Goal: Information Seeking & Learning: Learn about a topic

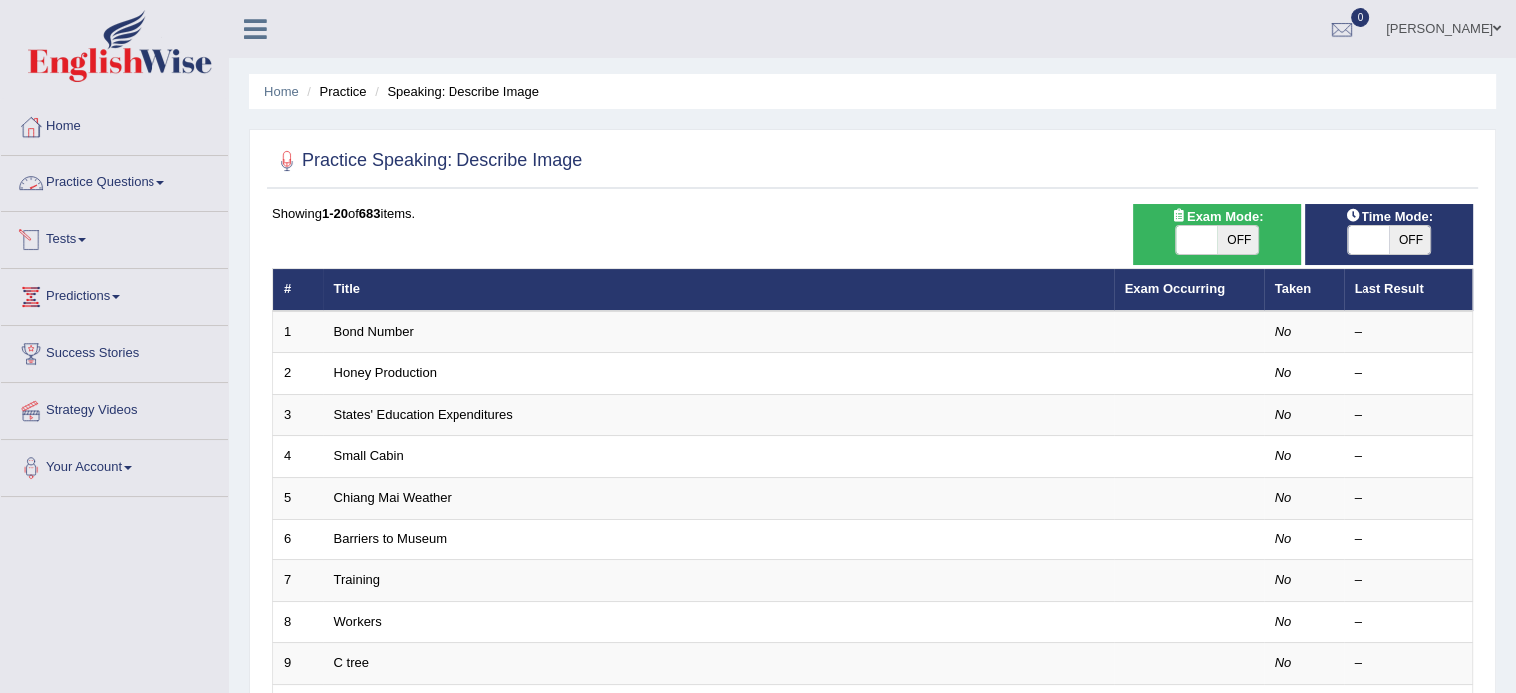
click at [171, 181] on link "Practice Questions" at bounding box center [114, 181] width 227 height 50
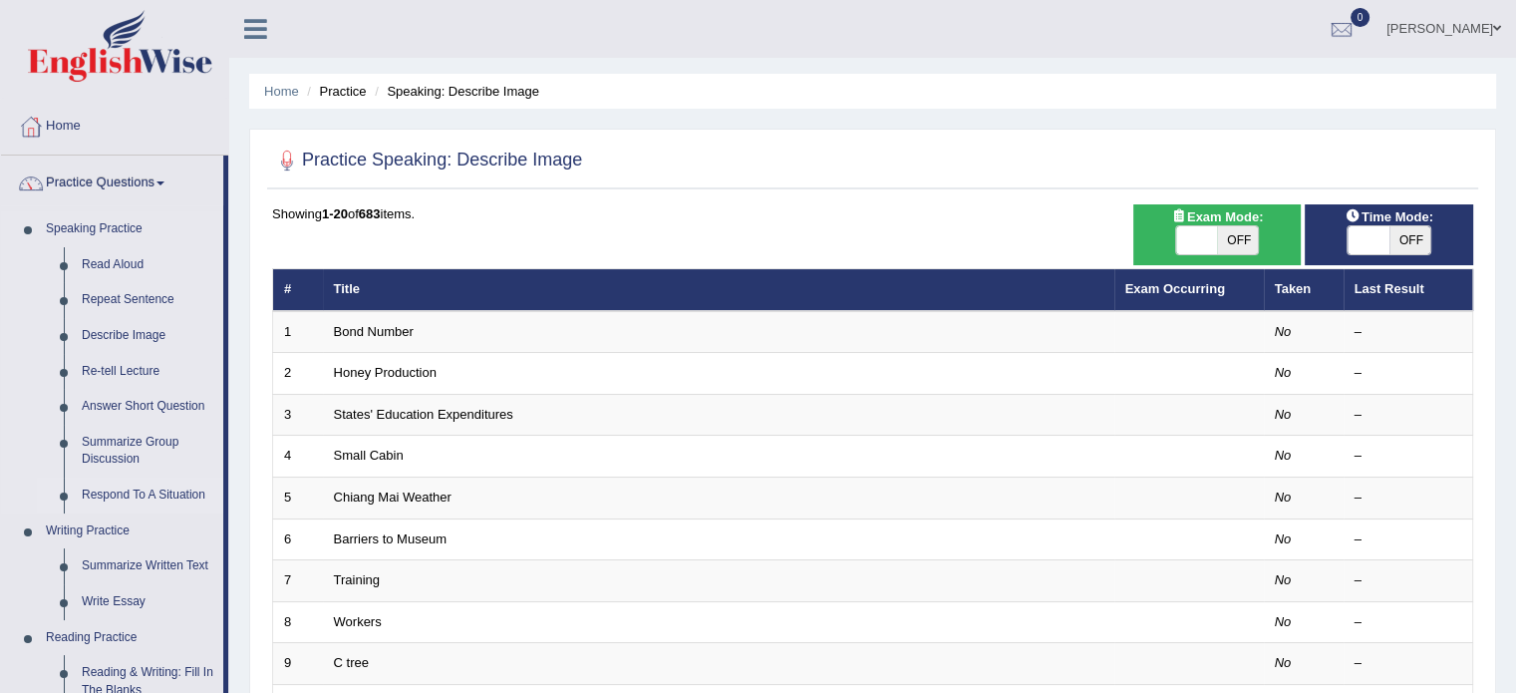
click at [116, 493] on link "Respond To A Situation" at bounding box center [148, 496] width 151 height 36
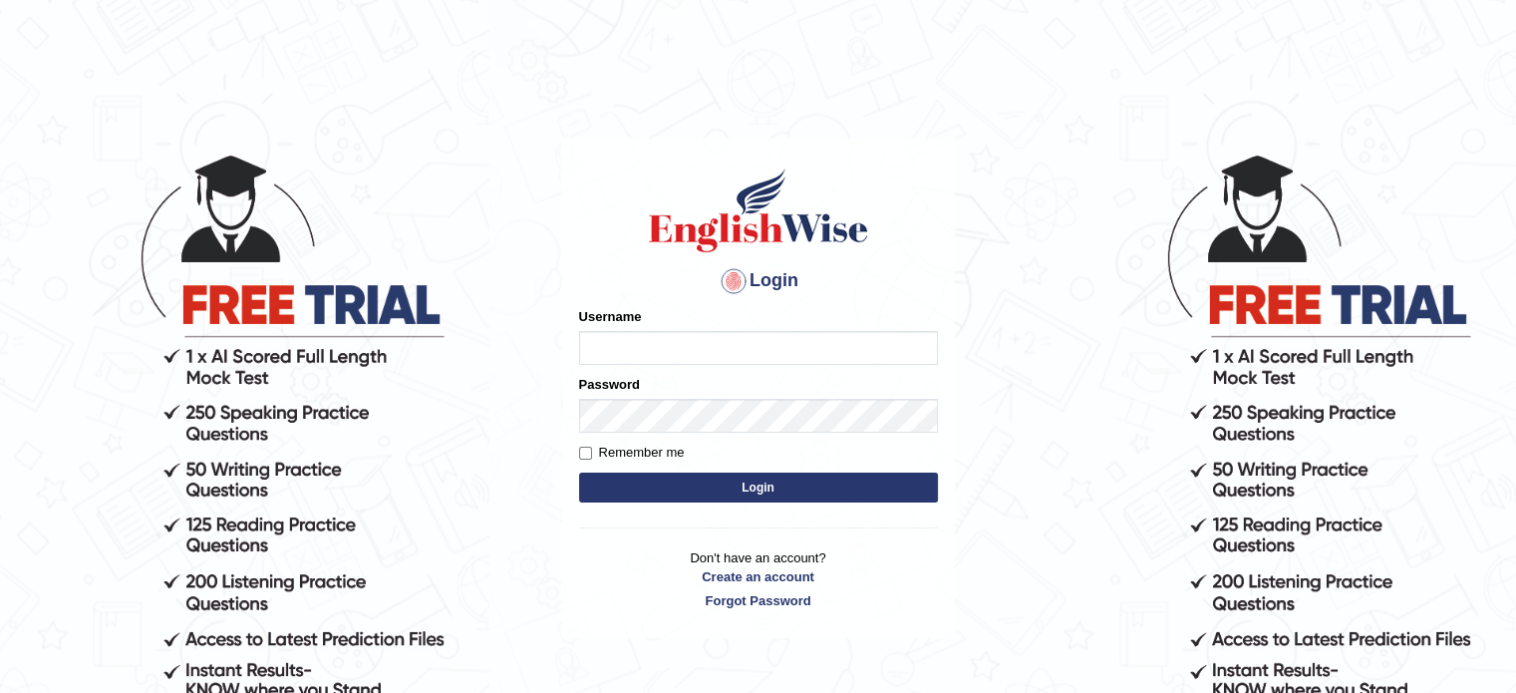
type input "Keyur"
click at [680, 486] on button "Login" at bounding box center [758, 488] width 359 height 30
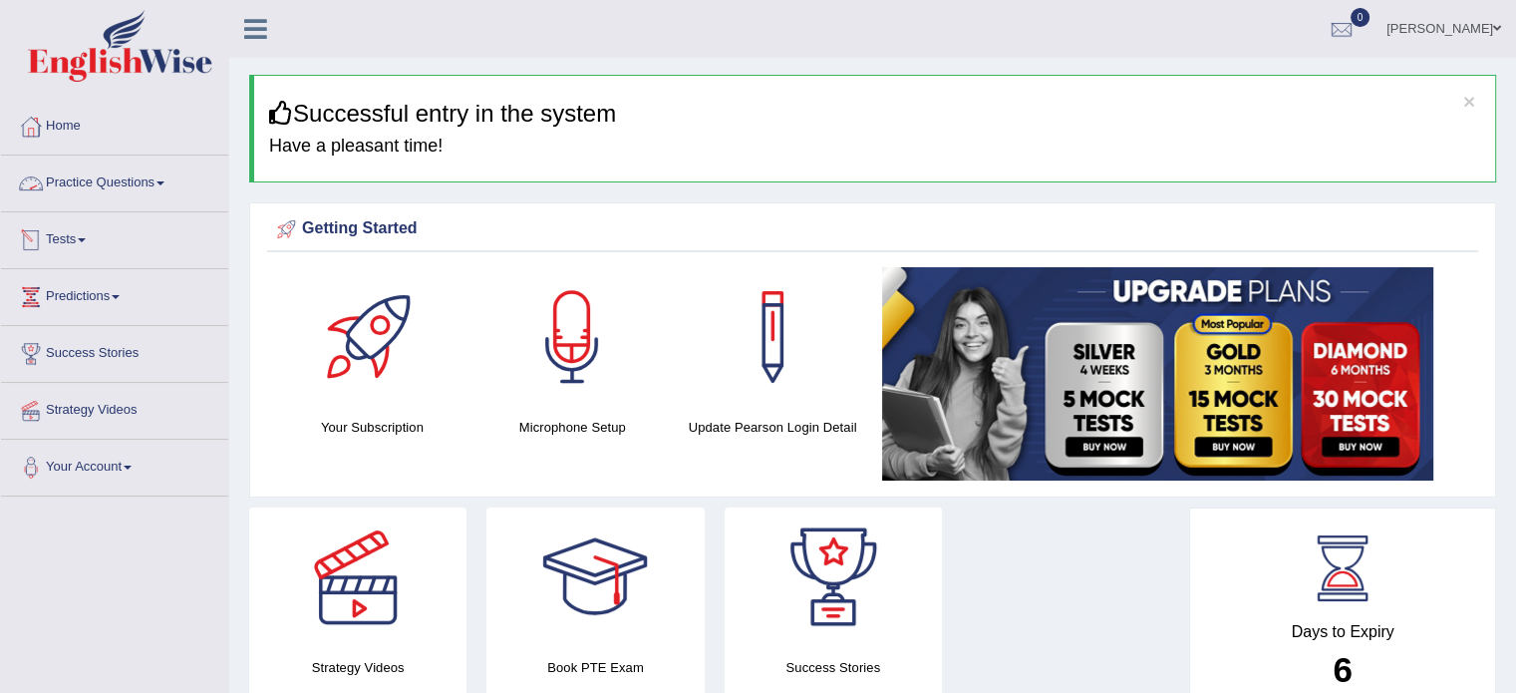
click at [125, 183] on link "Practice Questions" at bounding box center [114, 181] width 227 height 50
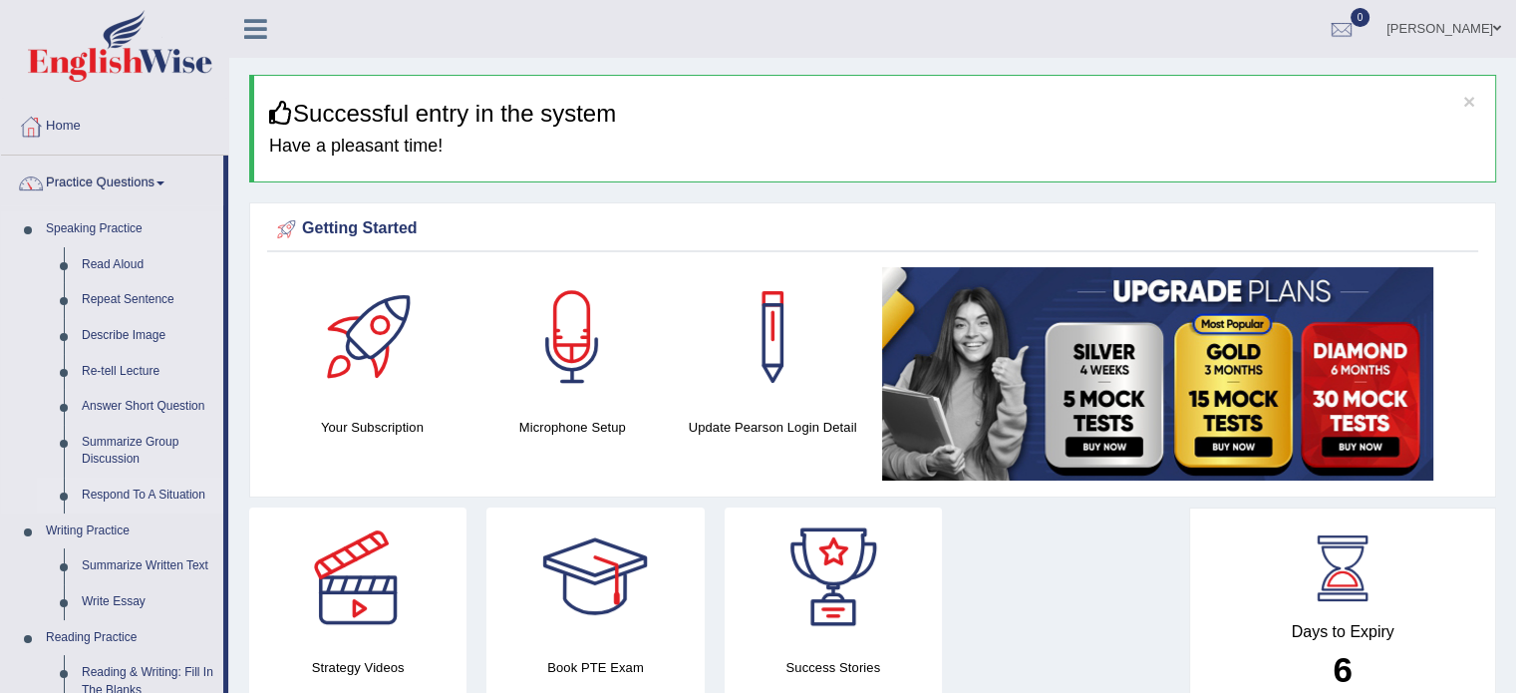
click at [98, 499] on link "Respond To A Situation" at bounding box center [148, 496] width 151 height 36
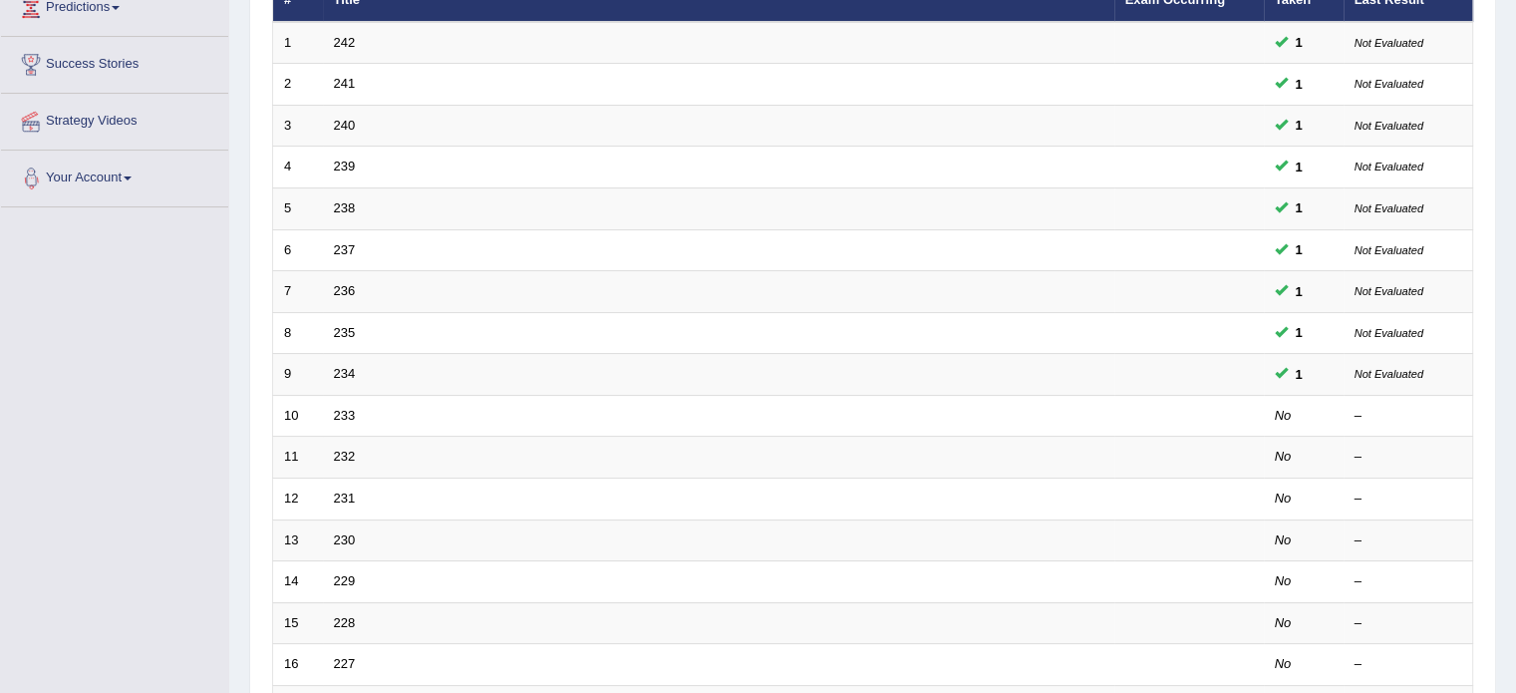
scroll to position [294, 0]
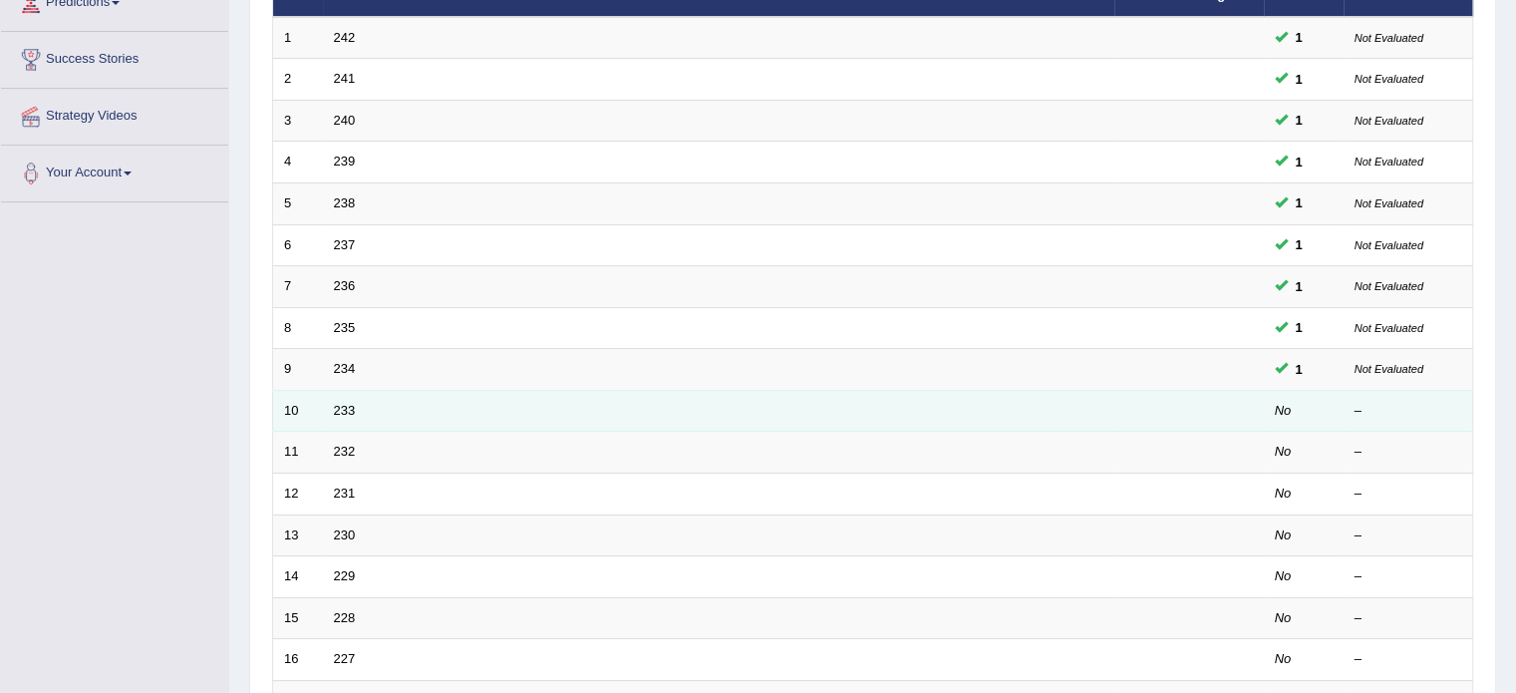
click at [397, 410] on td "233" at bounding box center [719, 411] width 792 height 42
click at [346, 413] on link "233" at bounding box center [345, 410] width 22 height 15
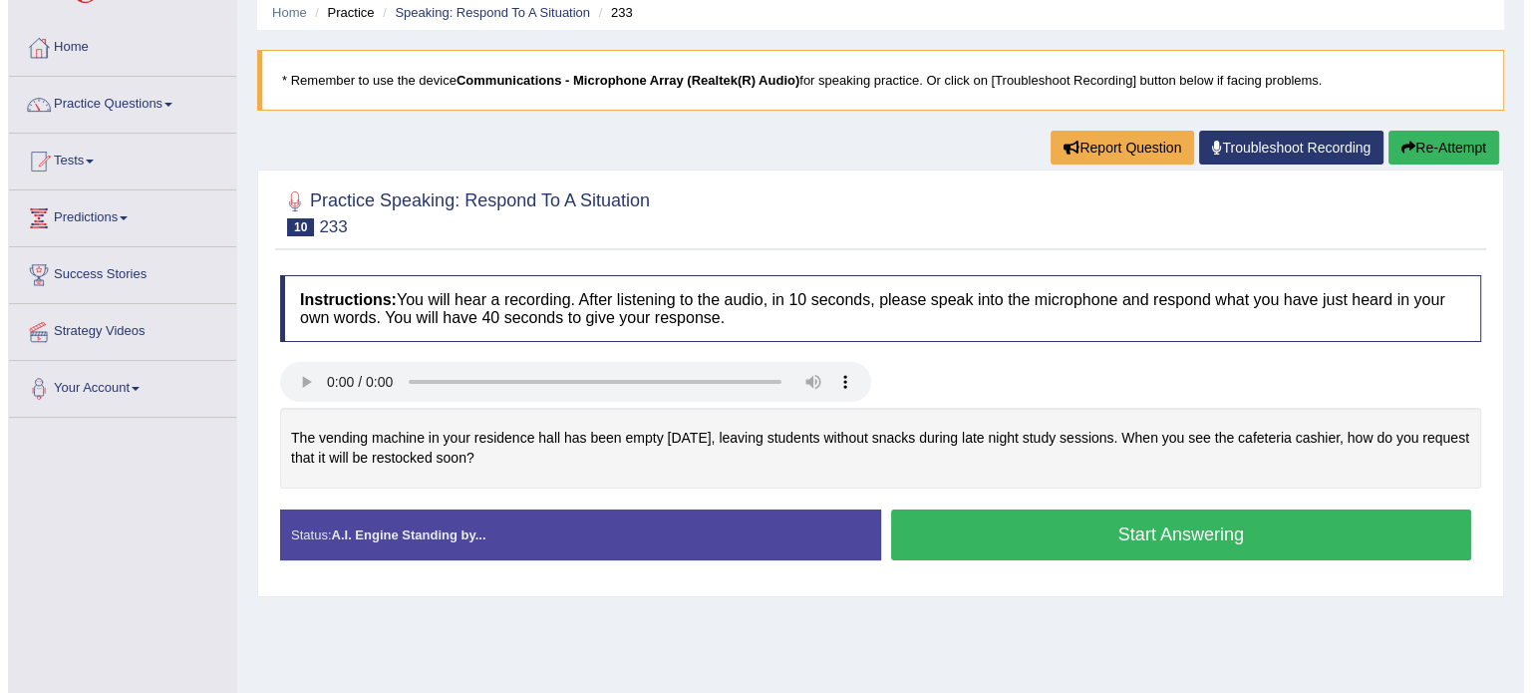
scroll to position [80, 0]
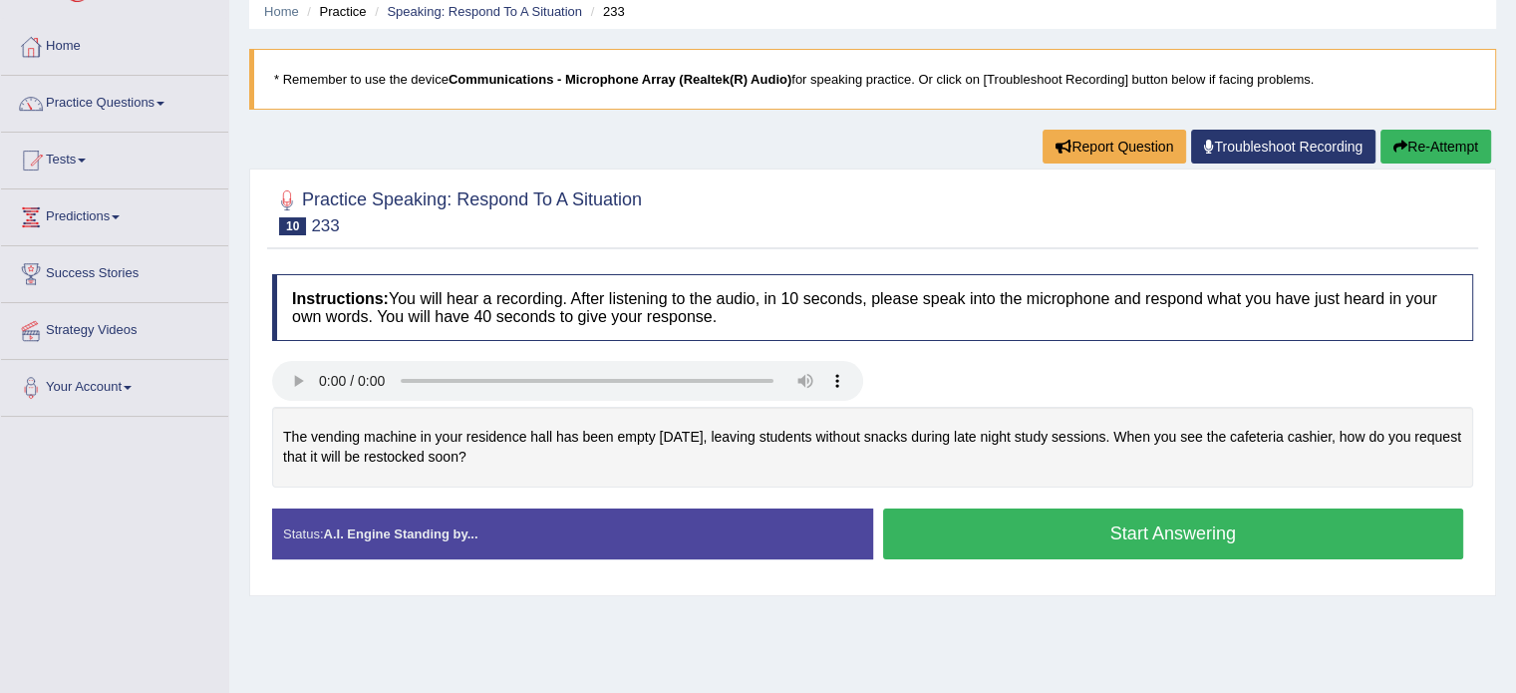
click at [954, 527] on button "Start Answering" at bounding box center [1173, 533] width 581 height 51
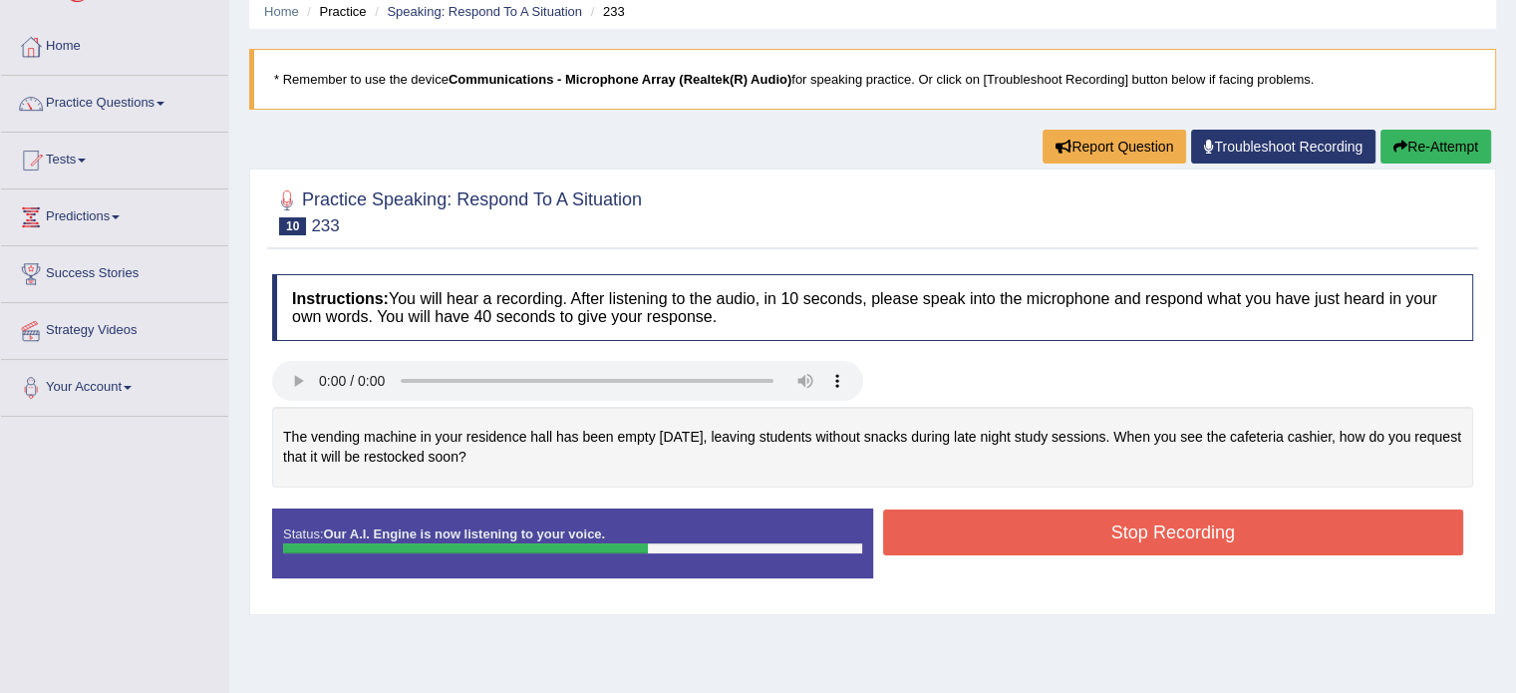
click at [954, 527] on button "Stop Recording" at bounding box center [1173, 532] width 581 height 46
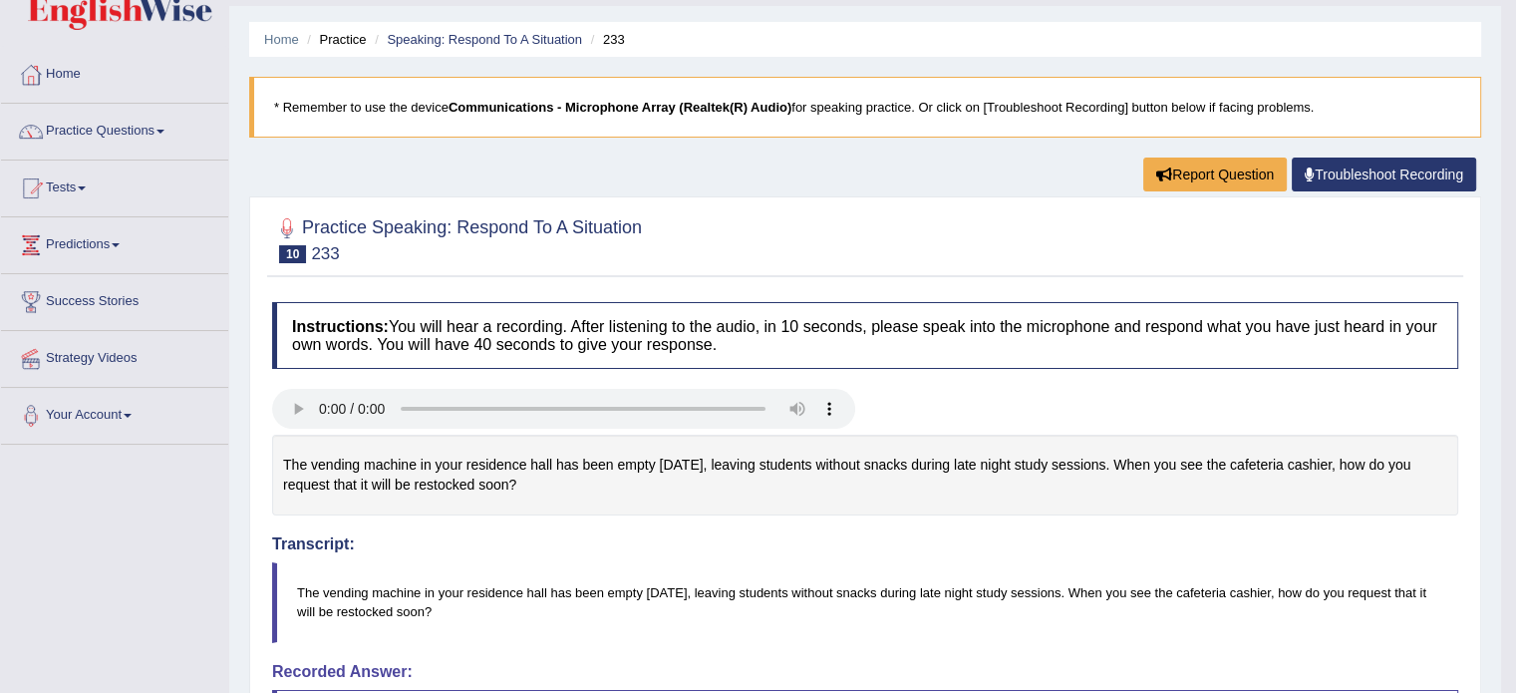
scroll to position [0, 0]
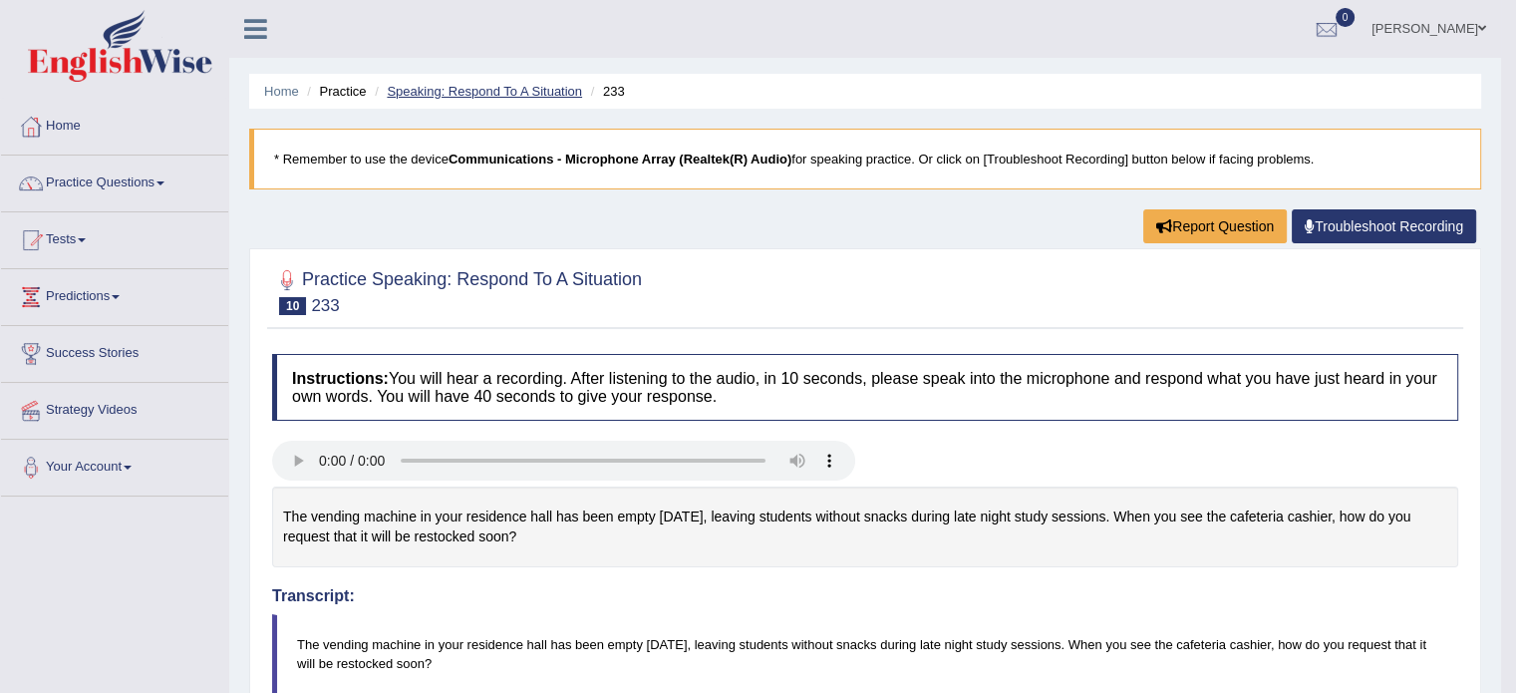
click at [506, 87] on link "Speaking: Respond To A Situation" at bounding box center [484, 91] width 195 height 15
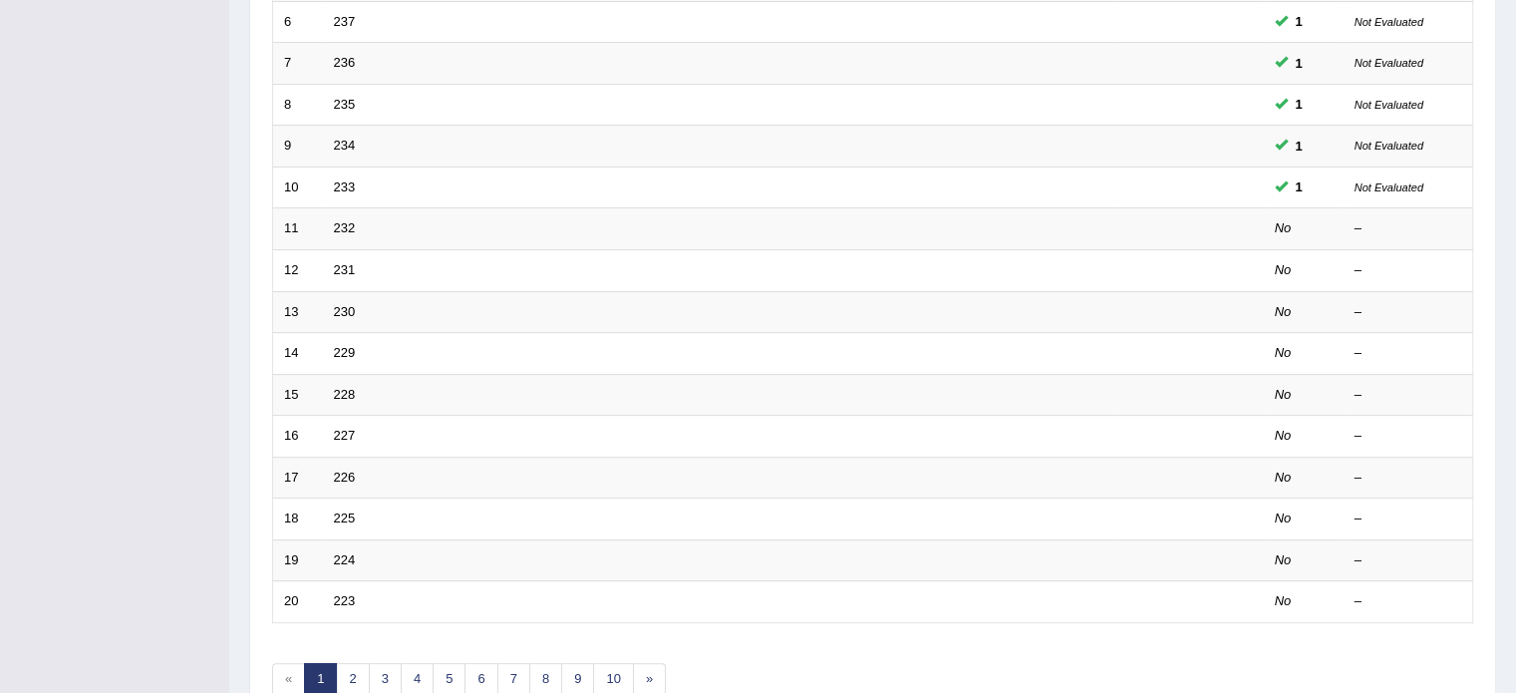
scroll to position [520, 0]
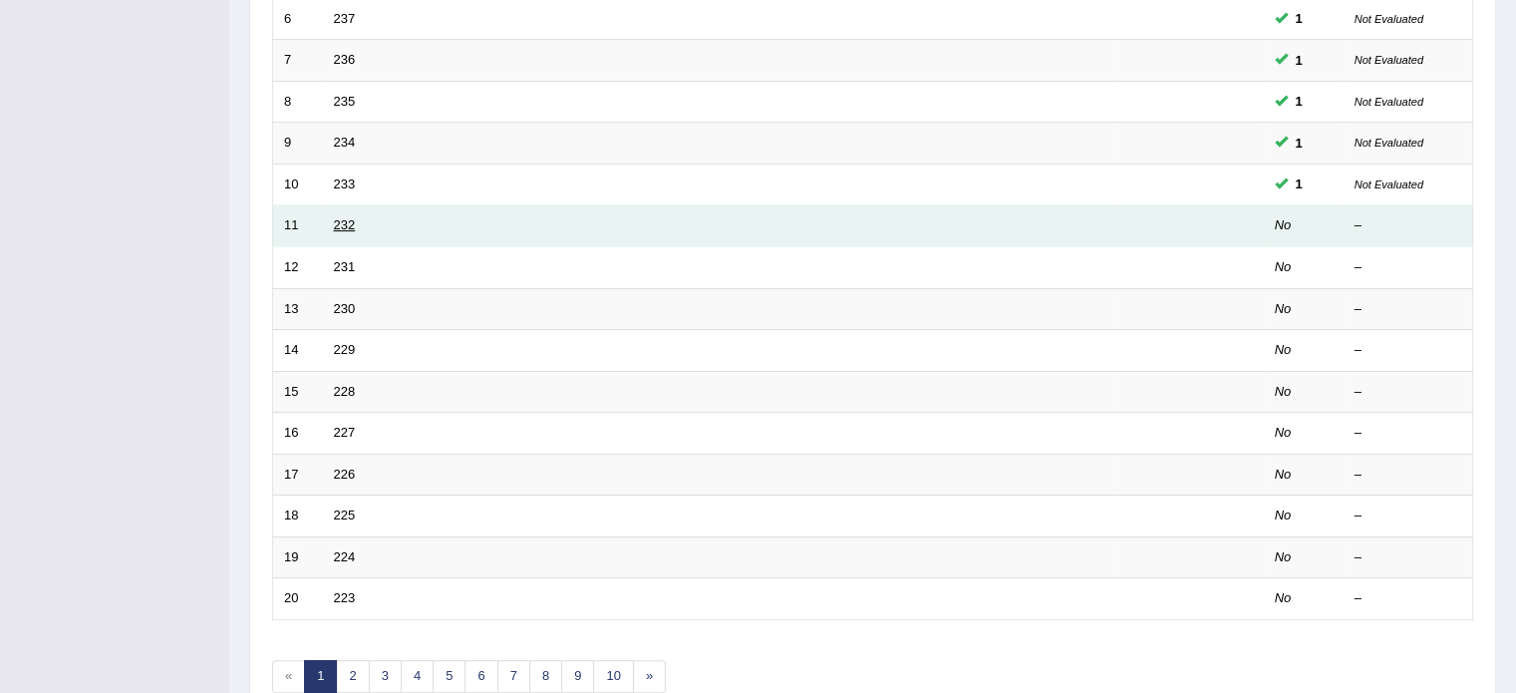
click at [339, 227] on link "232" at bounding box center [345, 224] width 22 height 15
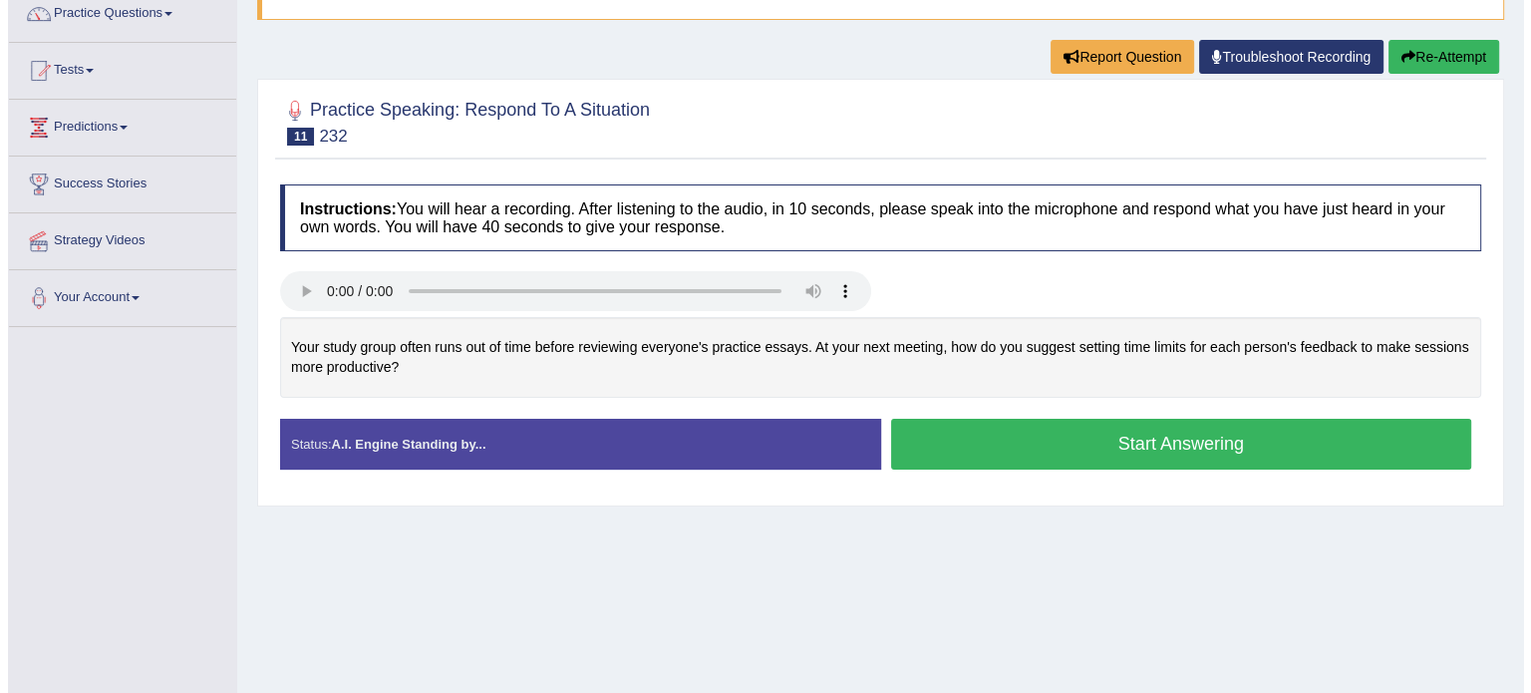
scroll to position [237, 0]
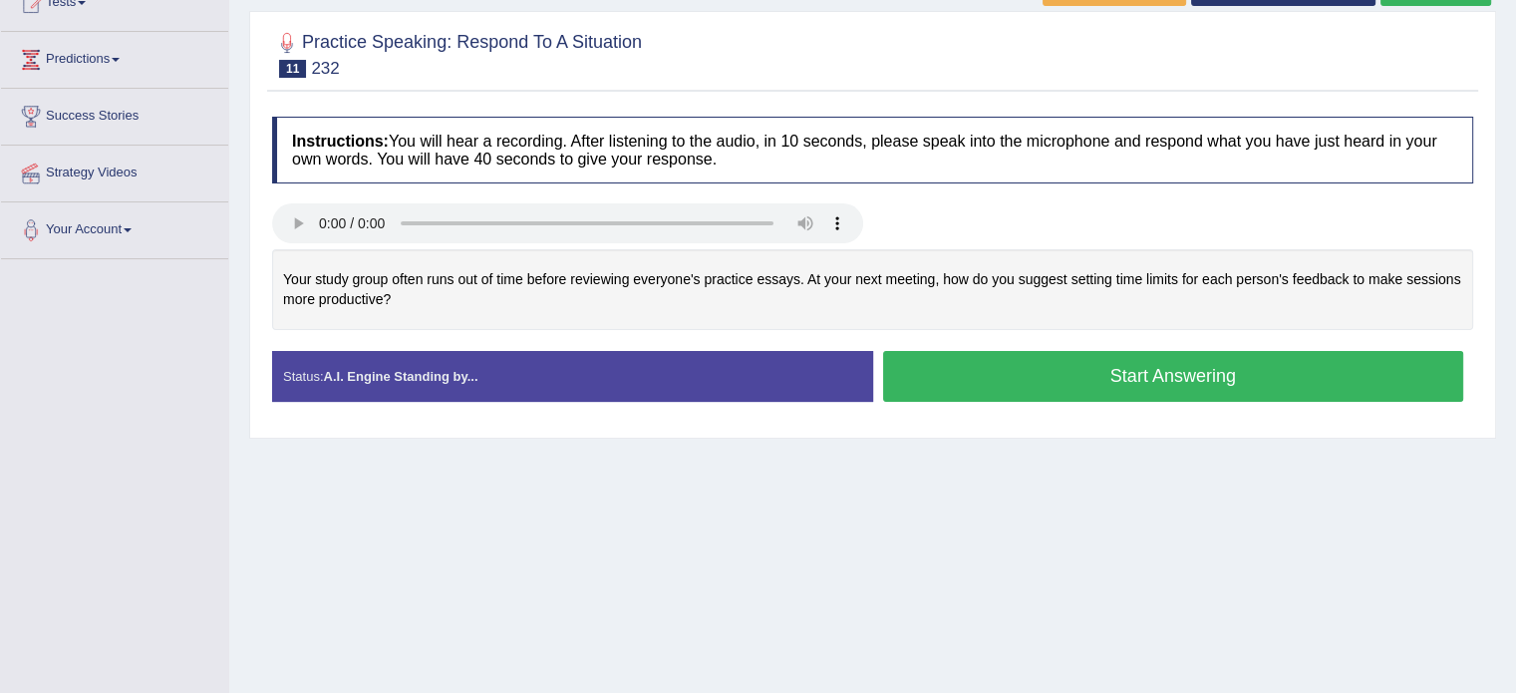
click at [981, 370] on button "Start Answering" at bounding box center [1173, 376] width 581 height 51
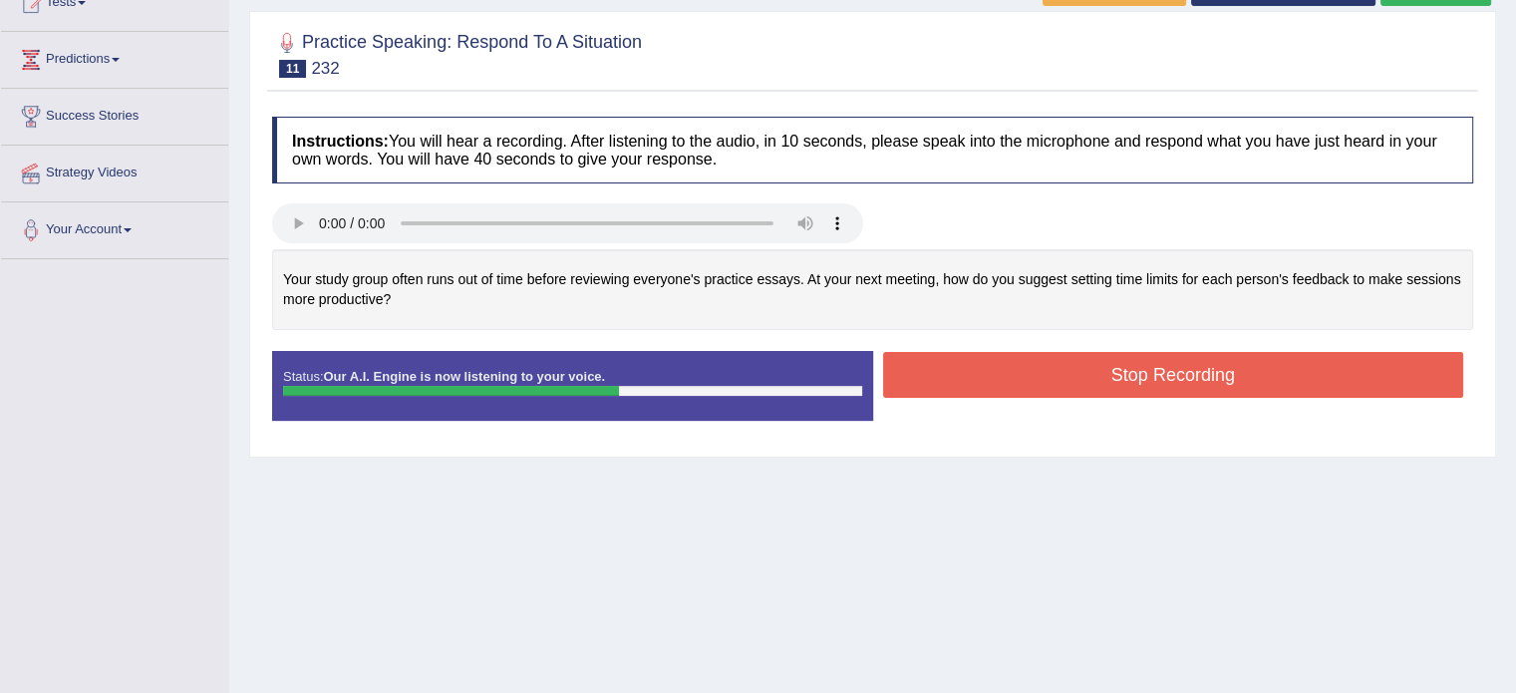
click at [985, 374] on button "Stop Recording" at bounding box center [1173, 375] width 581 height 46
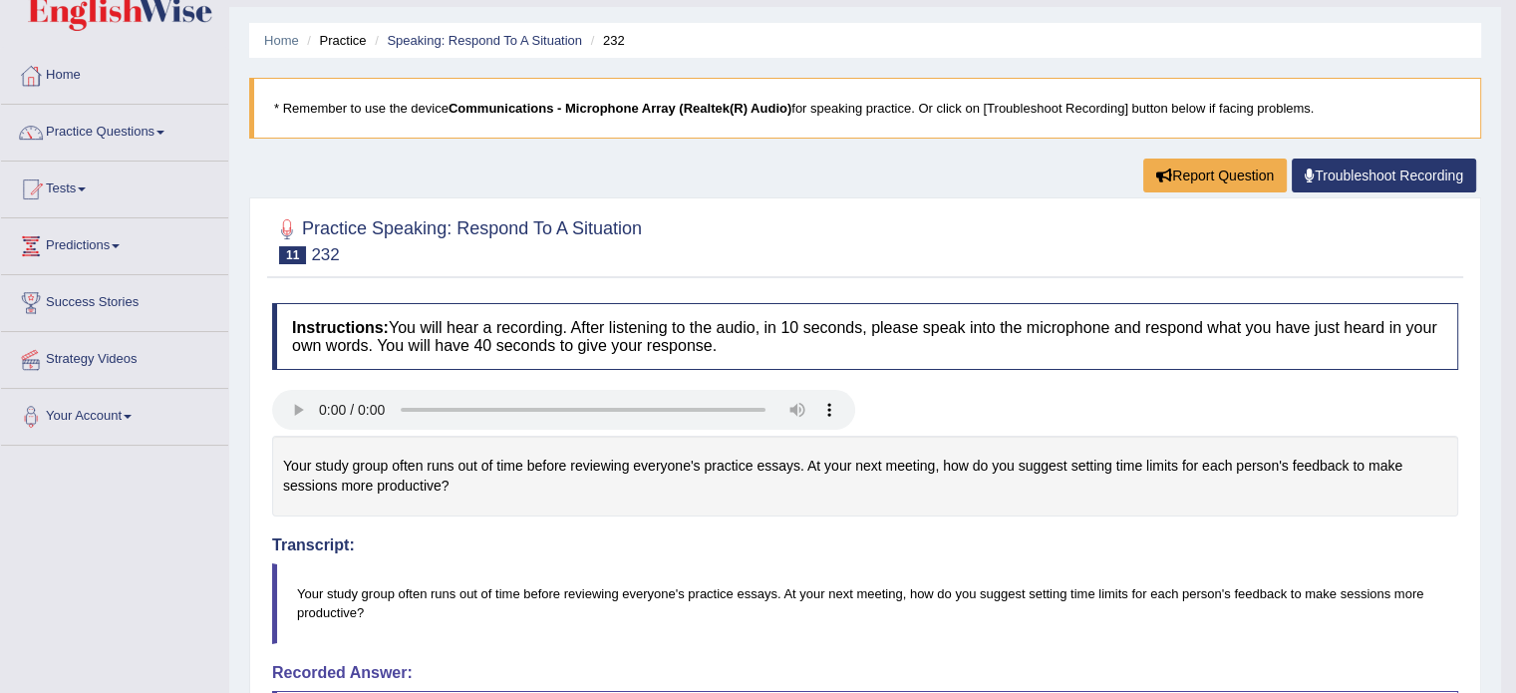
scroll to position [0, 0]
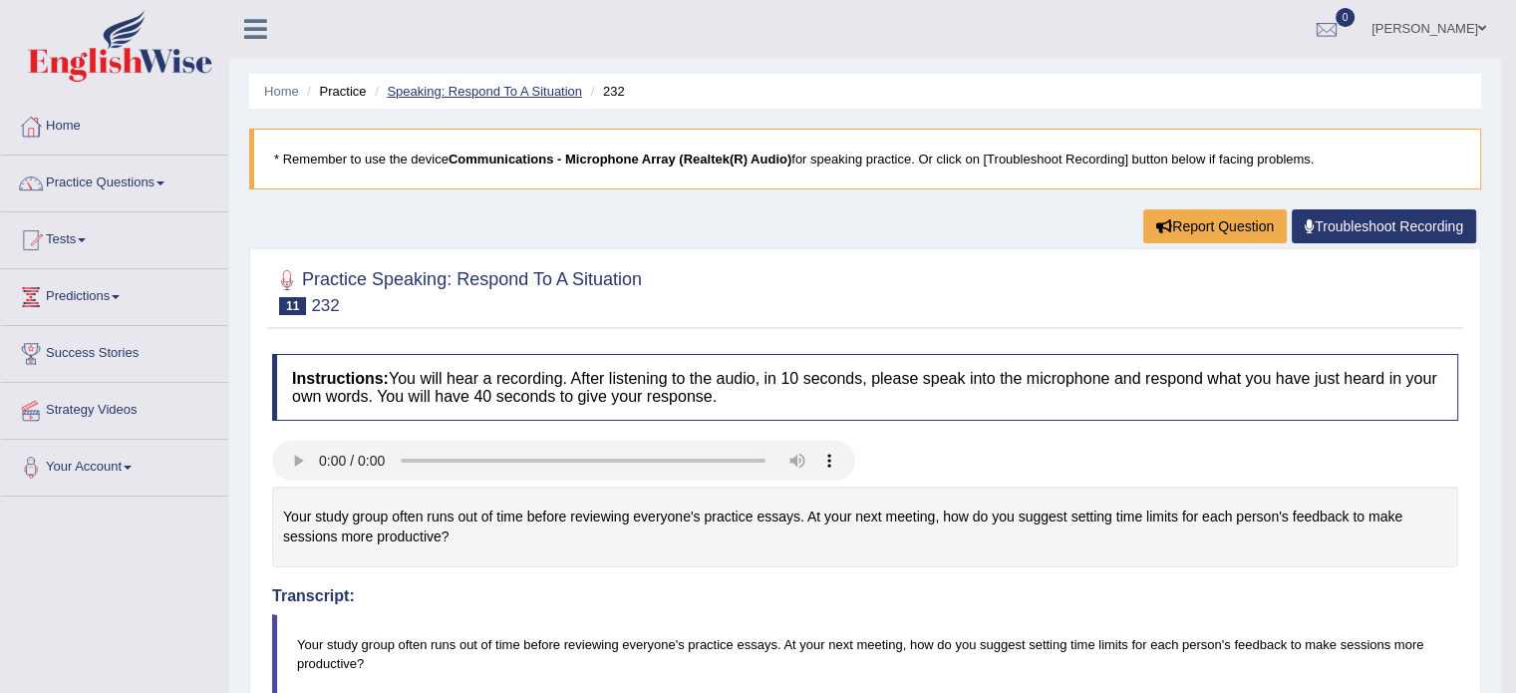
click at [492, 93] on link "Speaking: Respond To A Situation" at bounding box center [484, 91] width 195 height 15
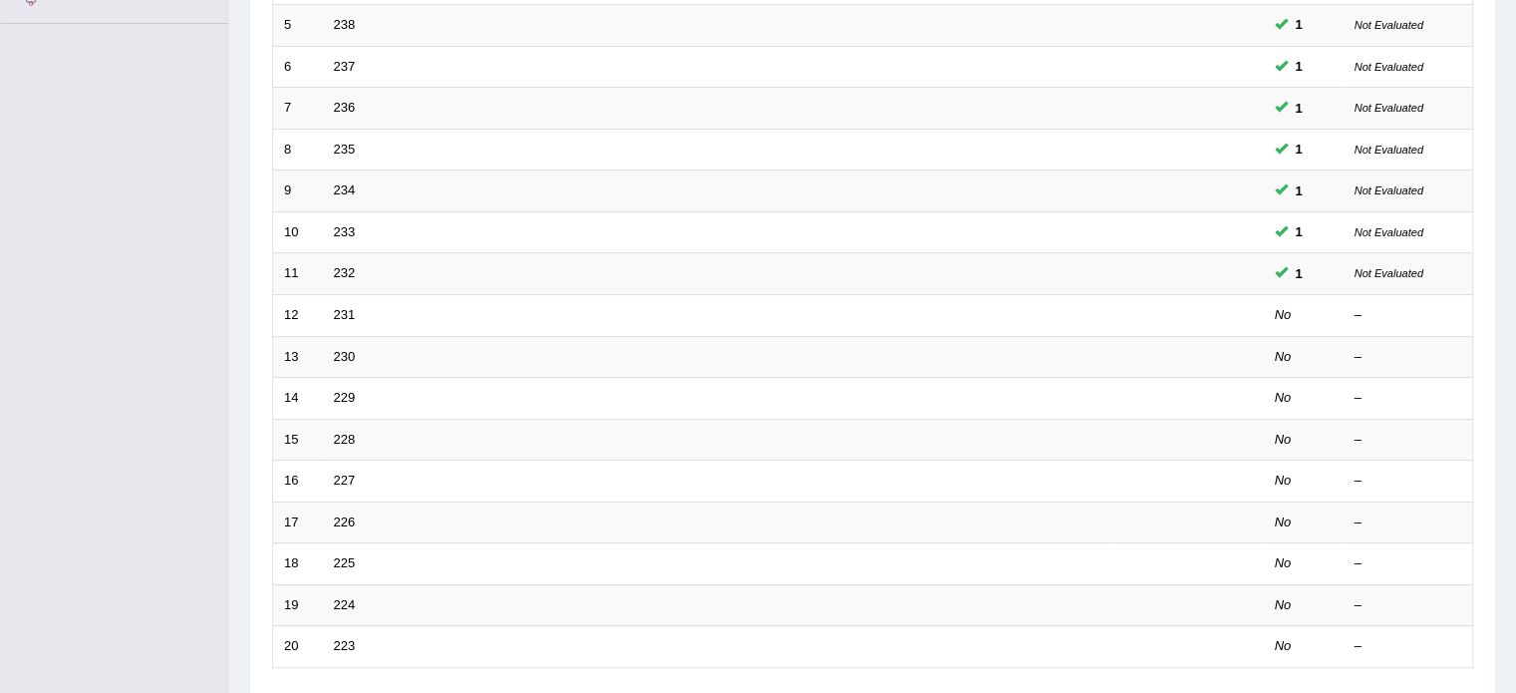
scroll to position [481, 0]
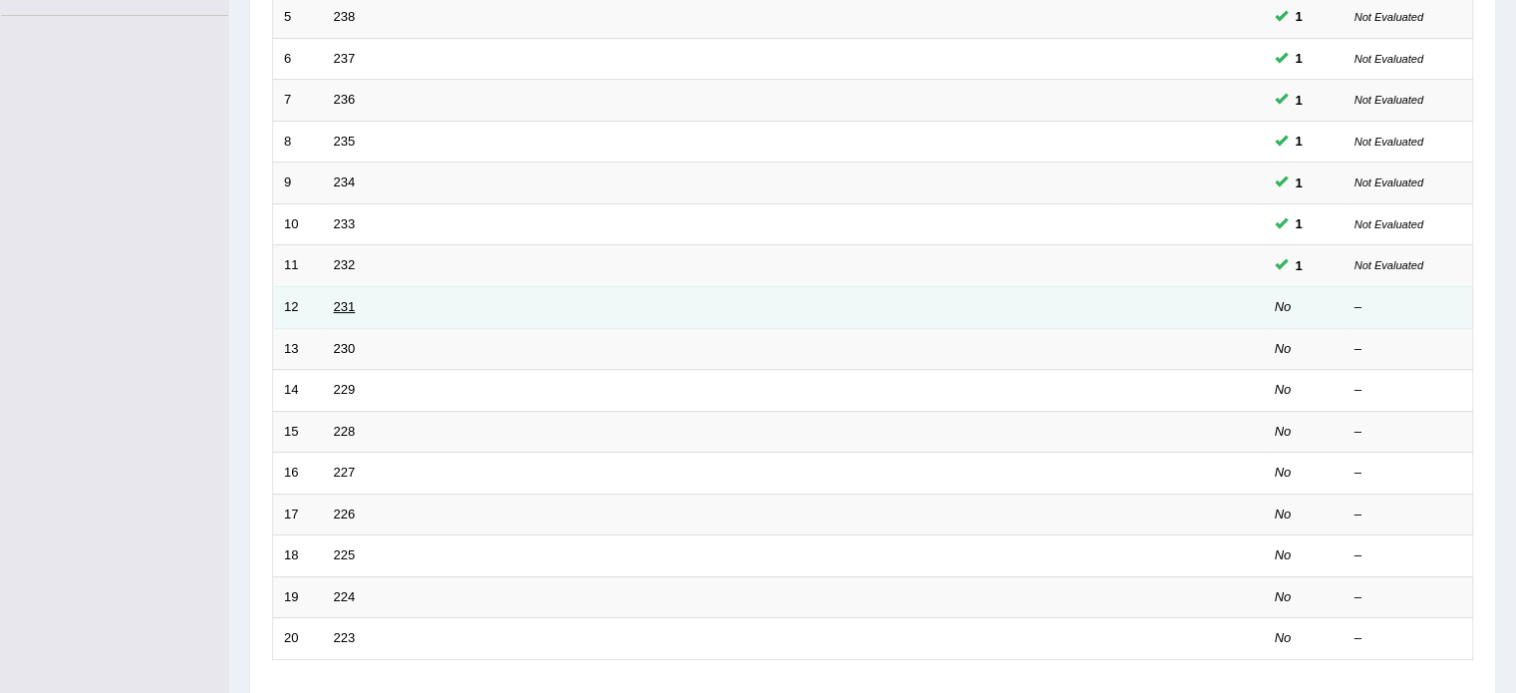
click at [338, 306] on link "231" at bounding box center [345, 306] width 22 height 15
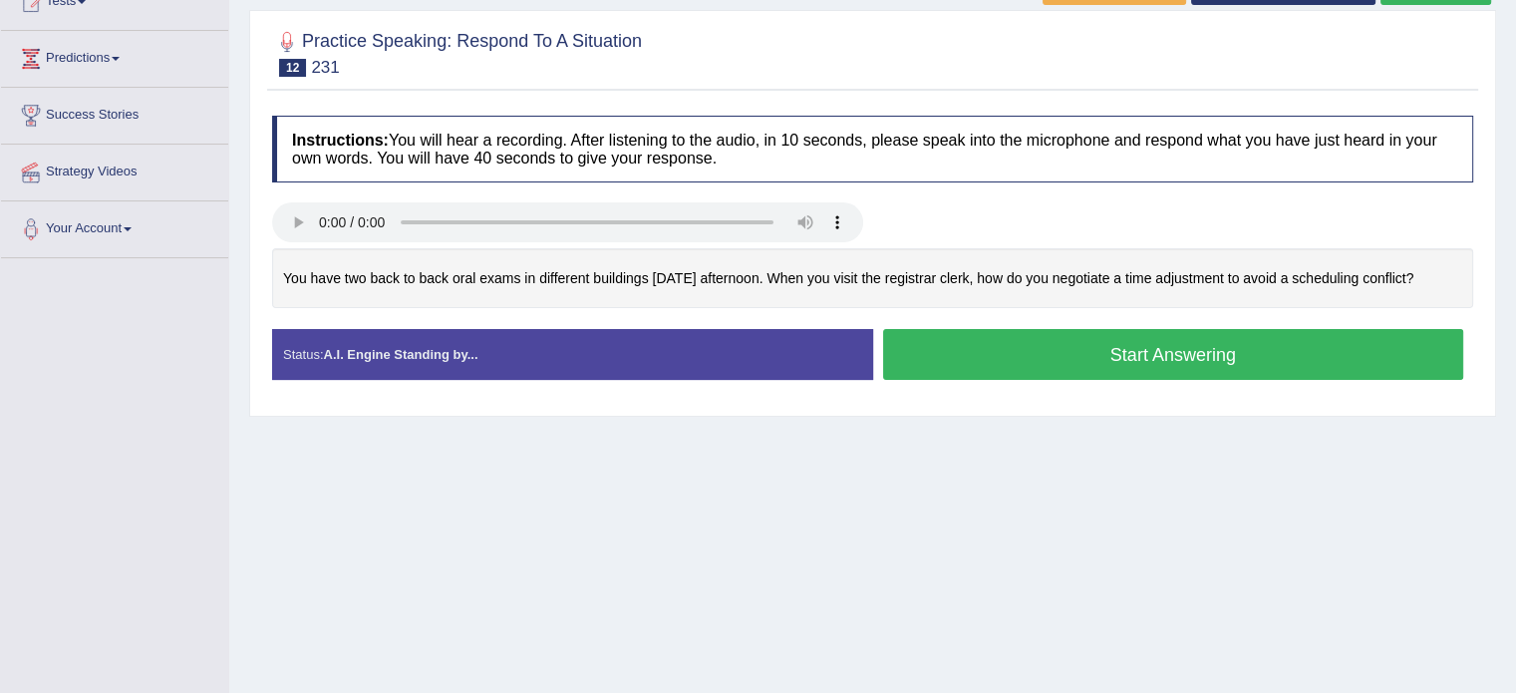
click at [991, 347] on button "Start Answering" at bounding box center [1173, 354] width 581 height 51
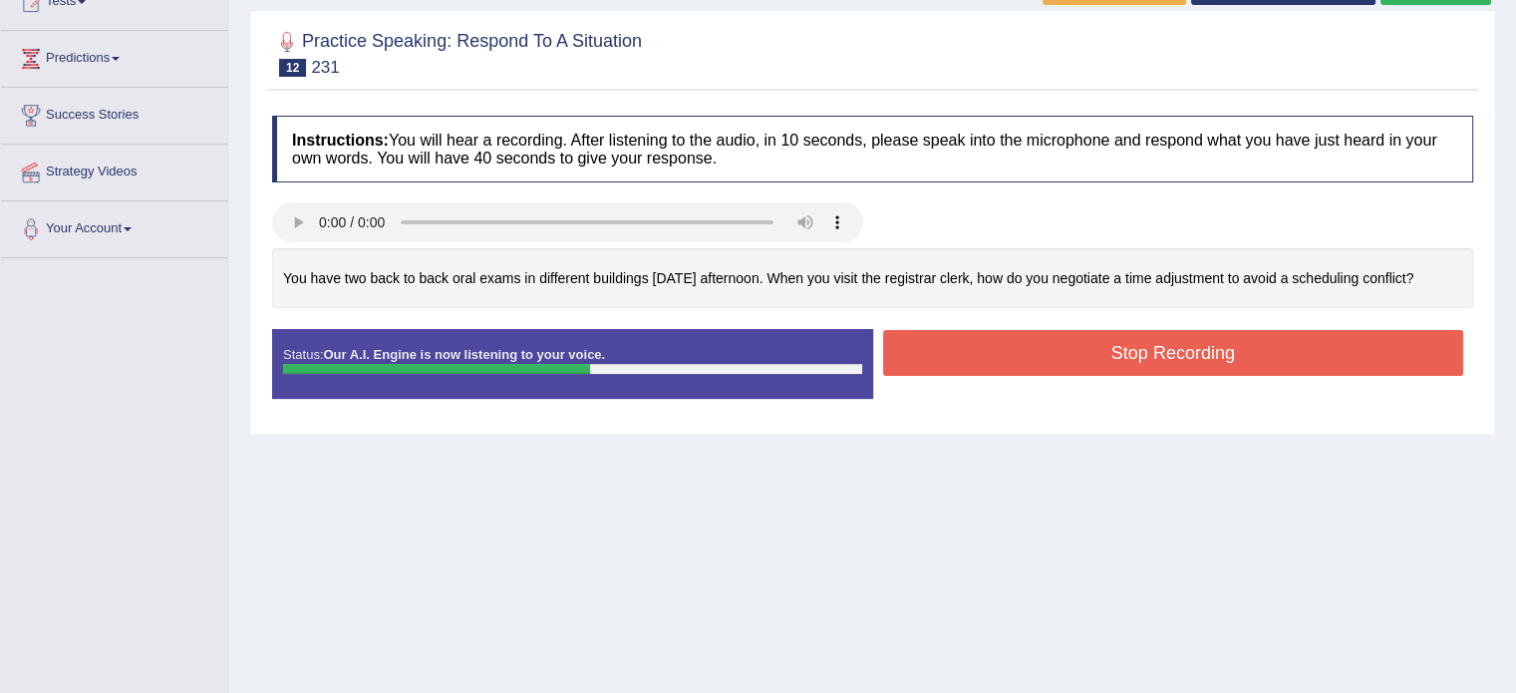
click at [991, 347] on button "Stop Recording" at bounding box center [1173, 353] width 581 height 46
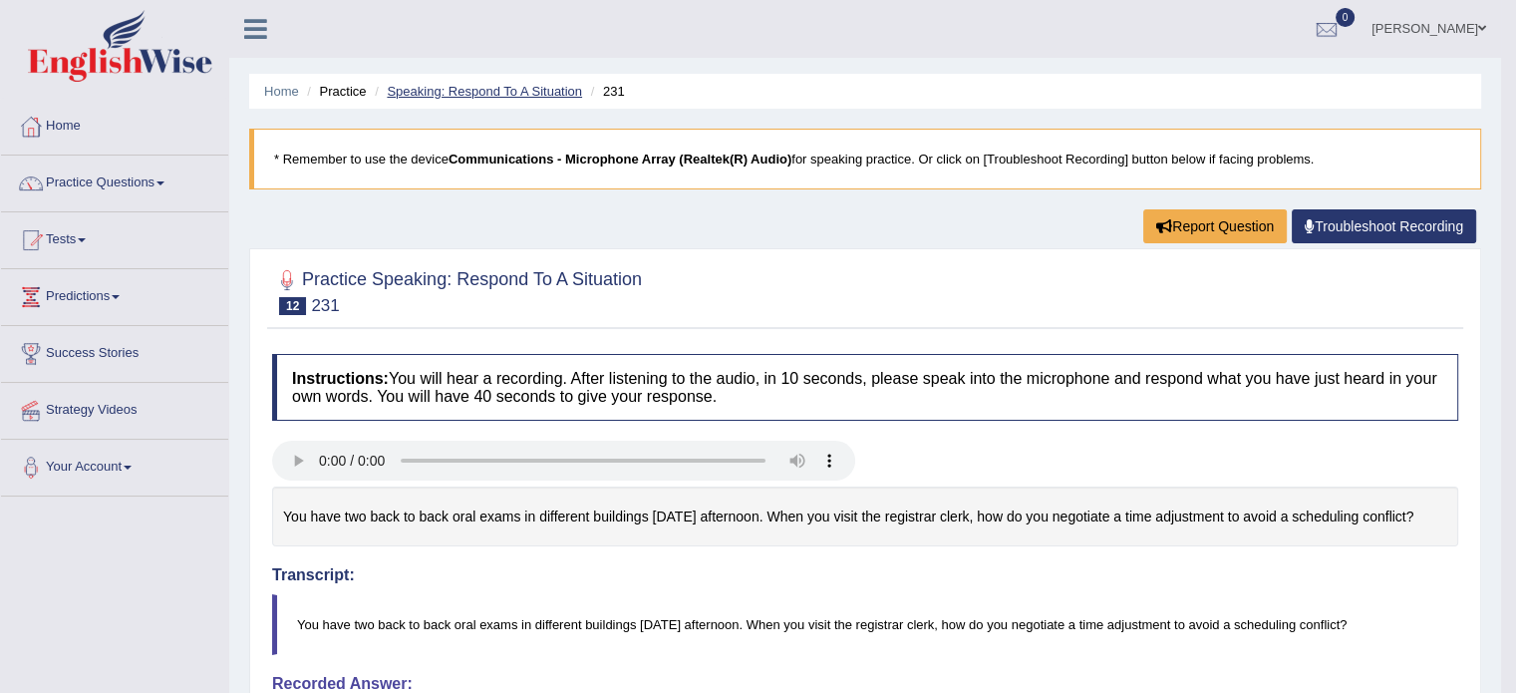
click at [447, 87] on link "Speaking: Respond To A Situation" at bounding box center [484, 91] width 195 height 15
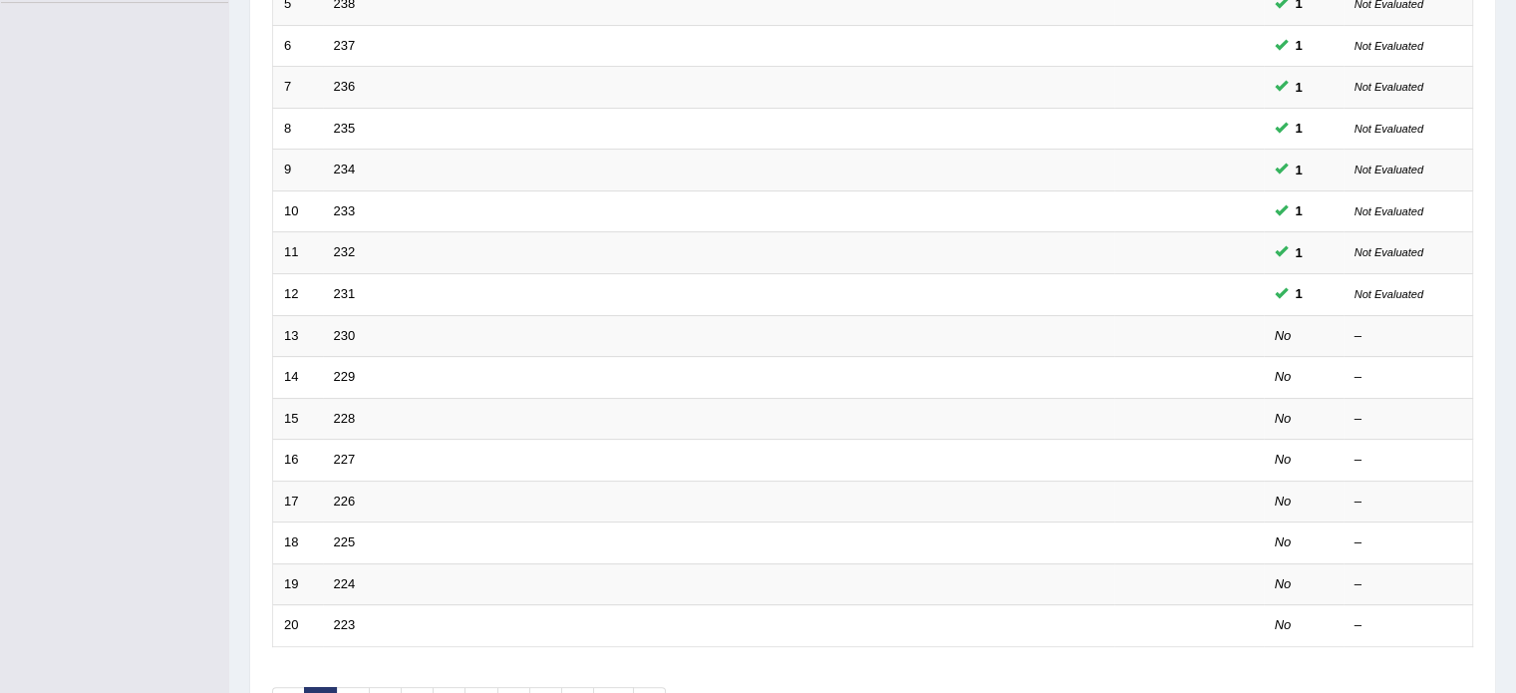
scroll to position [494, 0]
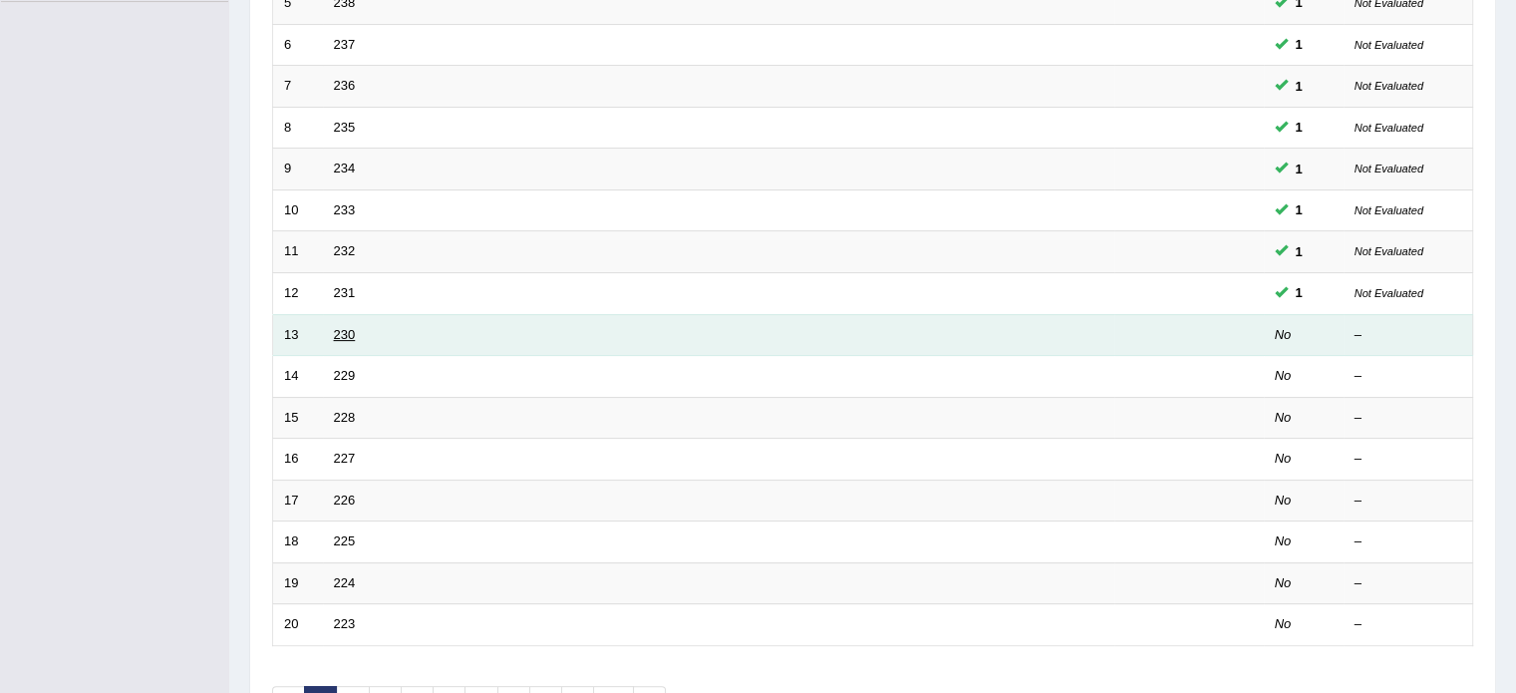
click at [334, 334] on link "230" at bounding box center [345, 334] width 22 height 15
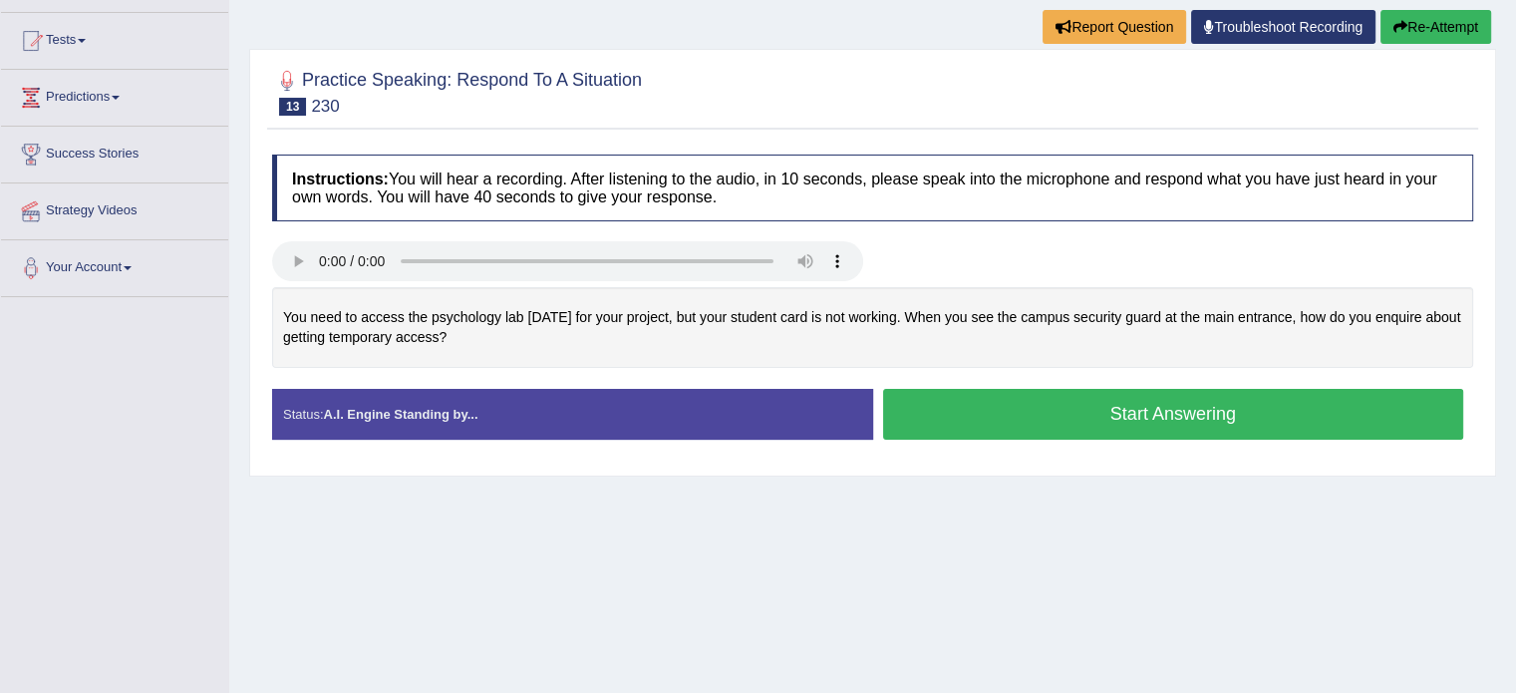
click at [1053, 401] on button "Start Answering" at bounding box center [1173, 414] width 581 height 51
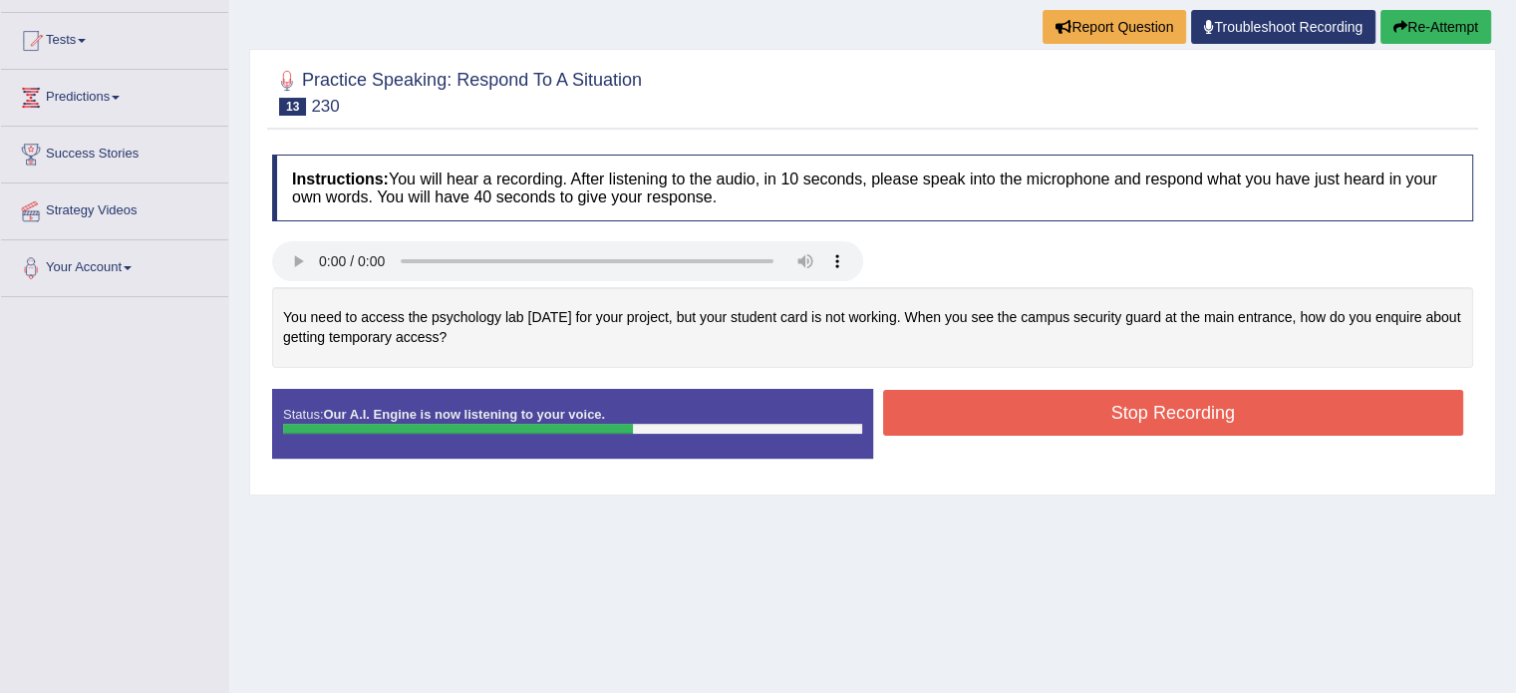
click at [1041, 420] on button "Stop Recording" at bounding box center [1173, 413] width 581 height 46
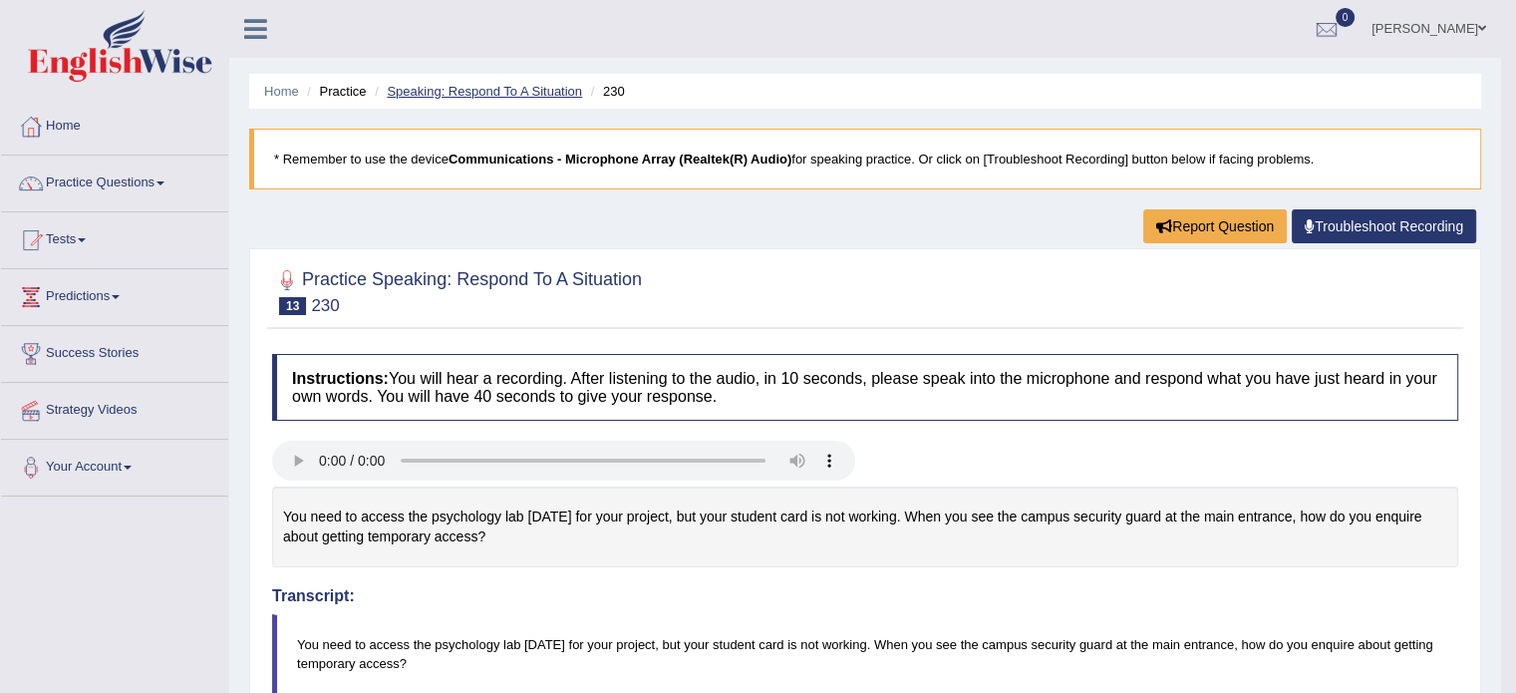
click at [494, 93] on link "Speaking: Respond To A Situation" at bounding box center [484, 91] width 195 height 15
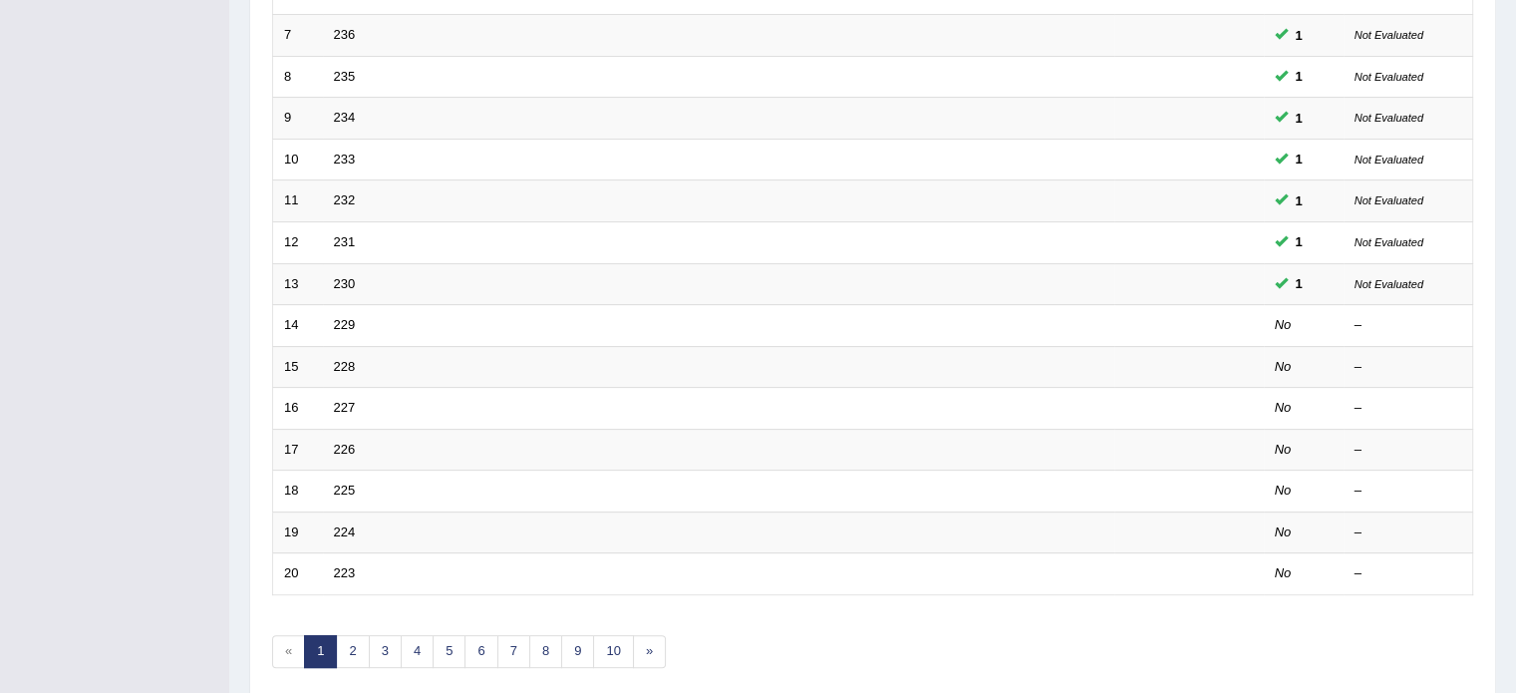
scroll to position [562, 0]
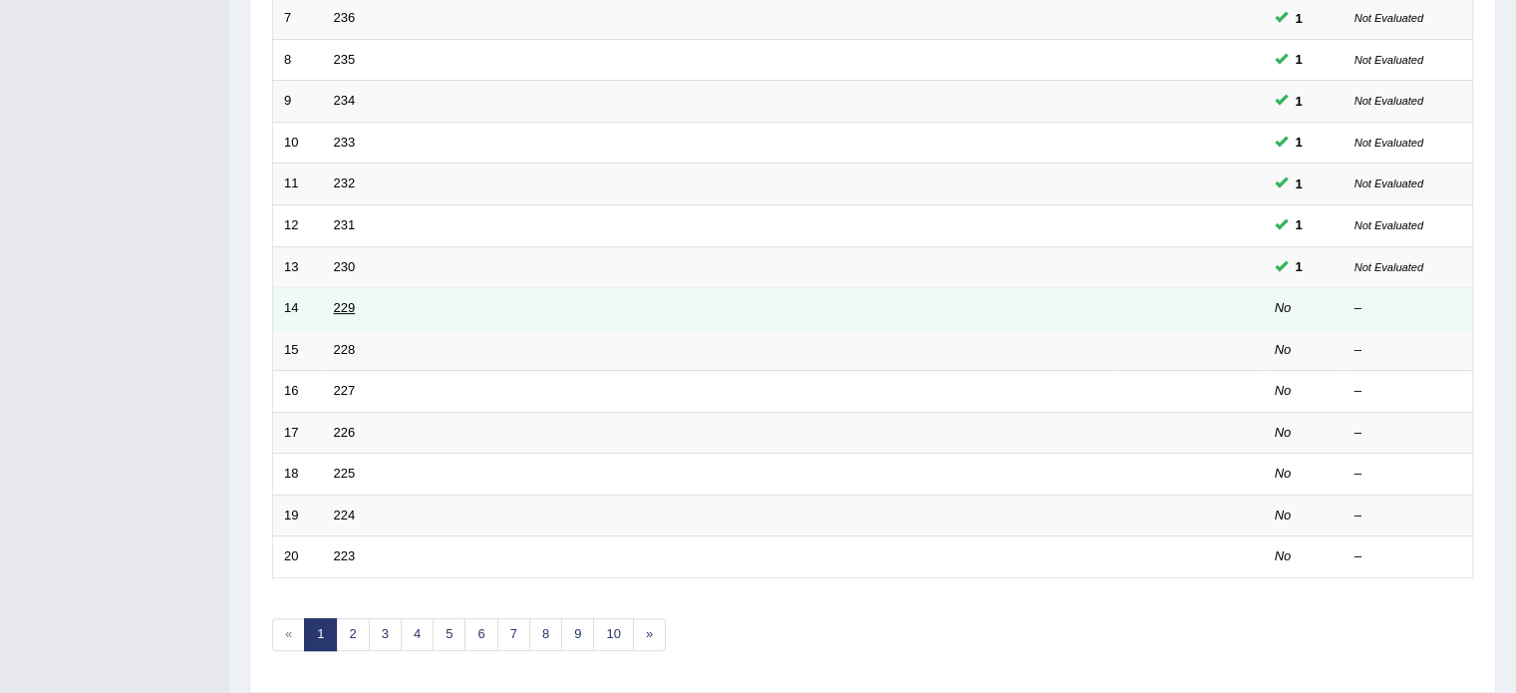
click at [347, 300] on link "229" at bounding box center [345, 307] width 22 height 15
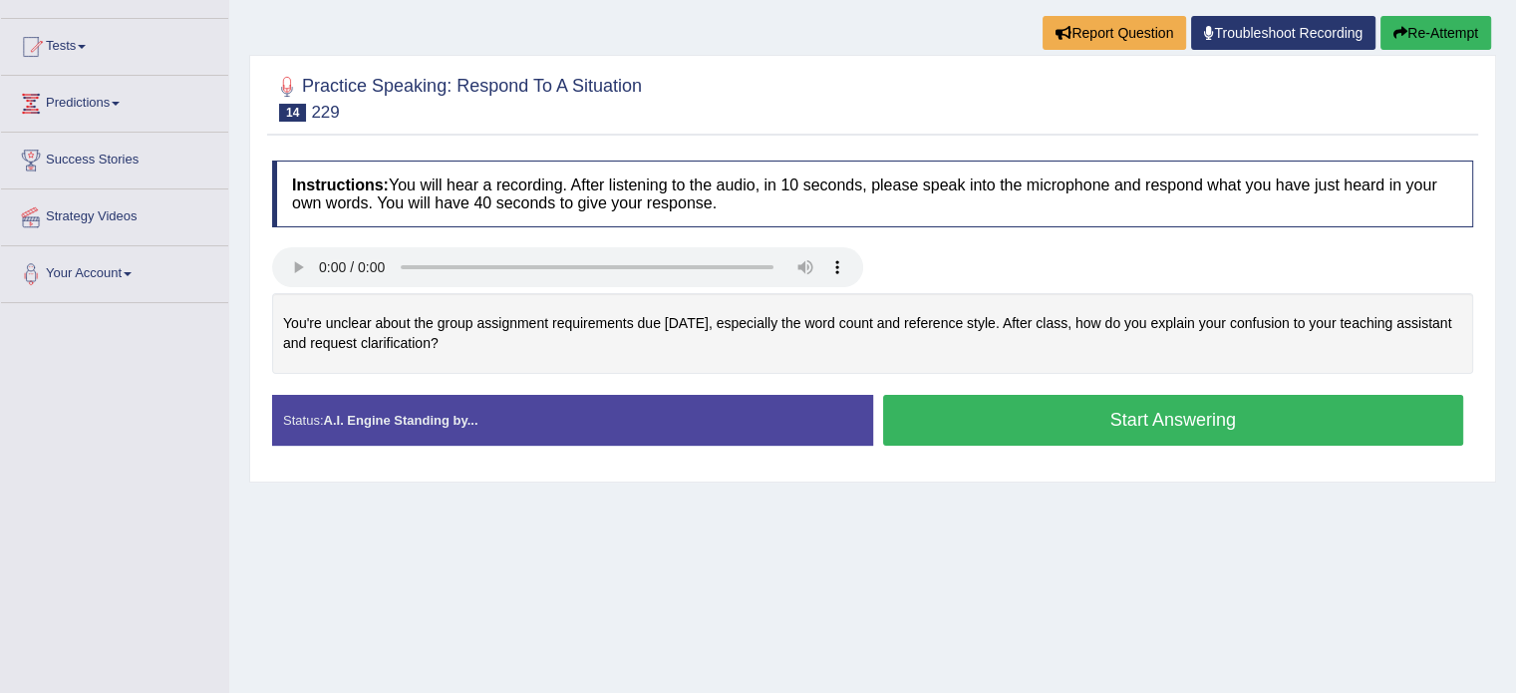
scroll to position [195, 0]
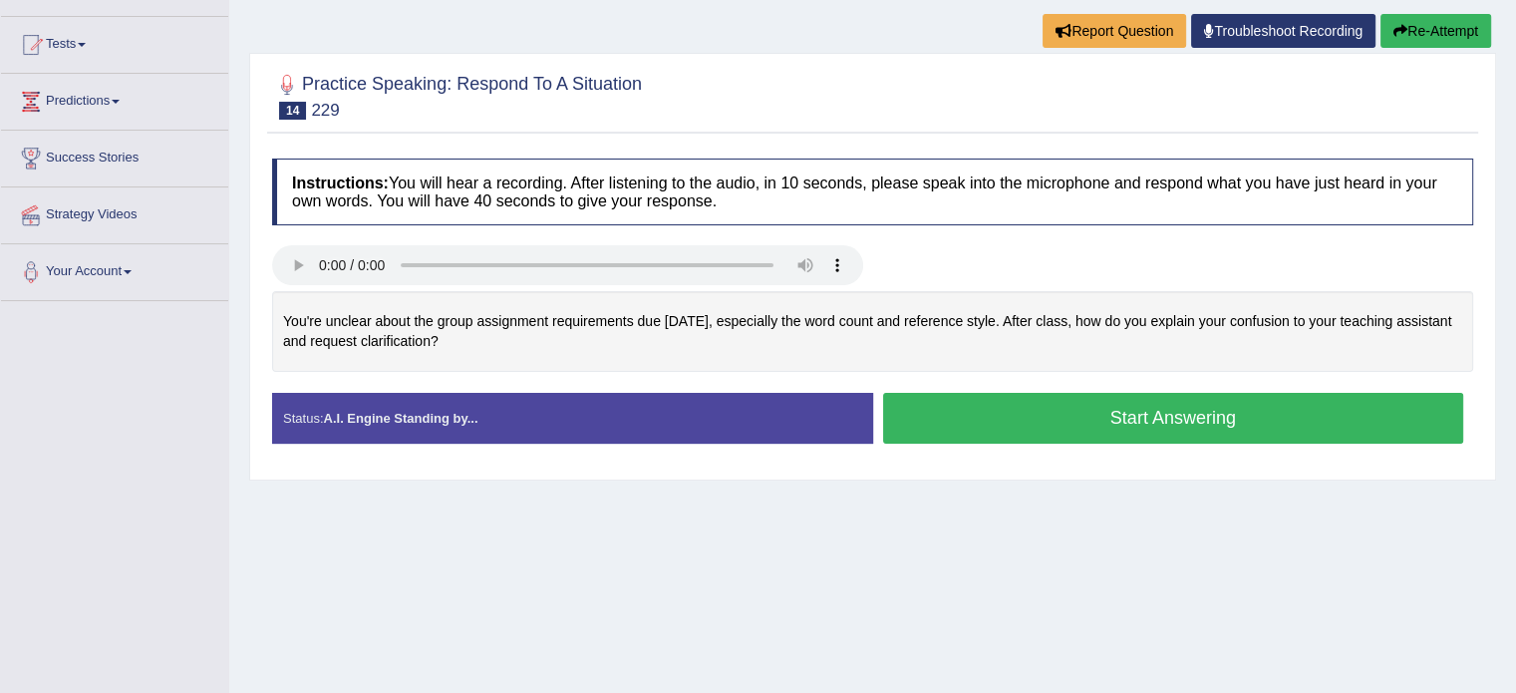
click at [1021, 419] on button "Start Answering" at bounding box center [1173, 418] width 581 height 51
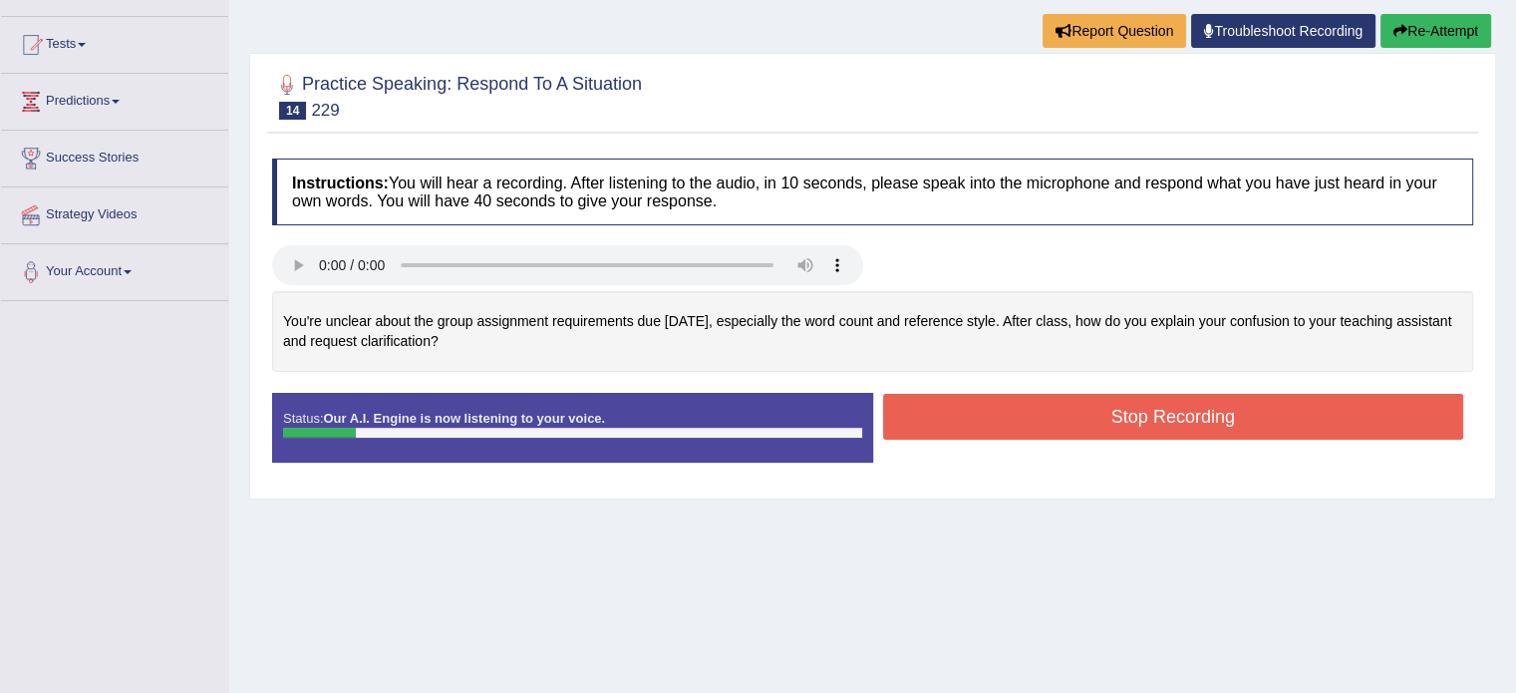
click at [1438, 28] on button "Re-Attempt" at bounding box center [1436, 31] width 111 height 34
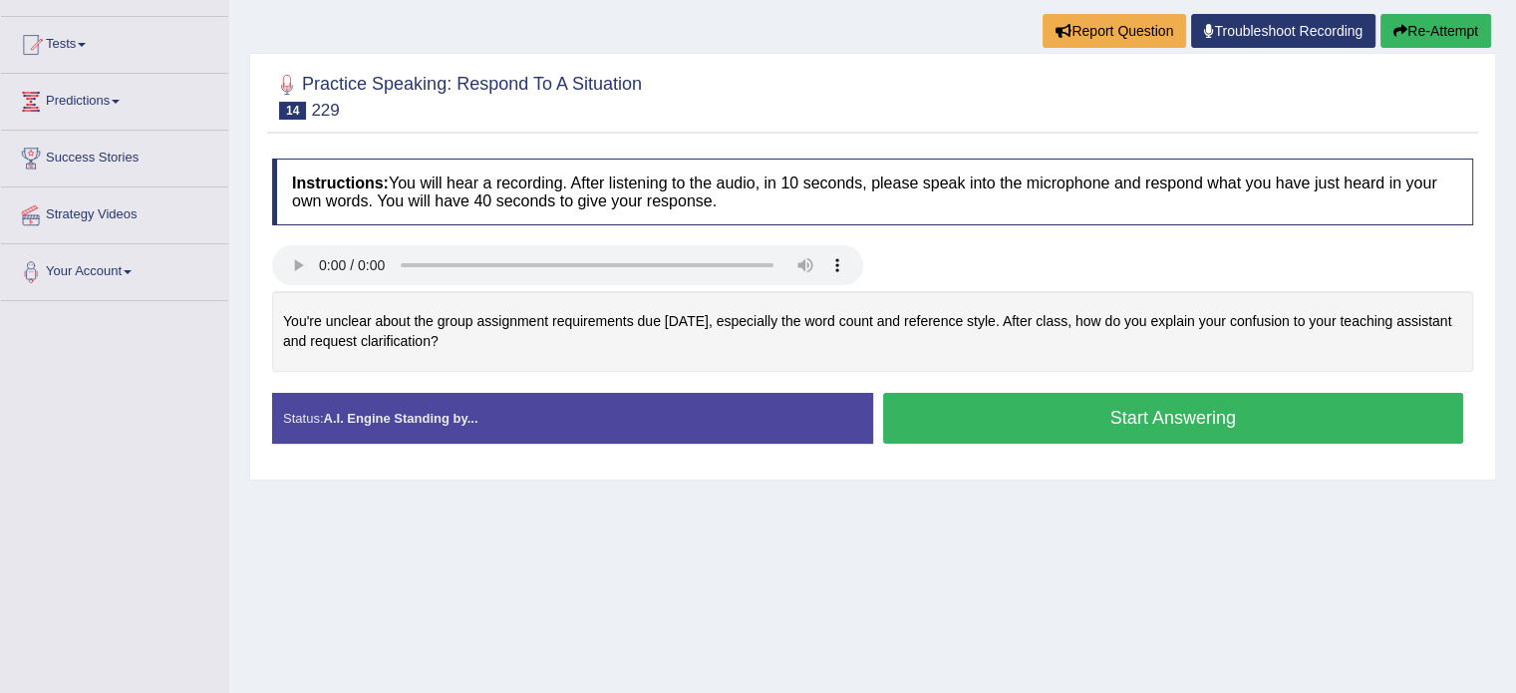
click at [1072, 412] on button "Start Answering" at bounding box center [1173, 418] width 581 height 51
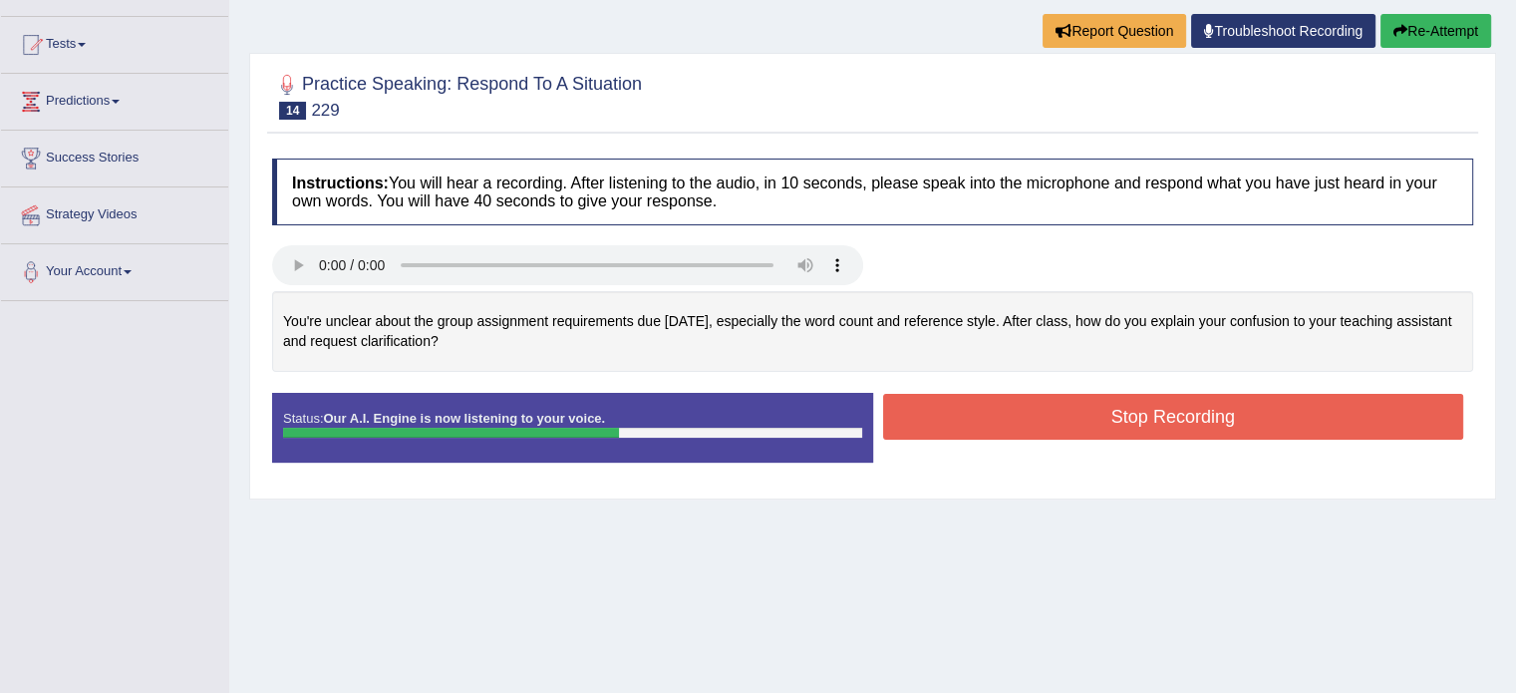
click at [1072, 412] on button "Stop Recording" at bounding box center [1173, 417] width 581 height 46
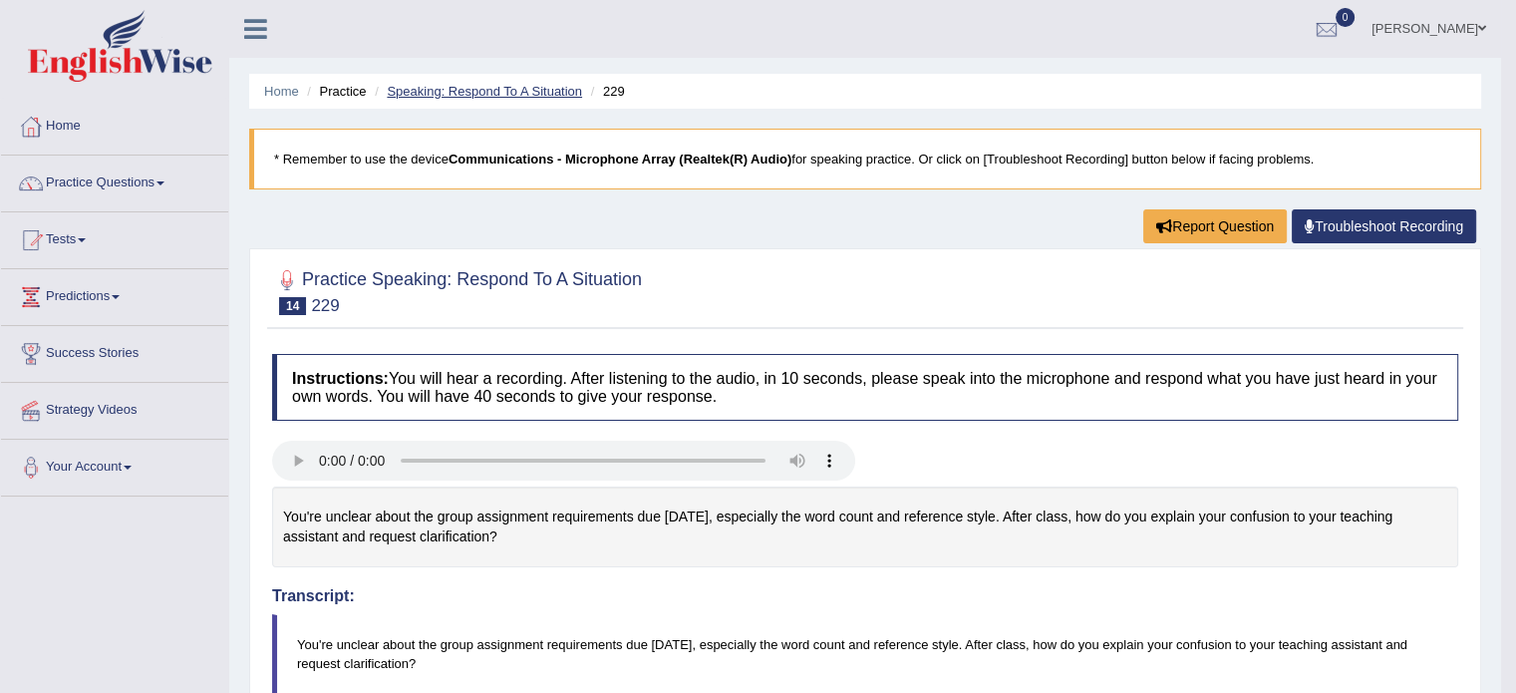
click at [531, 92] on link "Speaking: Respond To A Situation" at bounding box center [484, 91] width 195 height 15
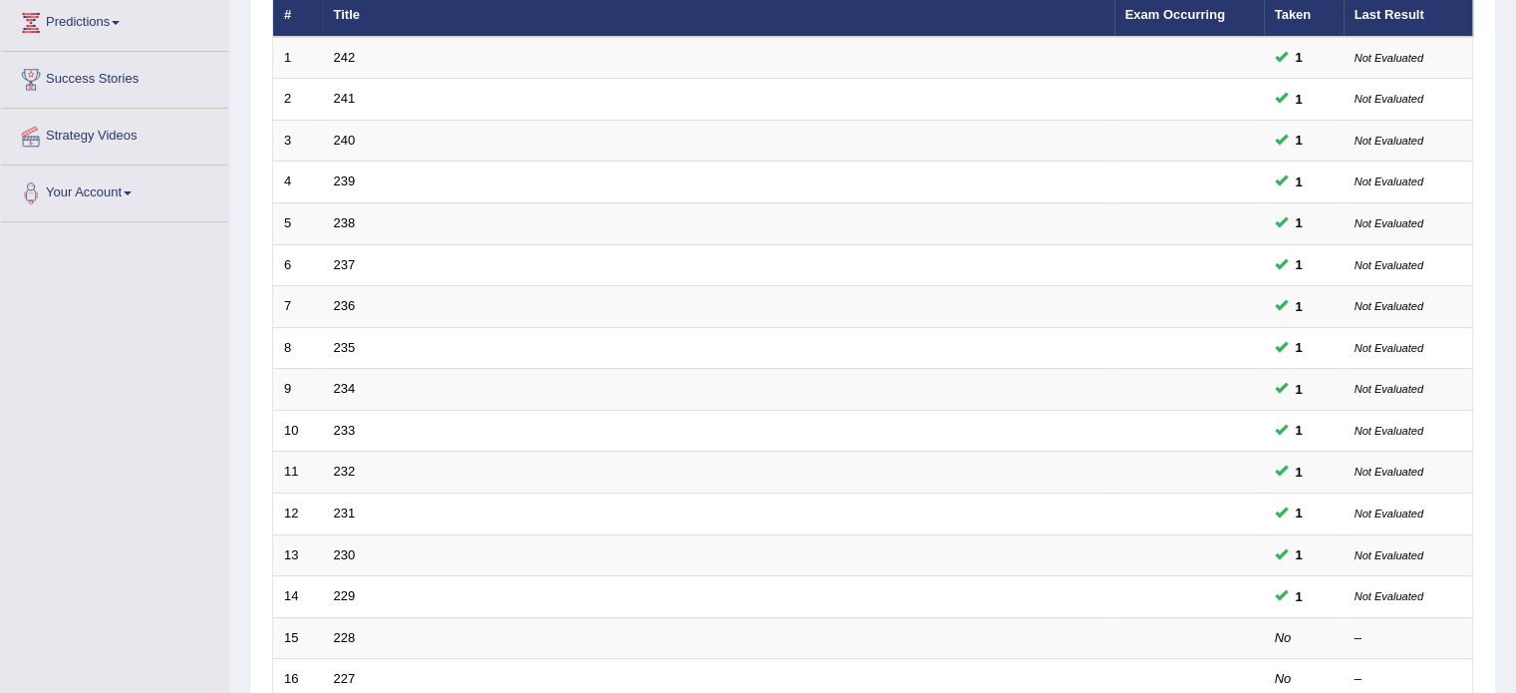
scroll to position [450, 0]
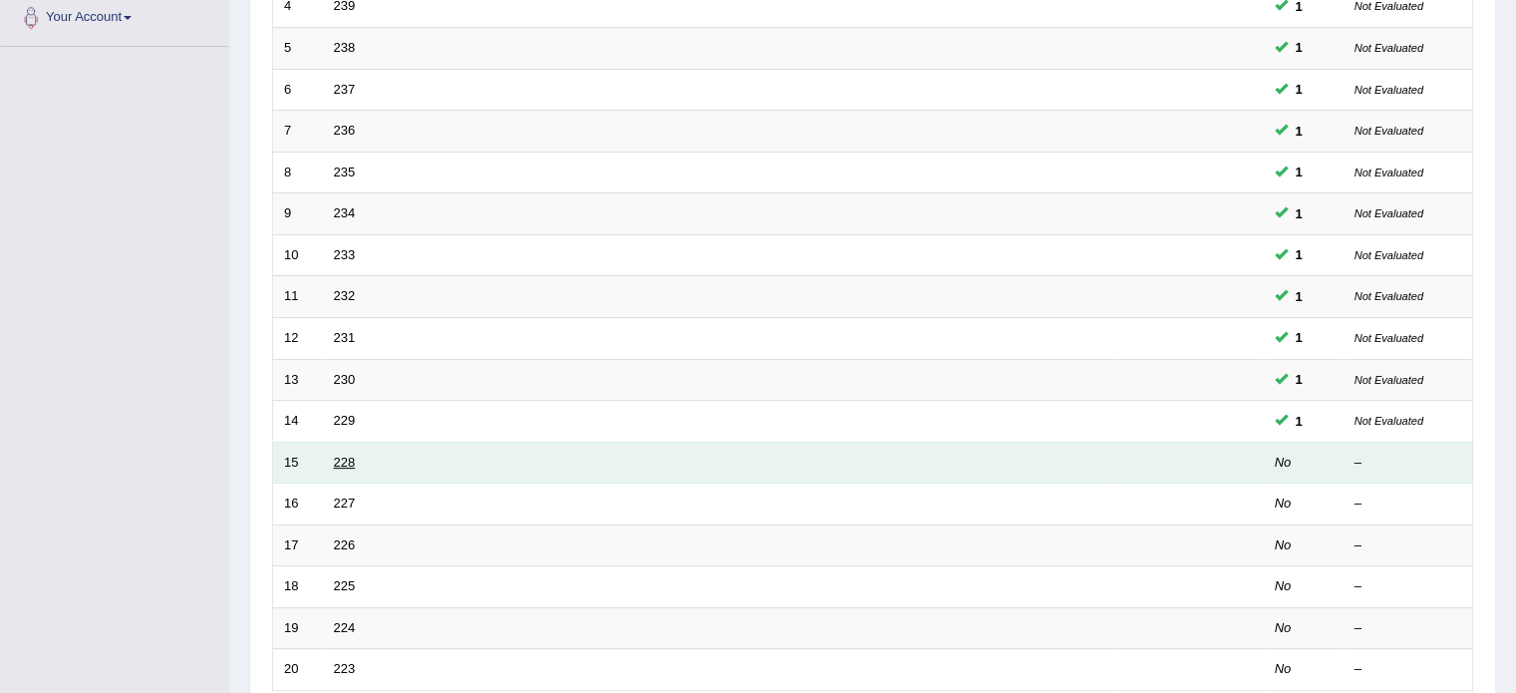
click at [343, 458] on link "228" at bounding box center [345, 462] width 22 height 15
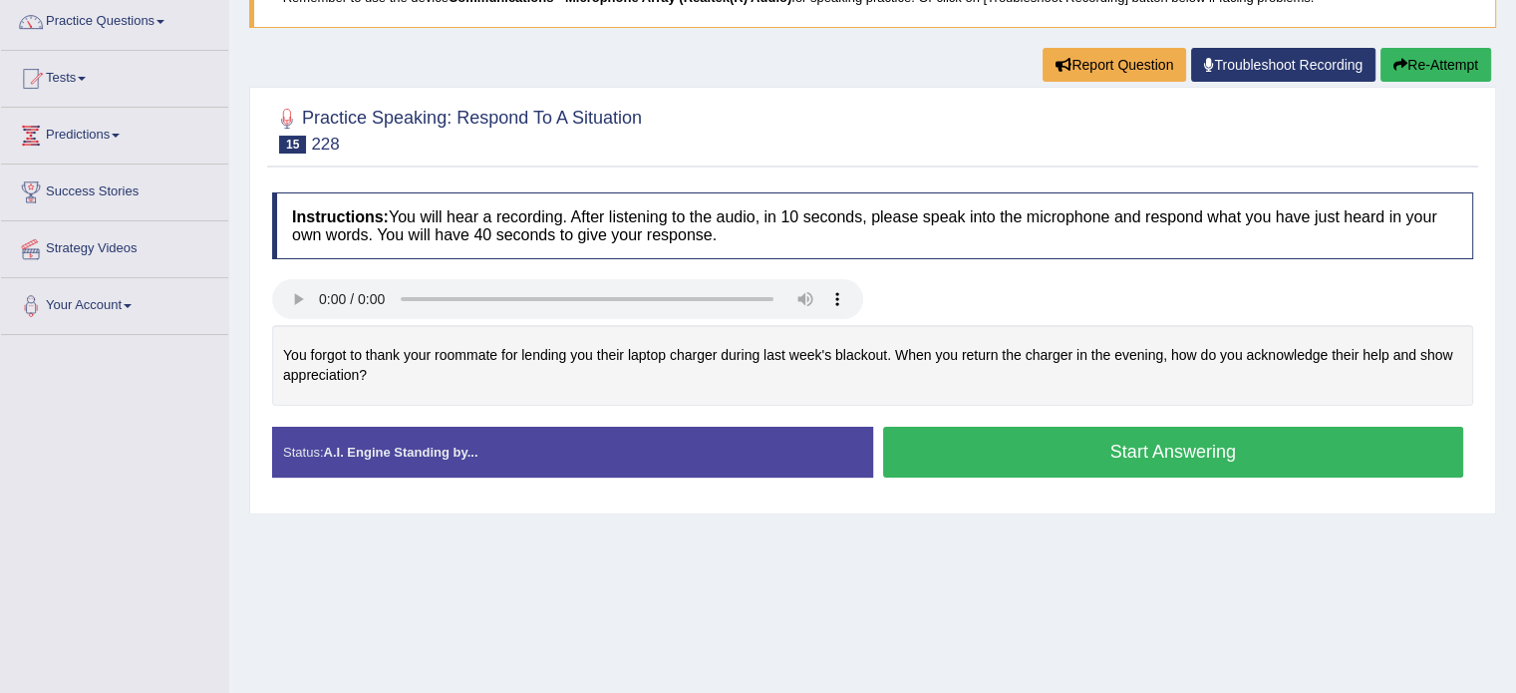
click at [1028, 445] on button "Start Answering" at bounding box center [1173, 452] width 581 height 51
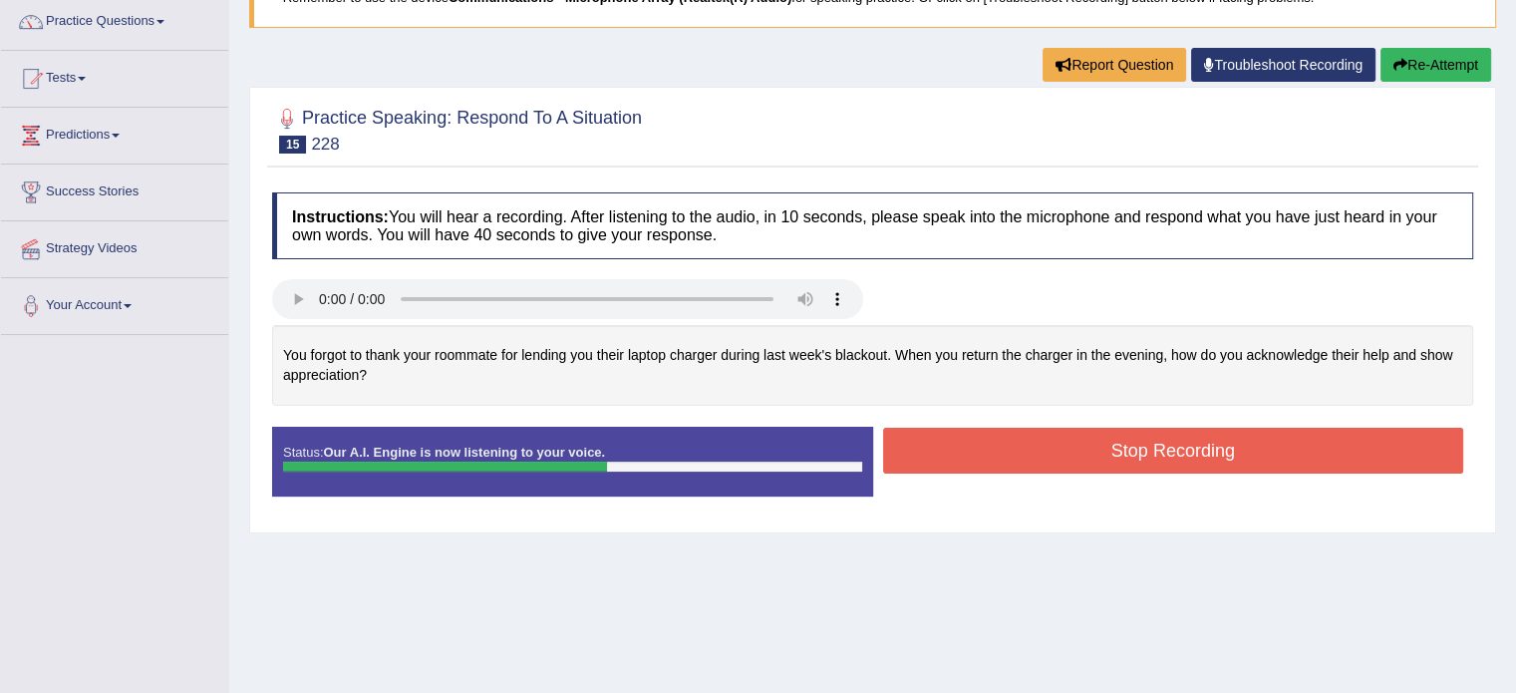
click at [1028, 445] on button "Stop Recording" at bounding box center [1173, 451] width 581 height 46
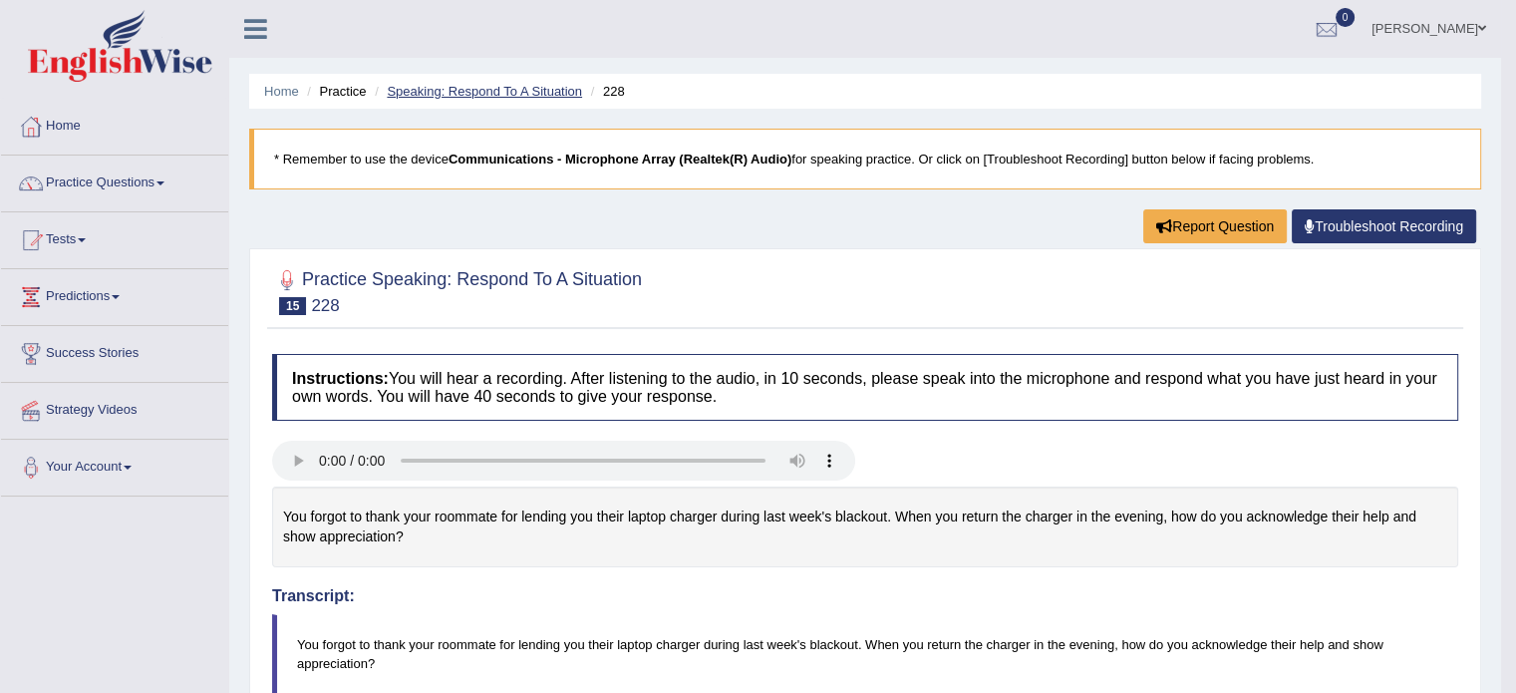
click at [518, 90] on link "Speaking: Respond To A Situation" at bounding box center [484, 91] width 195 height 15
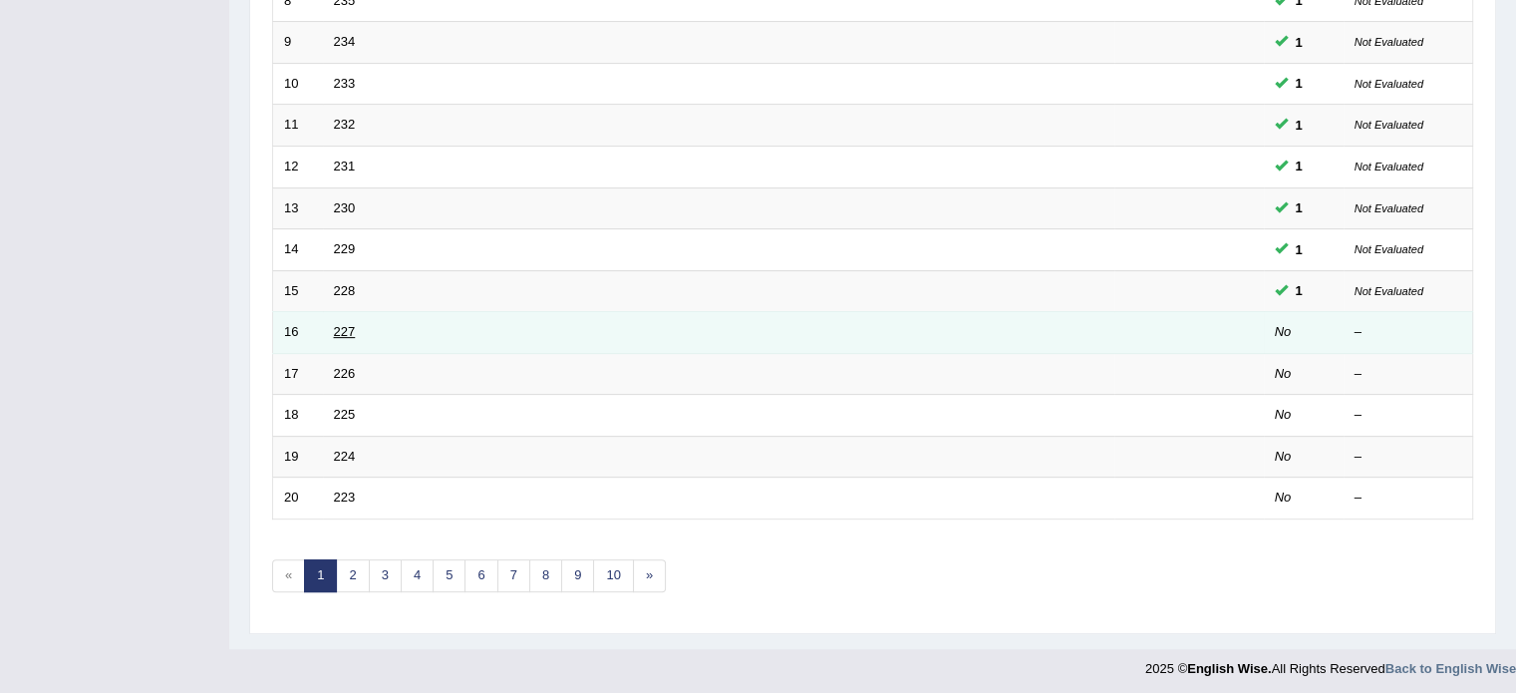
click at [341, 324] on link "227" at bounding box center [345, 331] width 22 height 15
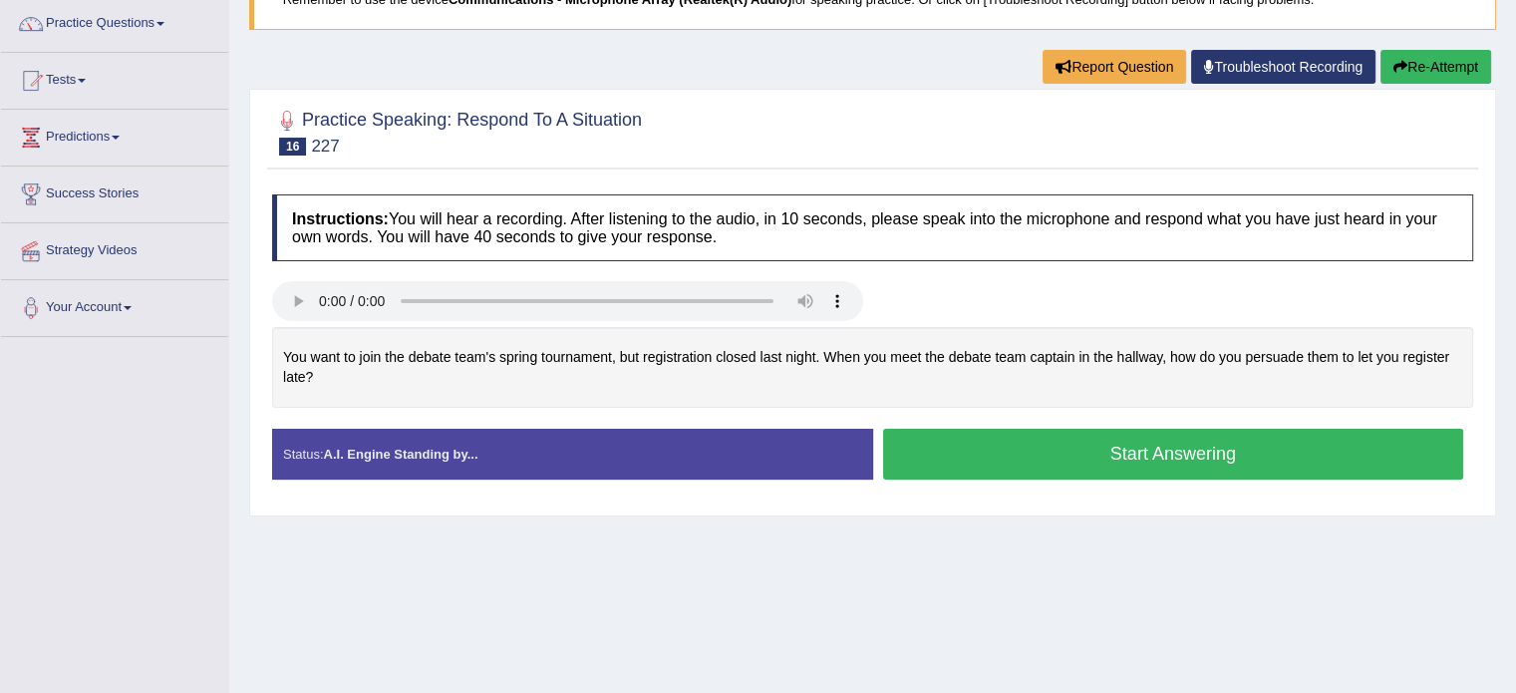
click at [1082, 442] on button "Start Answering" at bounding box center [1173, 454] width 581 height 51
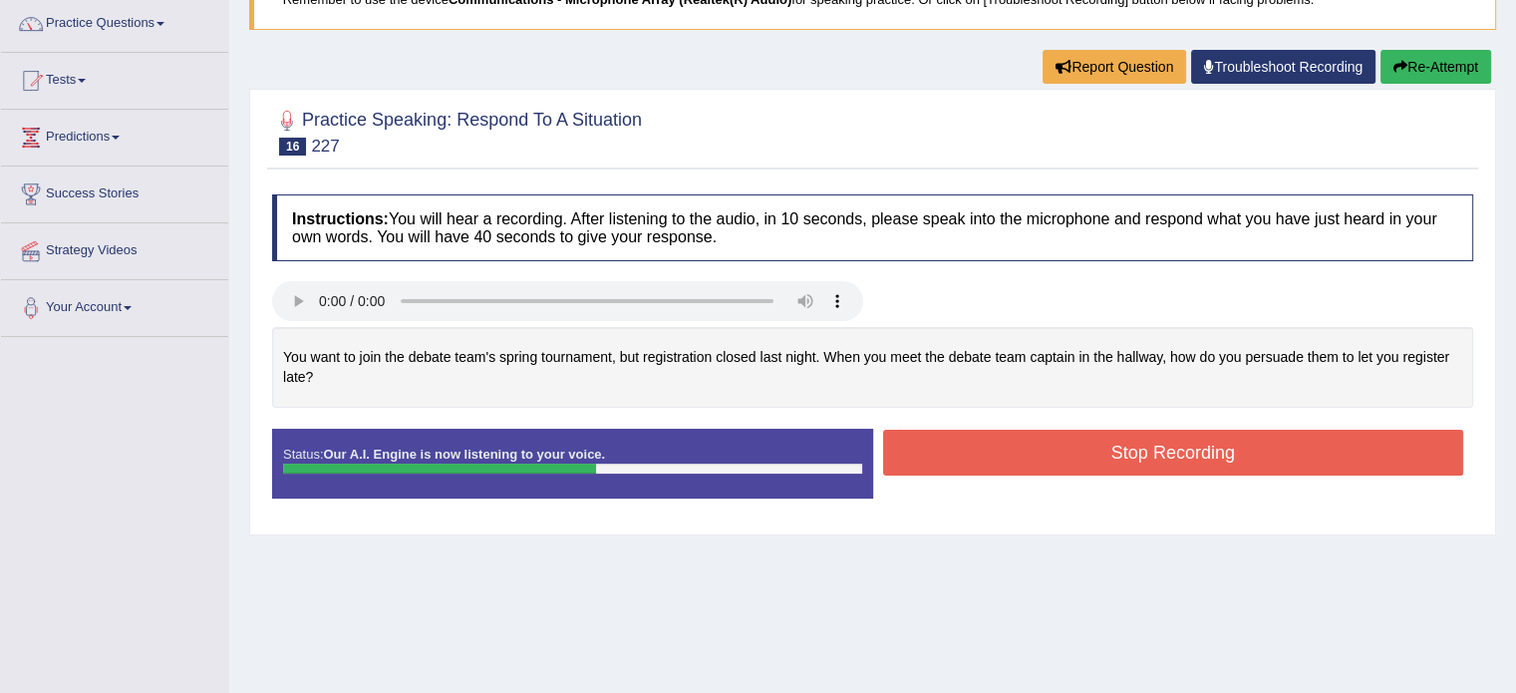
click at [1041, 451] on button "Stop Recording" at bounding box center [1173, 453] width 581 height 46
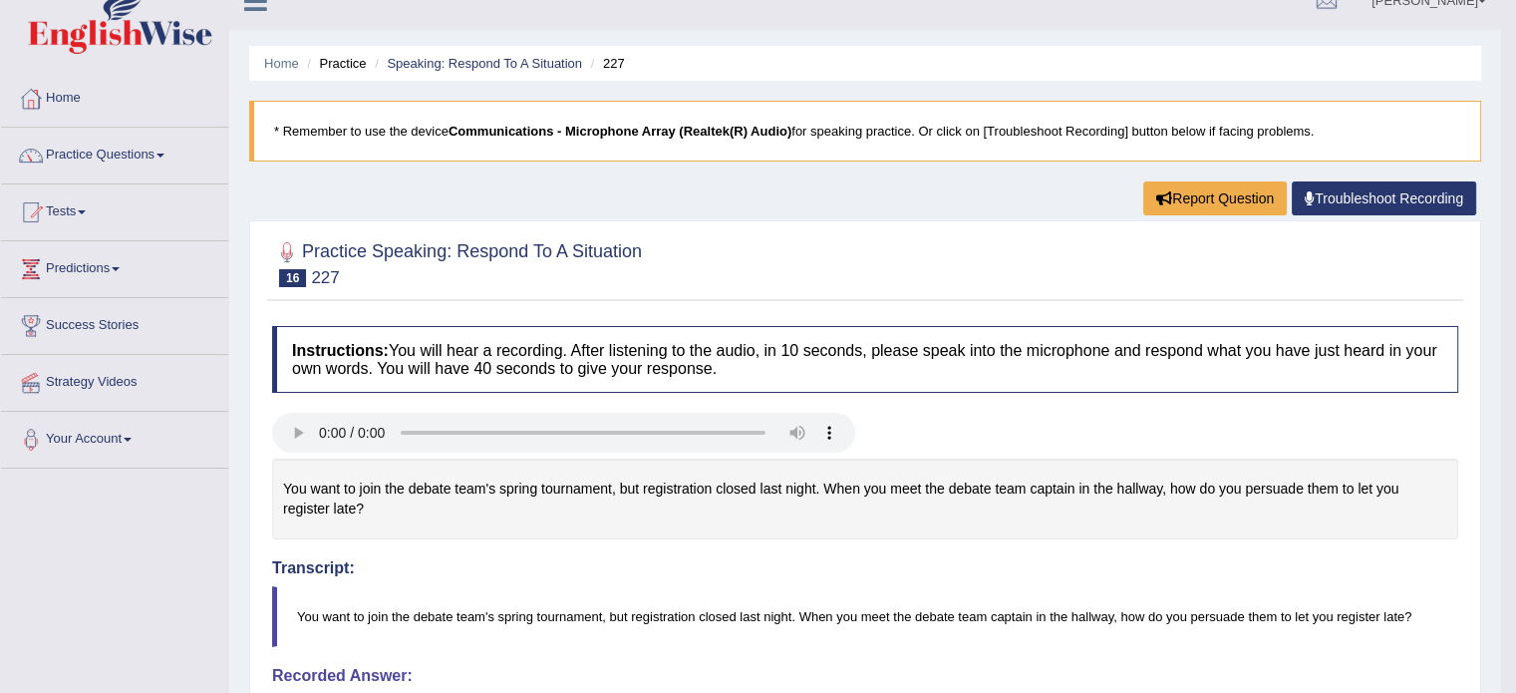
scroll to position [26, 0]
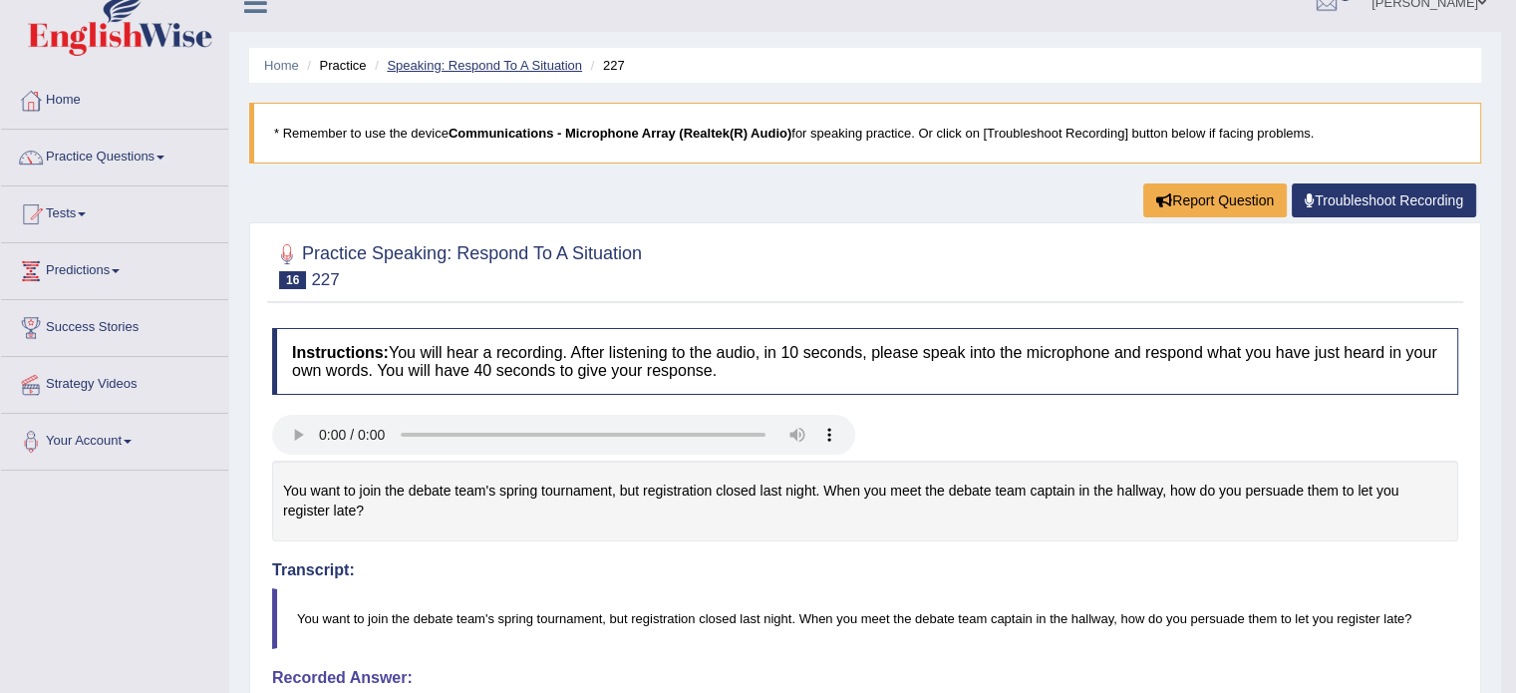
click at [534, 63] on link "Speaking: Respond To A Situation" at bounding box center [484, 65] width 195 height 15
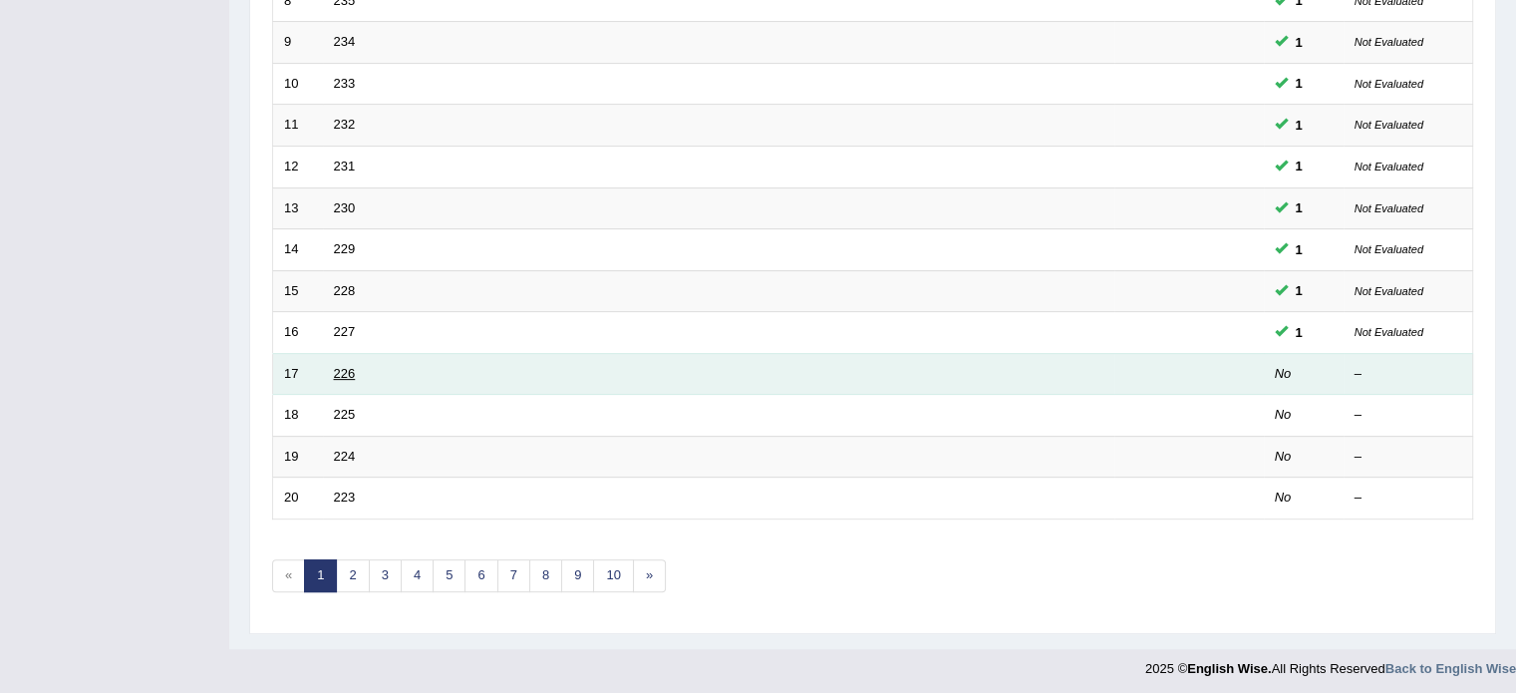
click at [343, 368] on link "226" at bounding box center [345, 373] width 22 height 15
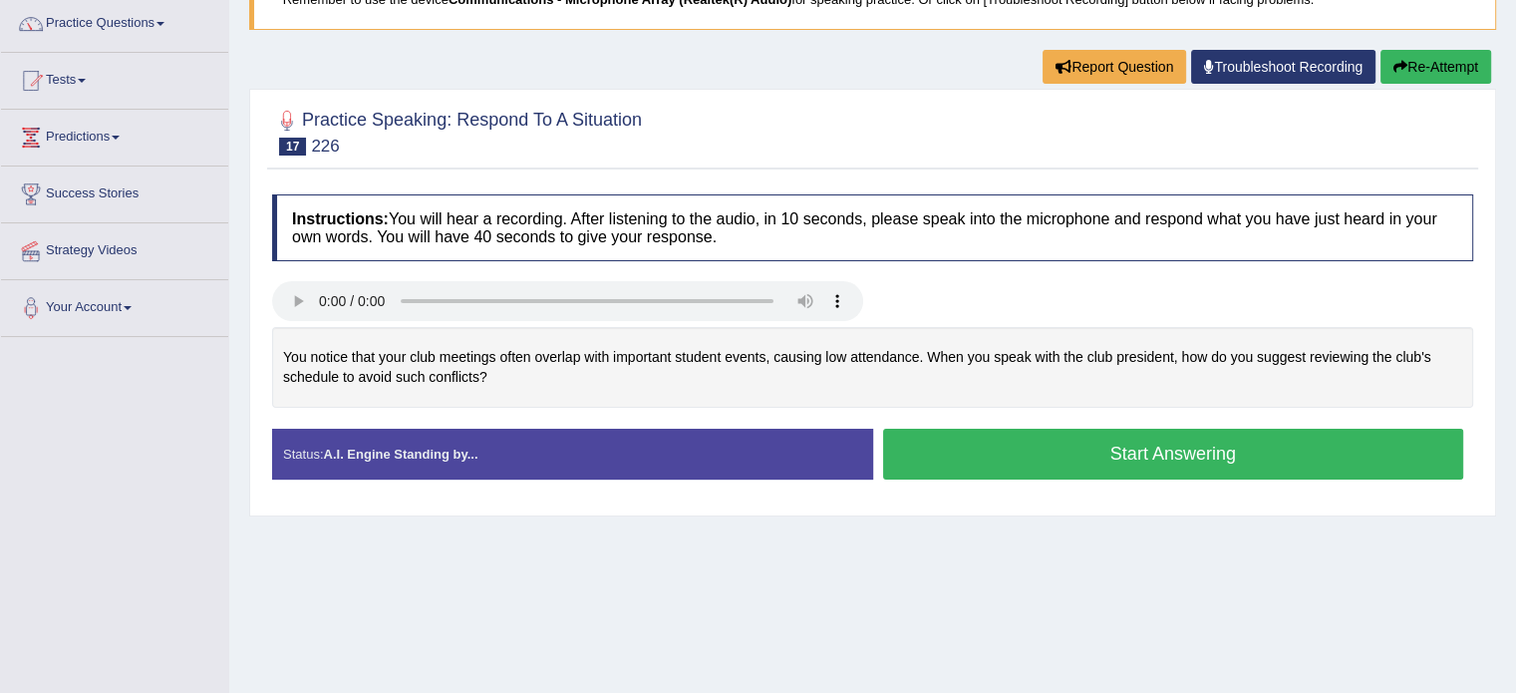
click at [1029, 453] on button "Start Answering" at bounding box center [1173, 454] width 581 height 51
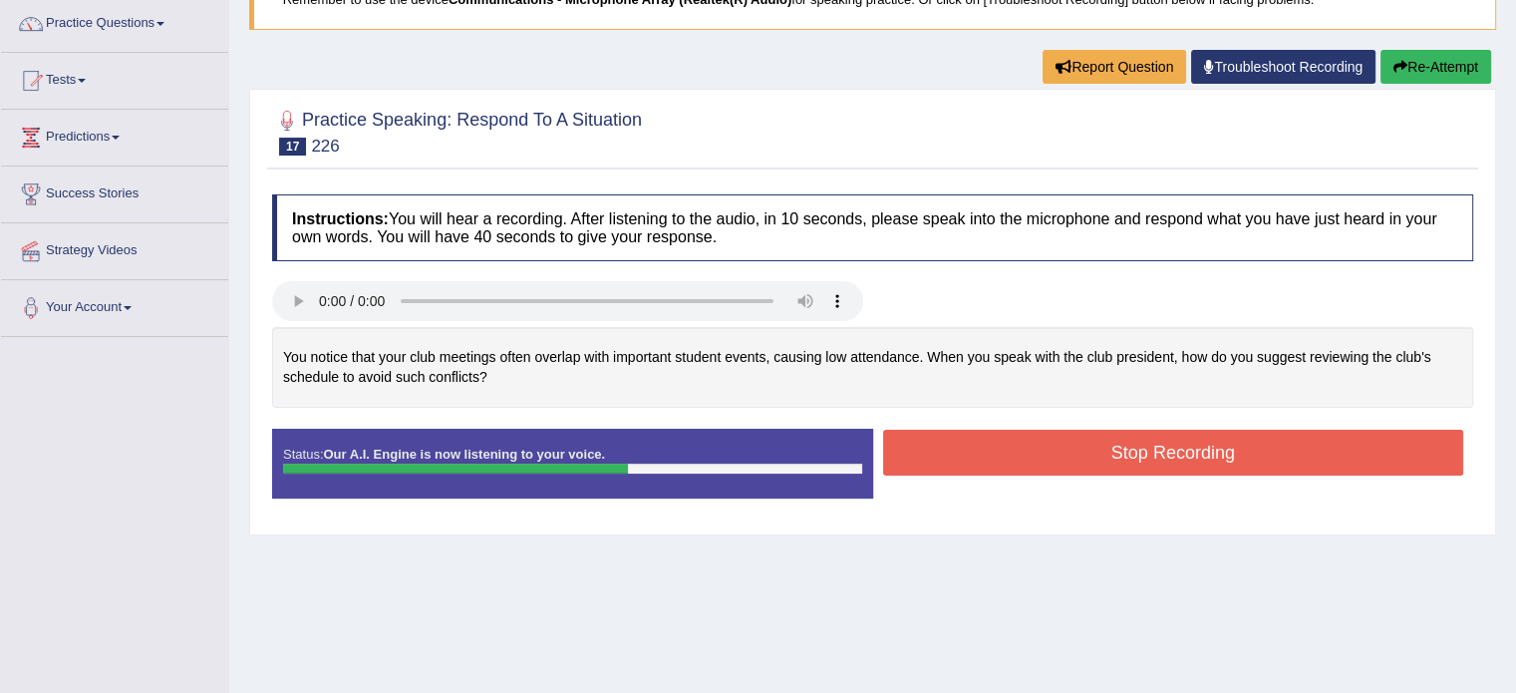
click at [956, 431] on button "Stop Recording" at bounding box center [1173, 453] width 581 height 46
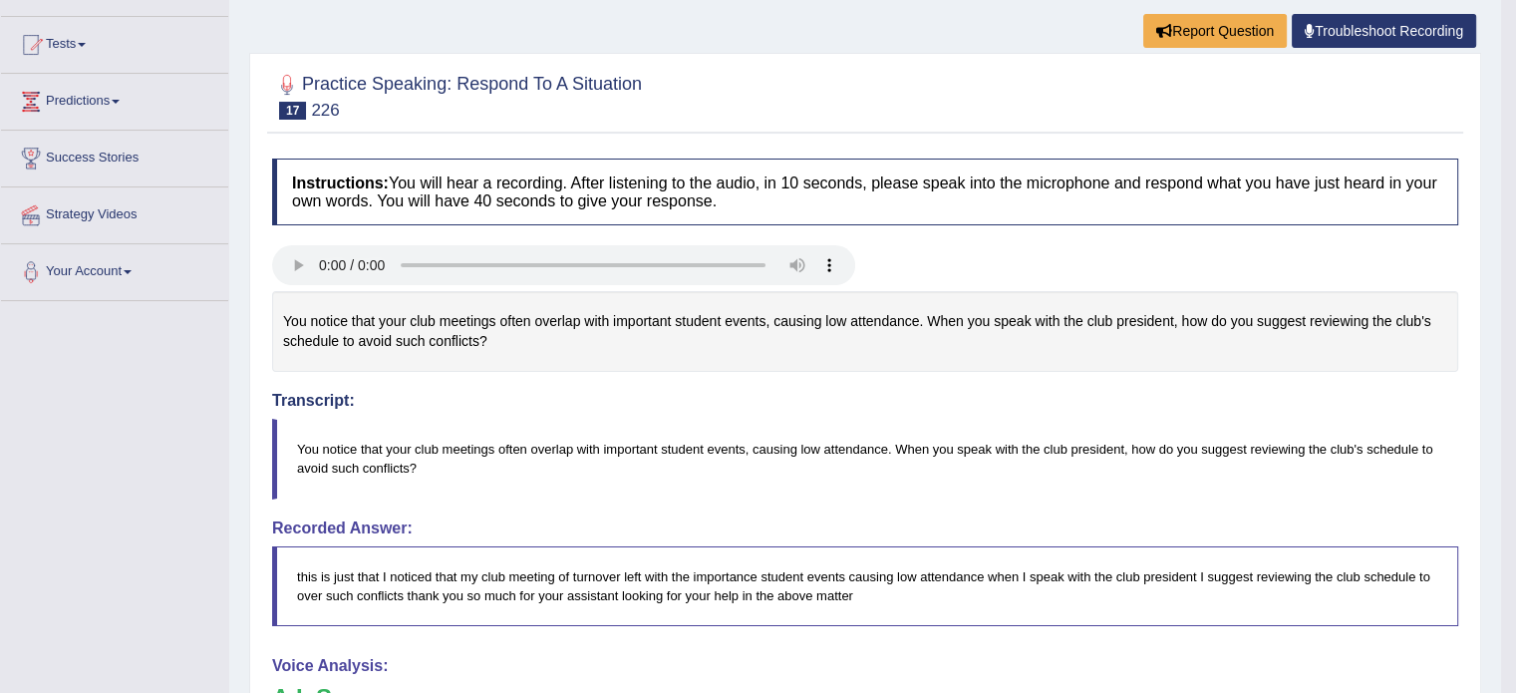
scroll to position [195, 0]
click at [318, 107] on small "226" at bounding box center [325, 110] width 28 height 19
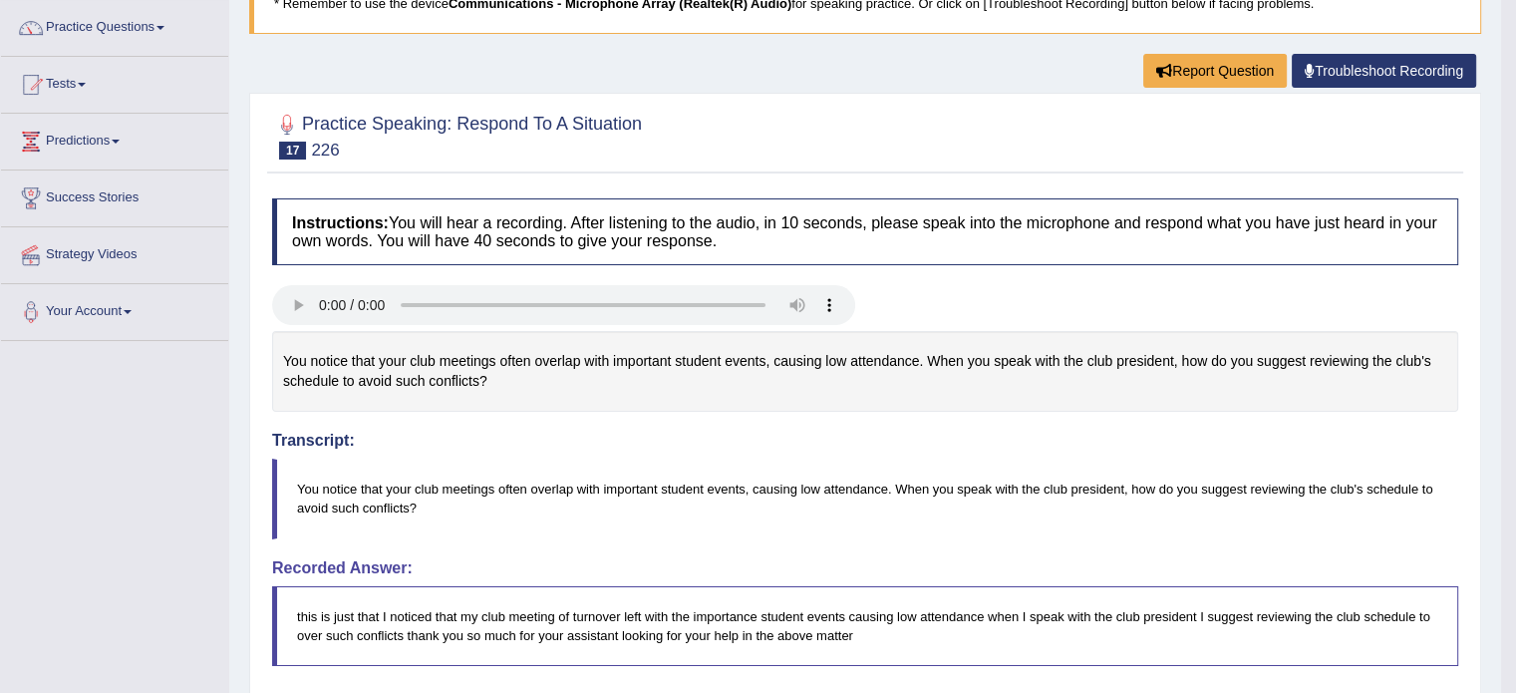
scroll to position [0, 0]
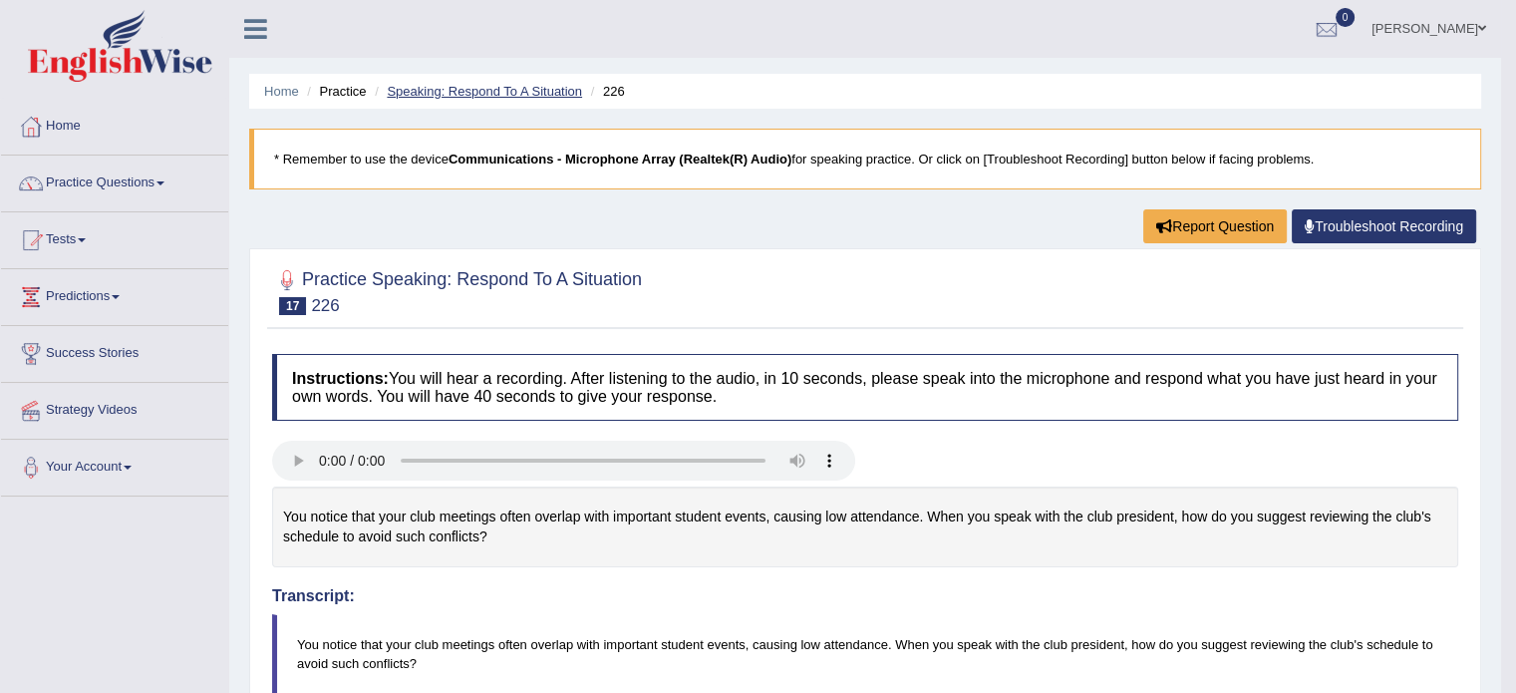
click at [501, 84] on link "Speaking: Respond To A Situation" at bounding box center [484, 91] width 195 height 15
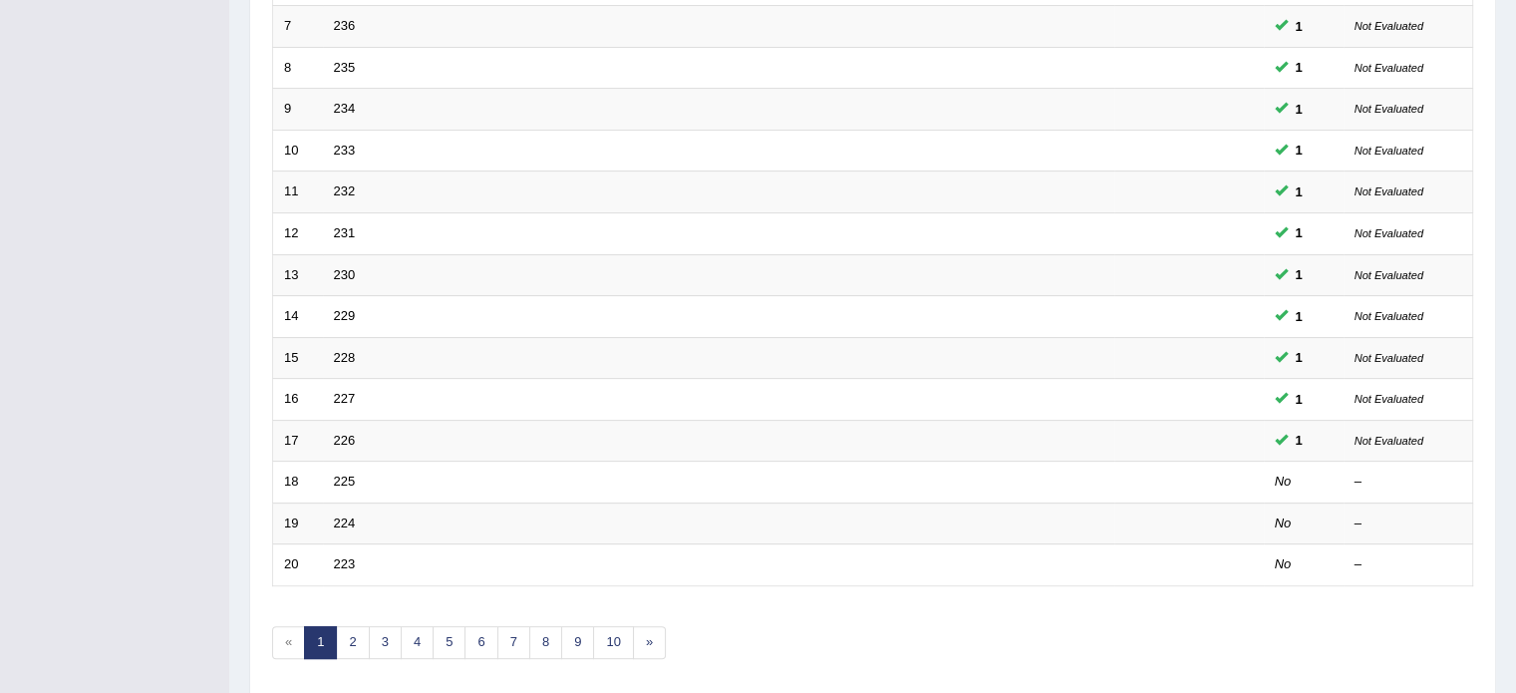
scroll to position [621, 0]
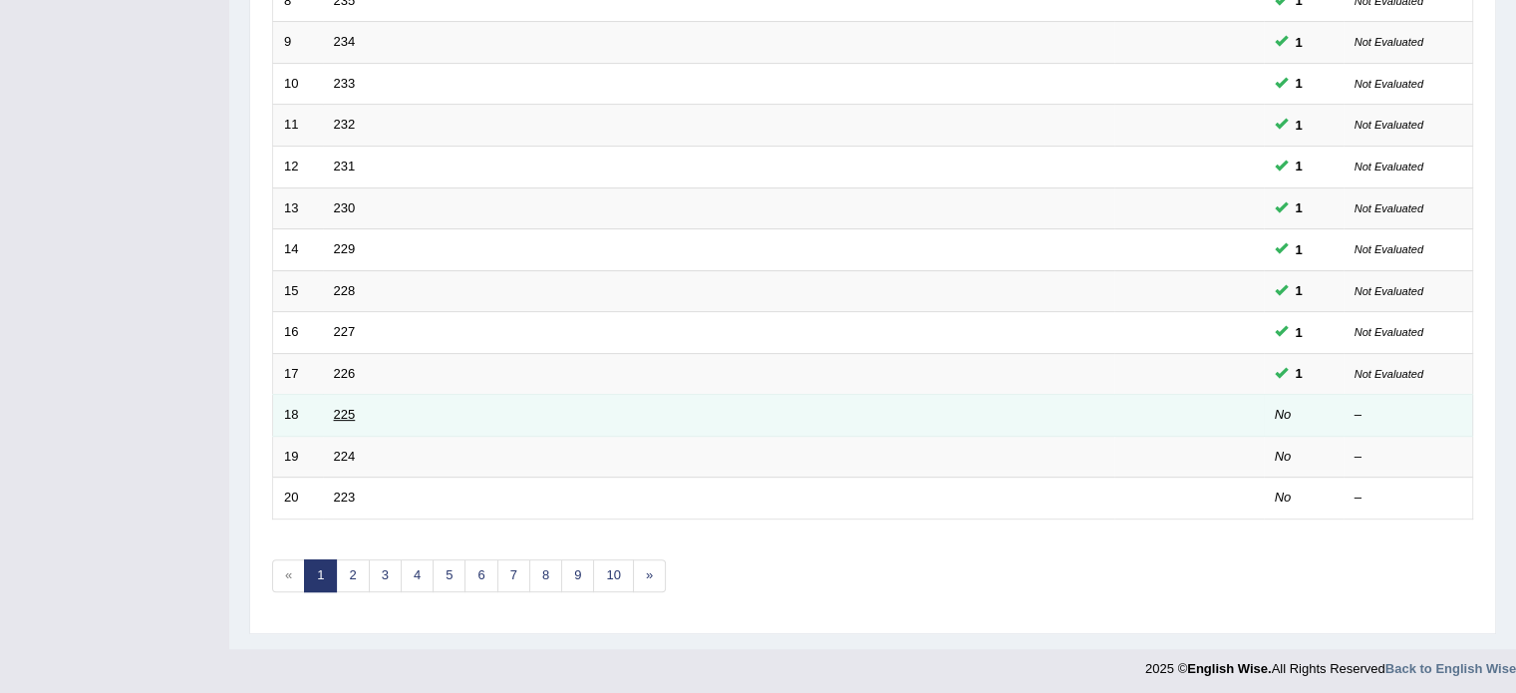
click at [346, 415] on link "225" at bounding box center [345, 414] width 22 height 15
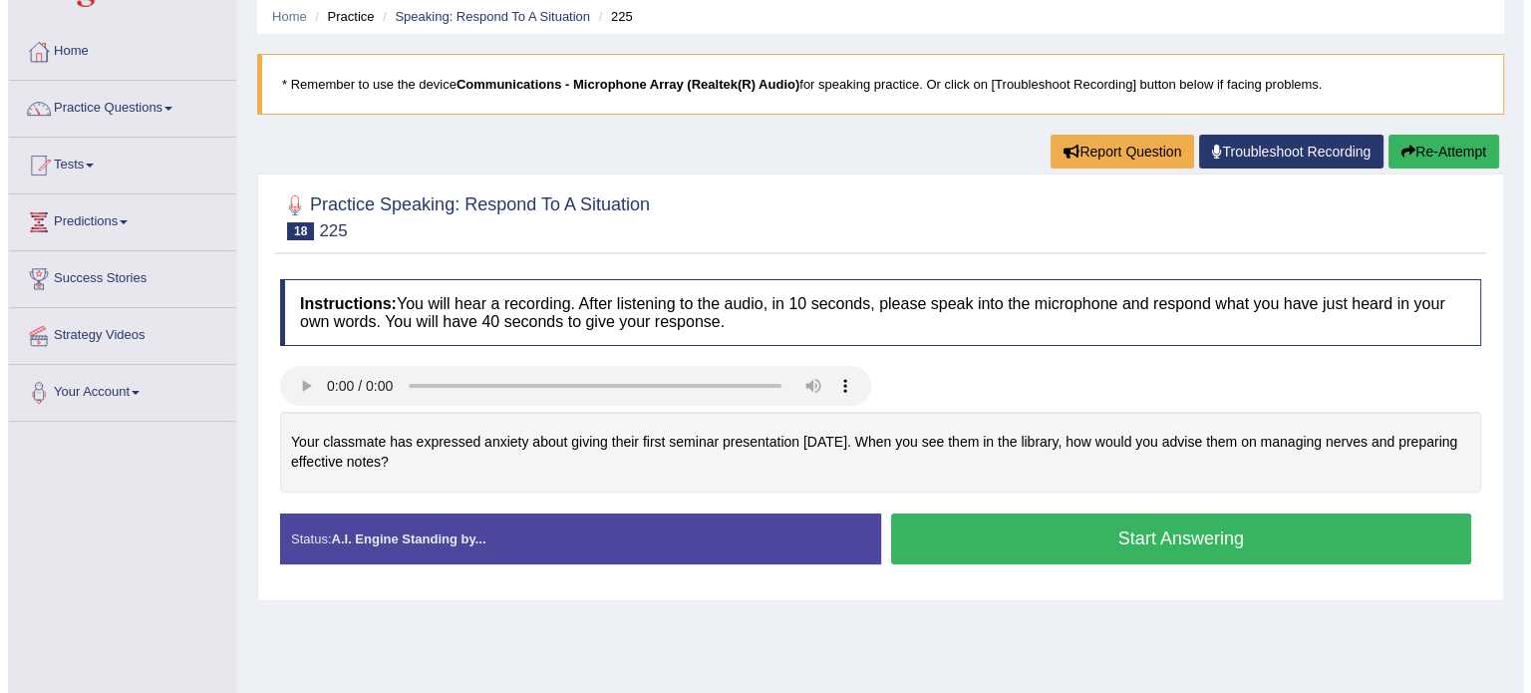
scroll to position [96, 0]
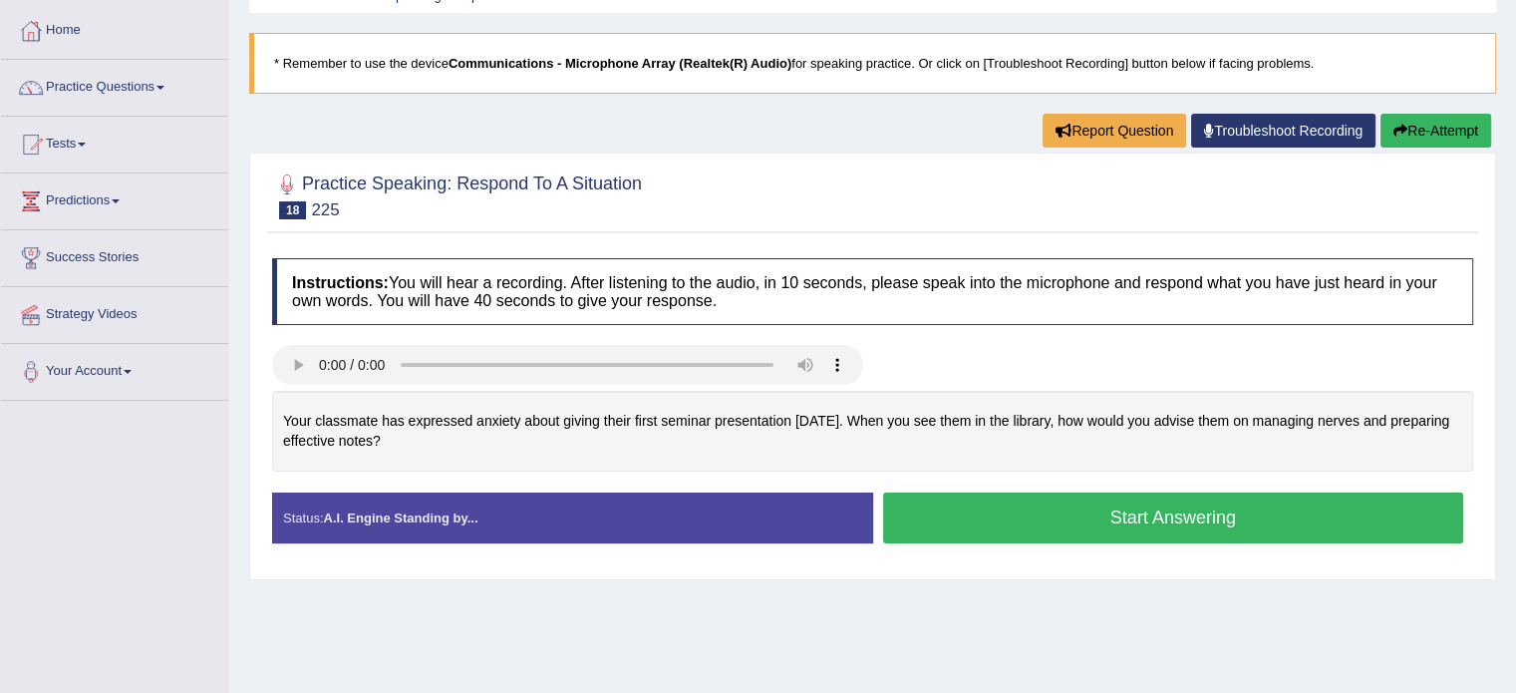
click at [961, 509] on button "Start Answering" at bounding box center [1173, 517] width 581 height 51
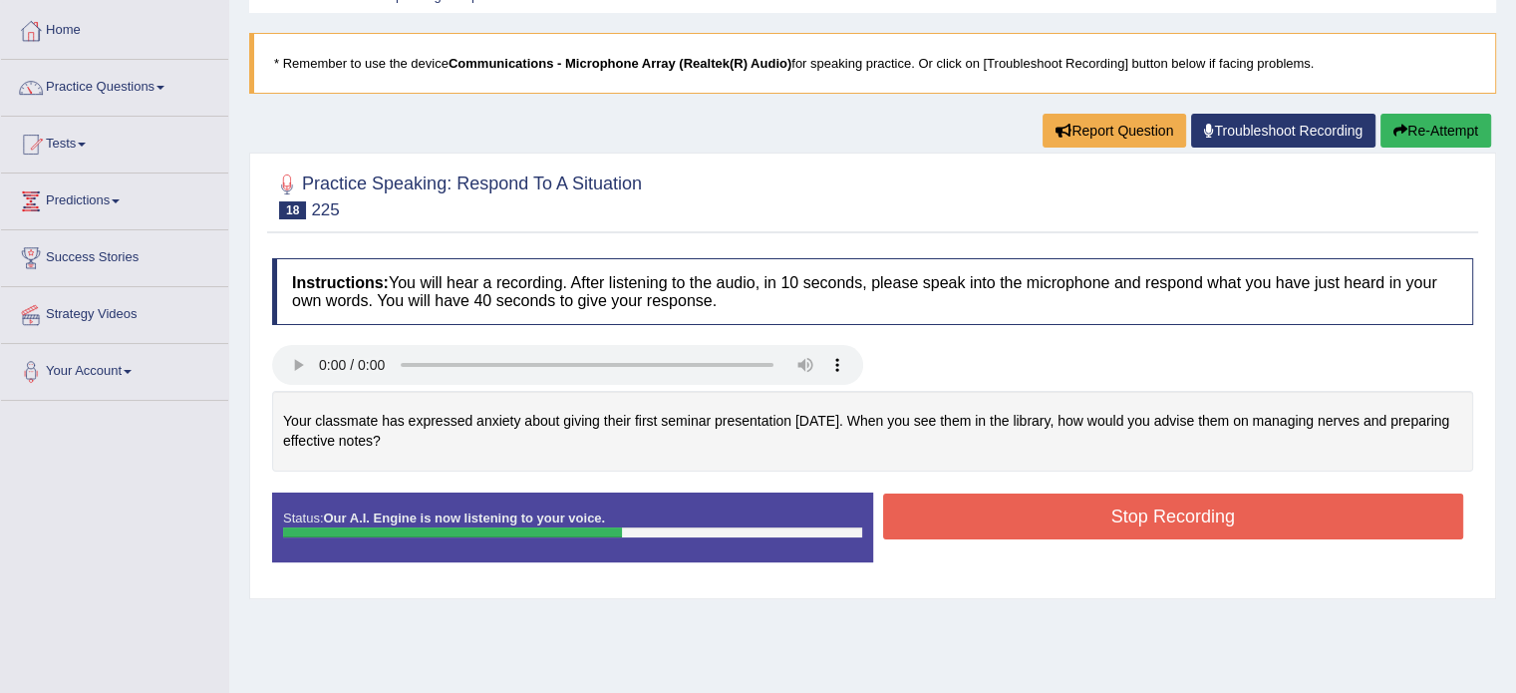
click at [1033, 530] on button "Stop Recording" at bounding box center [1173, 516] width 581 height 46
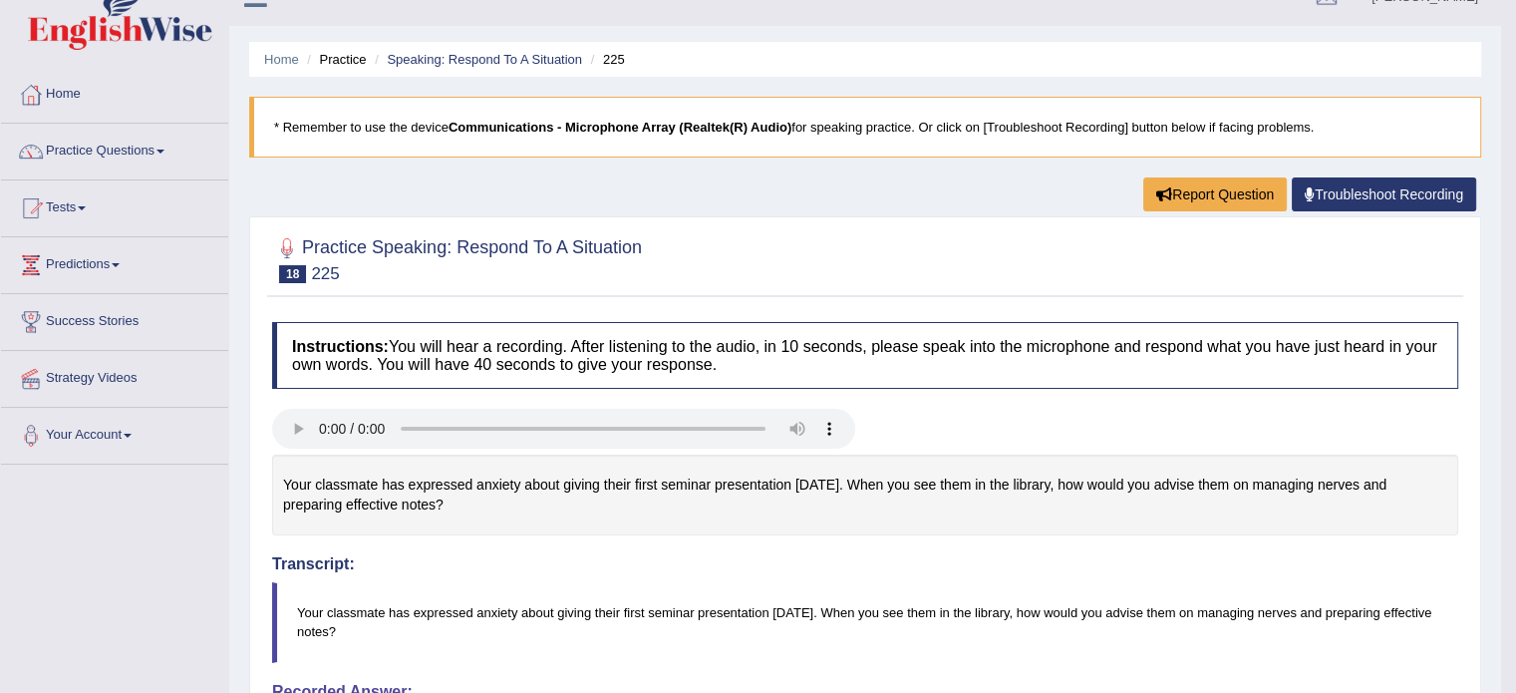
scroll to position [15, 0]
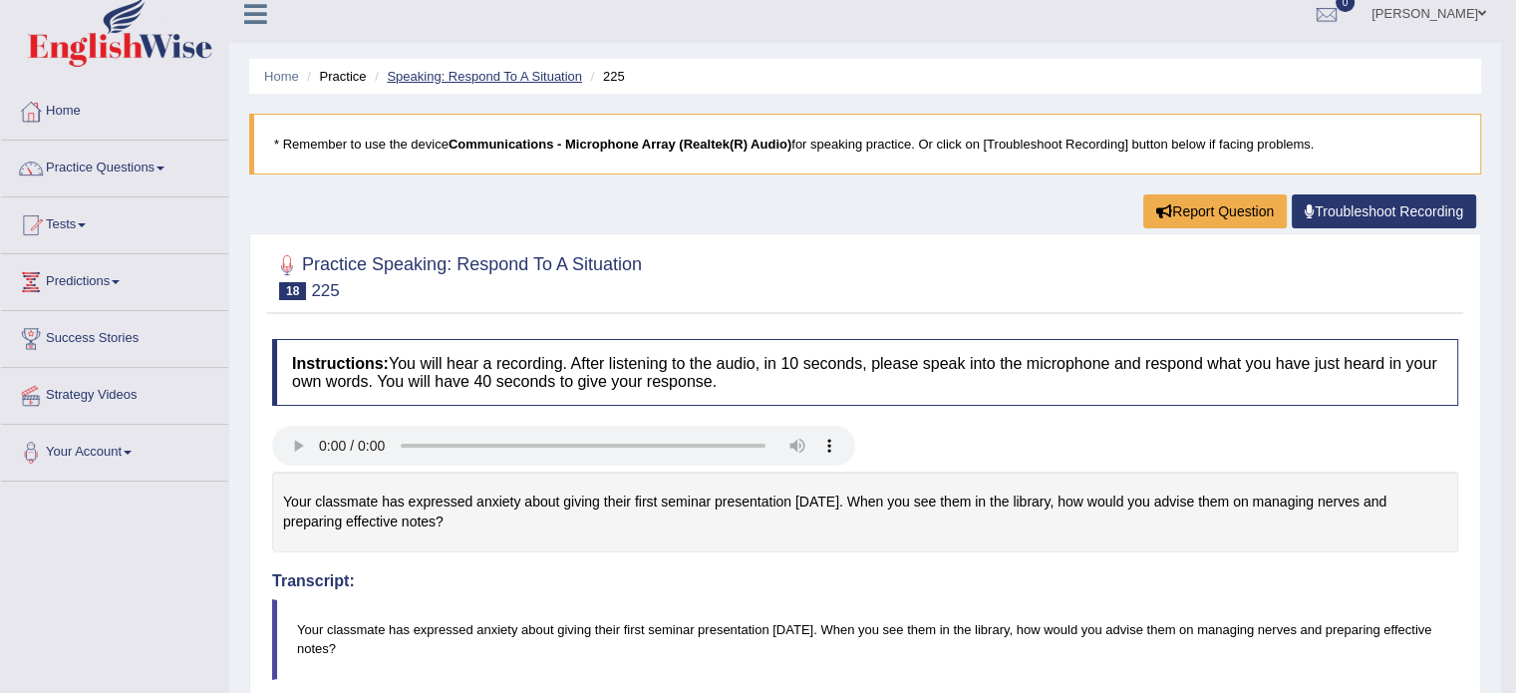
click at [526, 75] on link "Speaking: Respond To A Situation" at bounding box center [484, 76] width 195 height 15
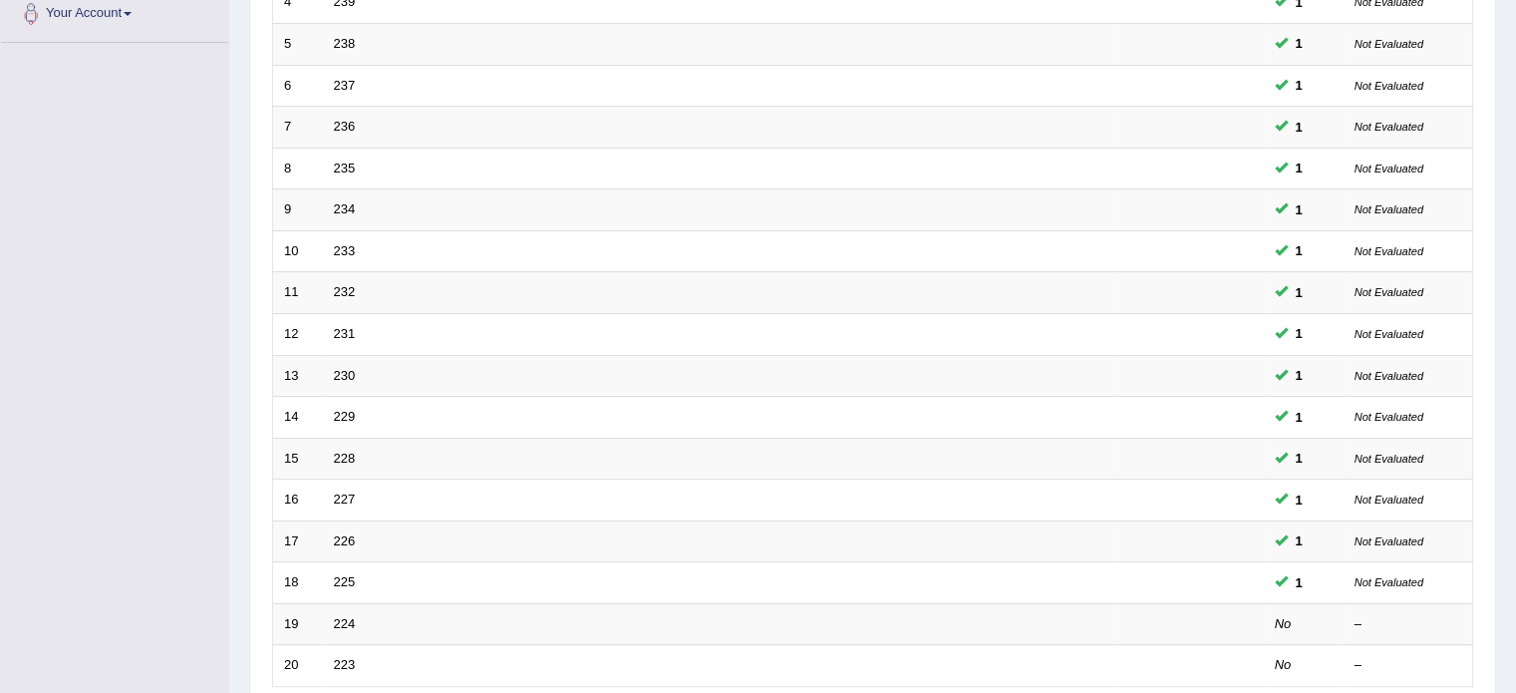
scroll to position [621, 0]
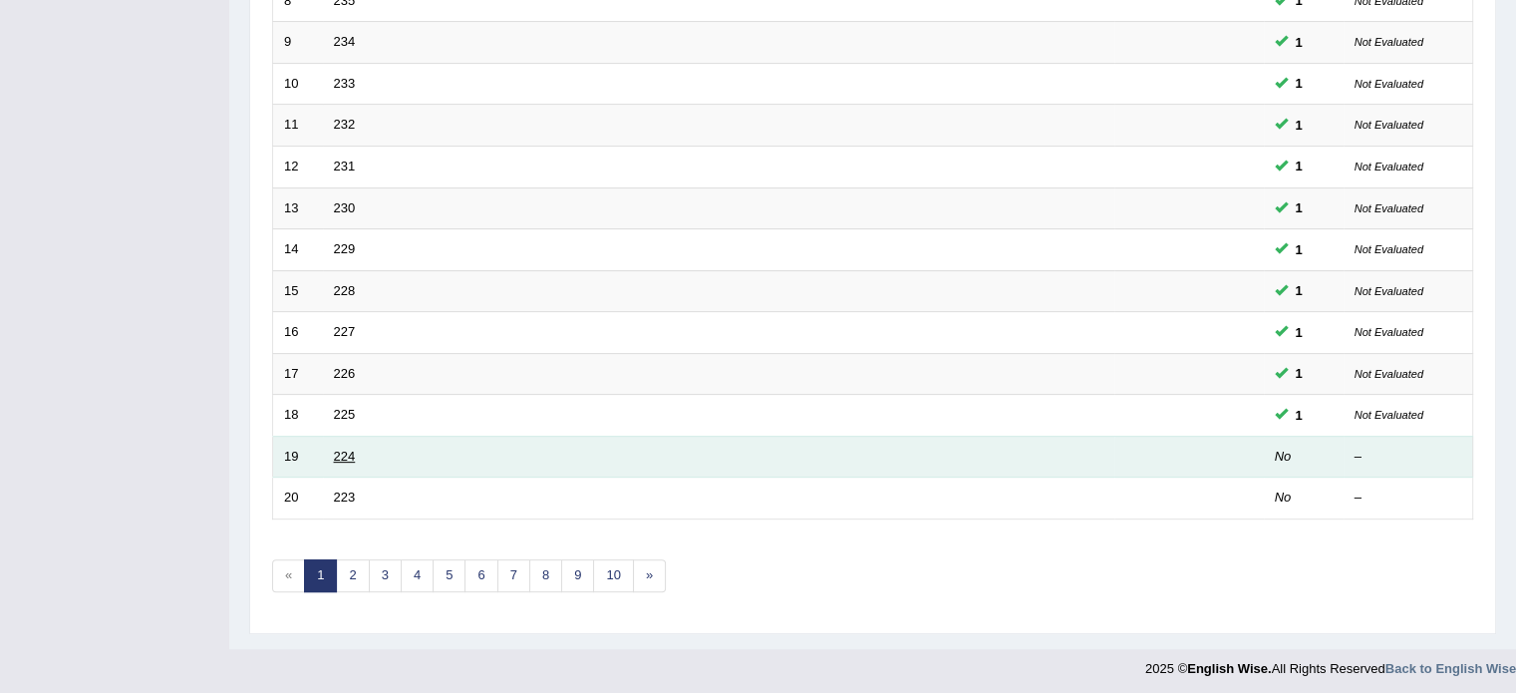
click at [343, 450] on link "224" at bounding box center [345, 456] width 22 height 15
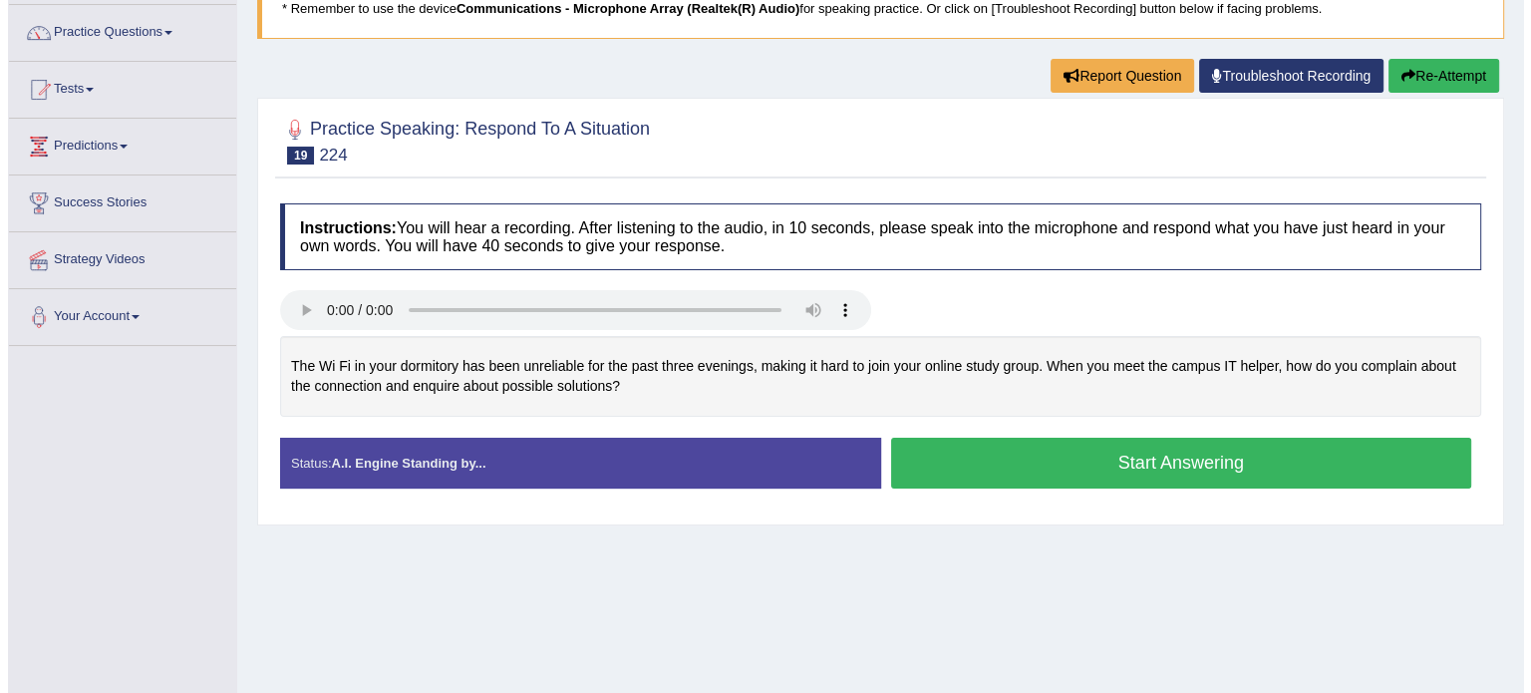
scroll to position [156, 0]
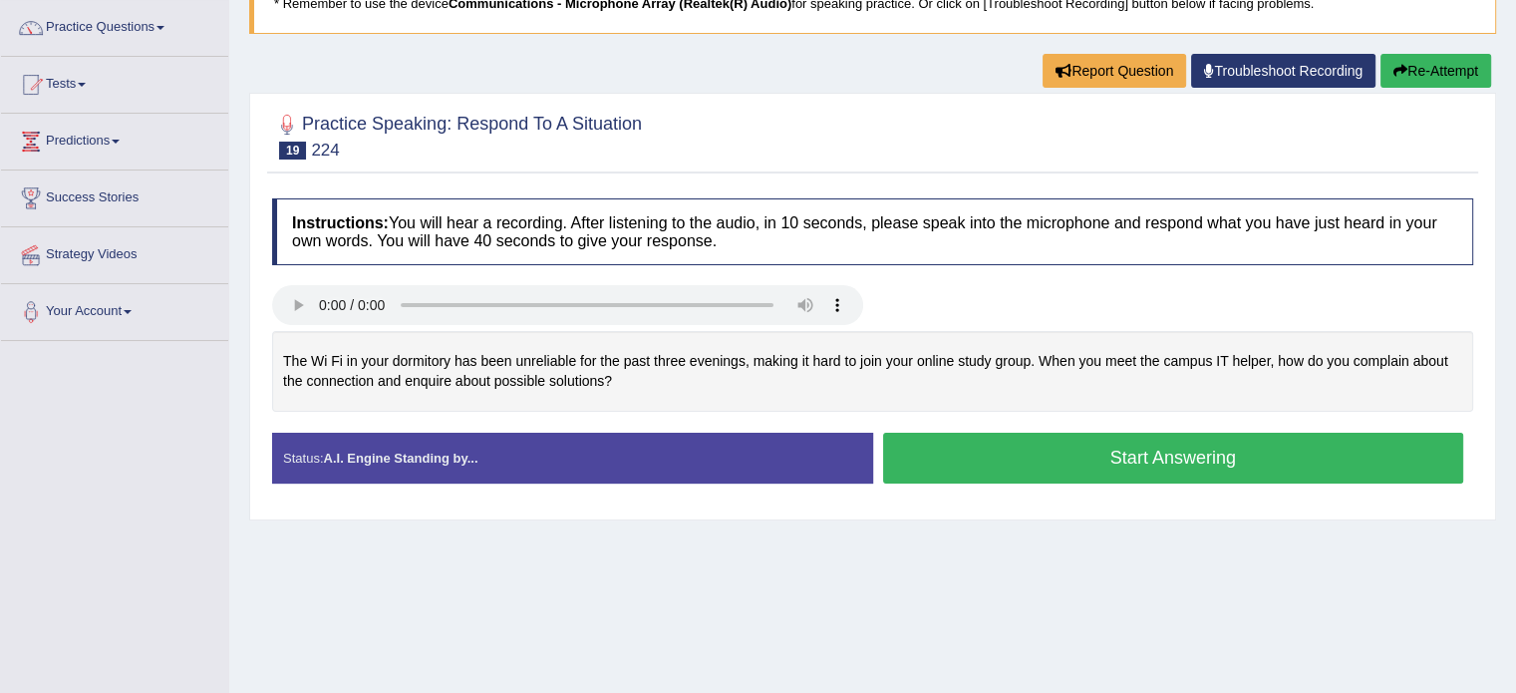
click at [984, 458] on button "Start Answering" at bounding box center [1173, 458] width 581 height 51
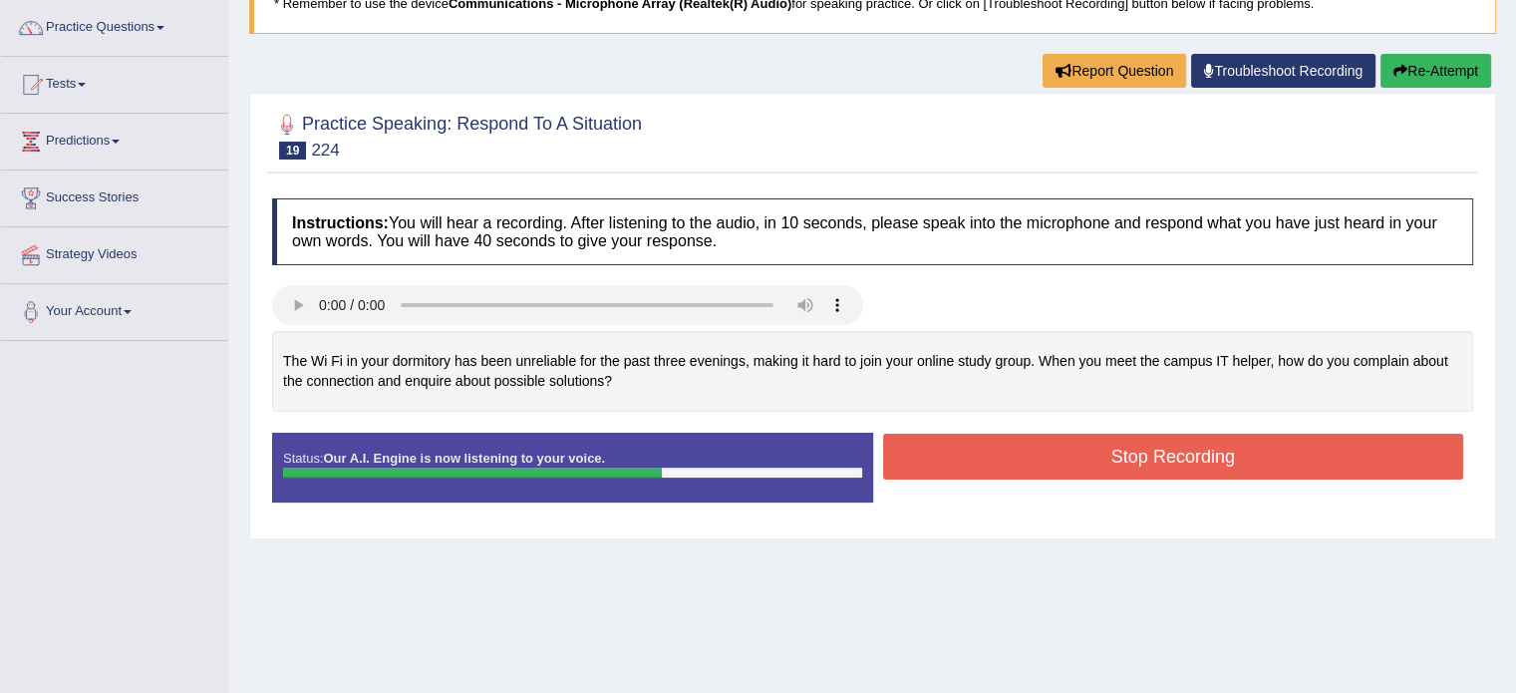
click at [1071, 442] on button "Stop Recording" at bounding box center [1173, 457] width 581 height 46
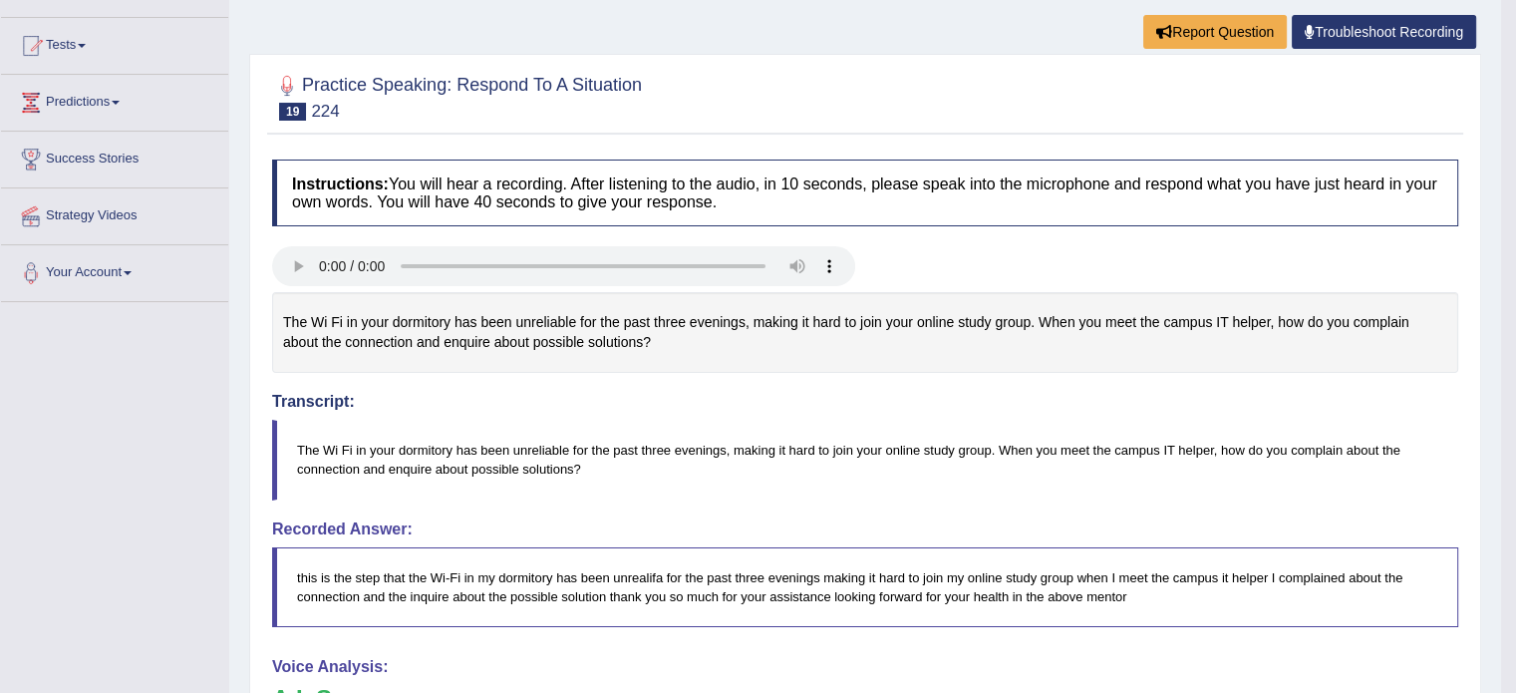
scroll to position [0, 0]
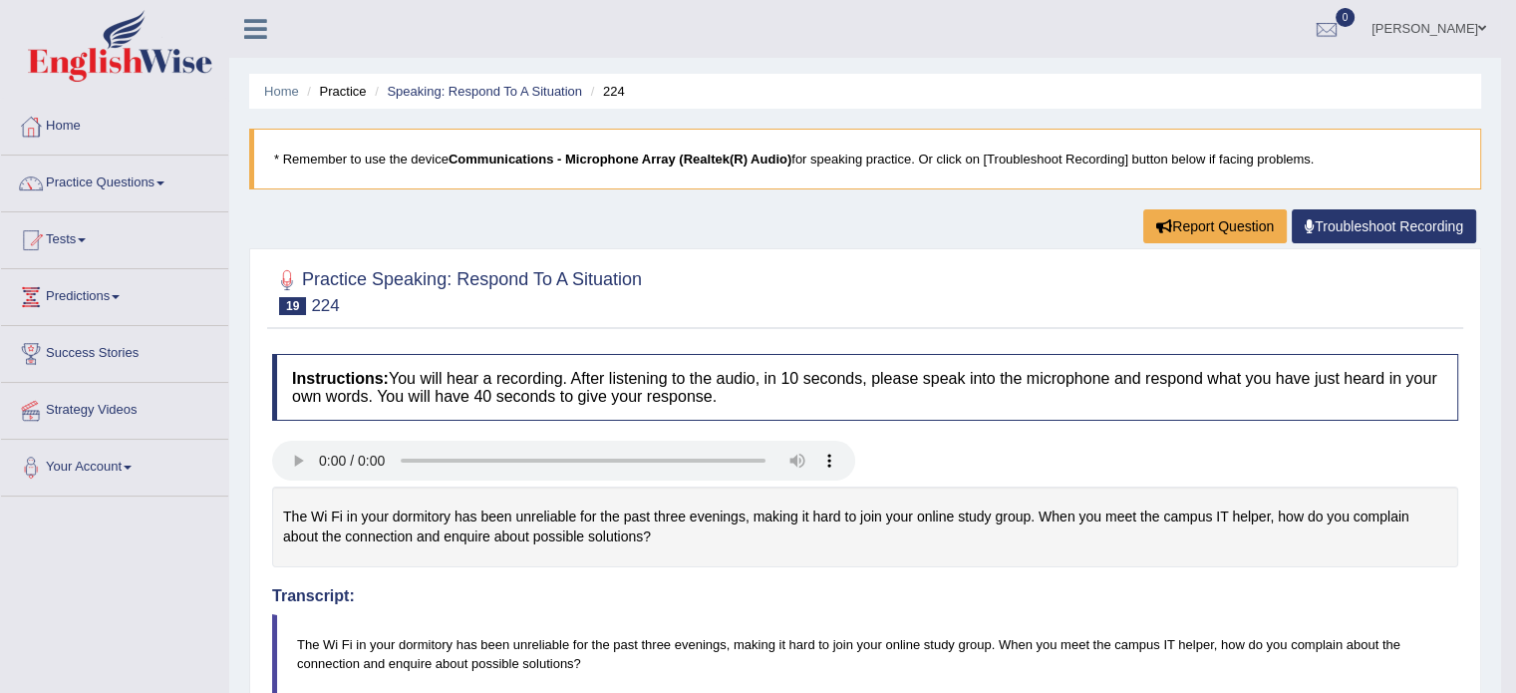
click at [486, 82] on li "Speaking: Respond To A Situation" at bounding box center [476, 91] width 212 height 19
click at [479, 88] on link "Speaking: Respond To A Situation" at bounding box center [484, 91] width 195 height 15
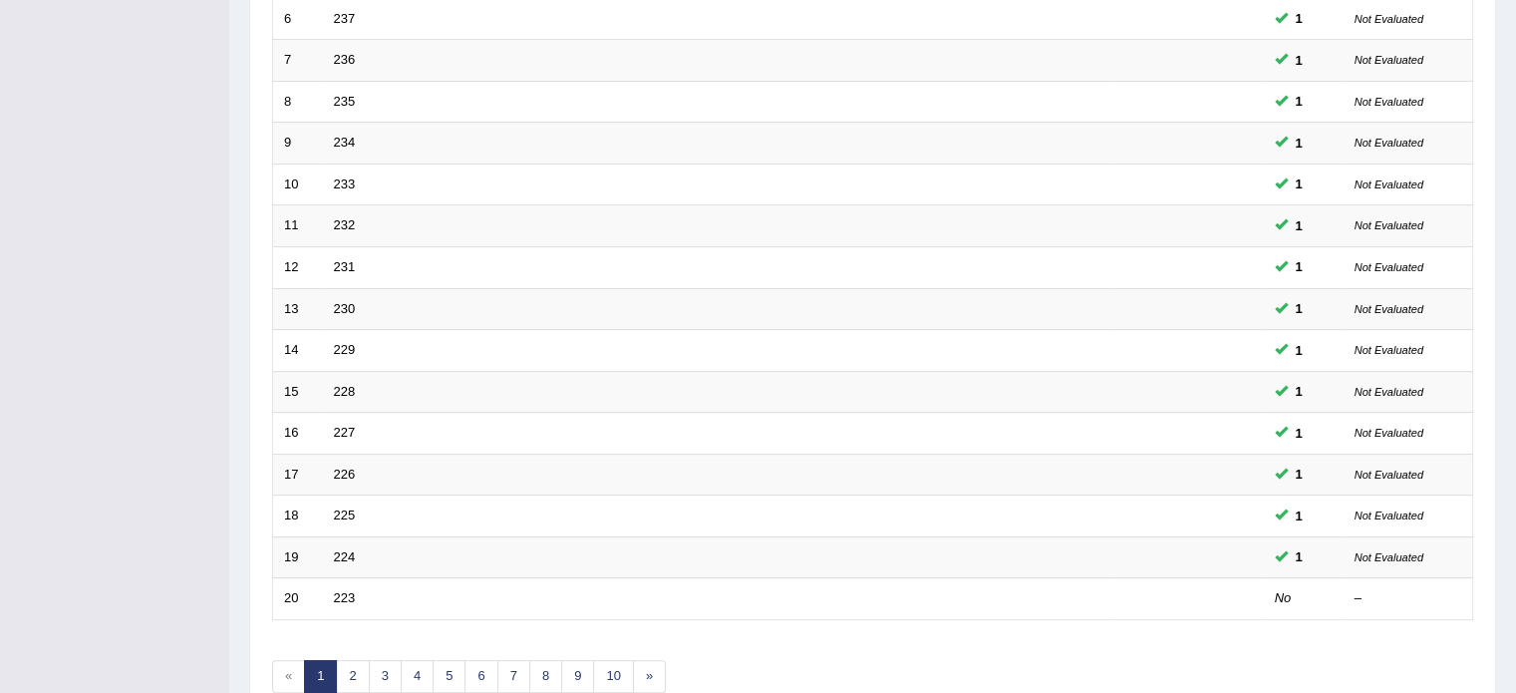
scroll to position [621, 0]
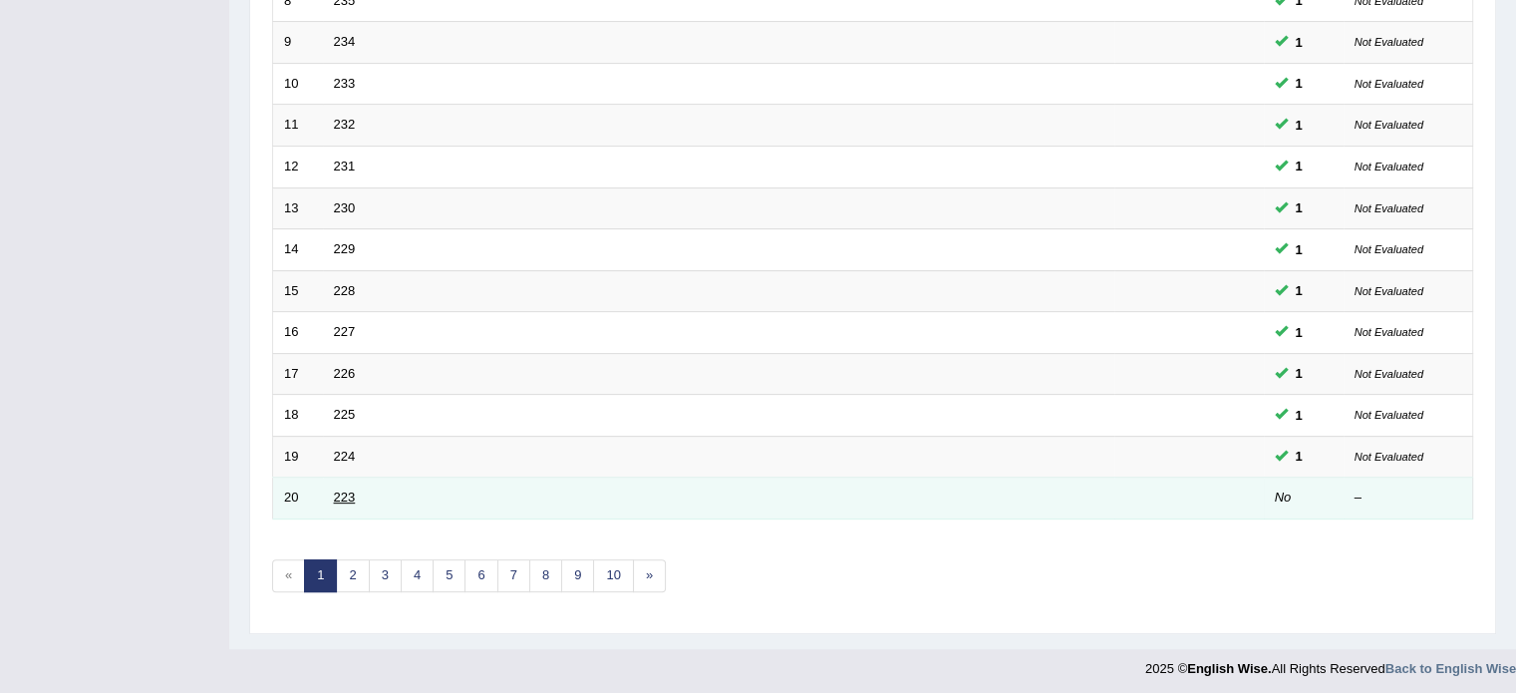
click at [340, 489] on link "223" at bounding box center [345, 496] width 22 height 15
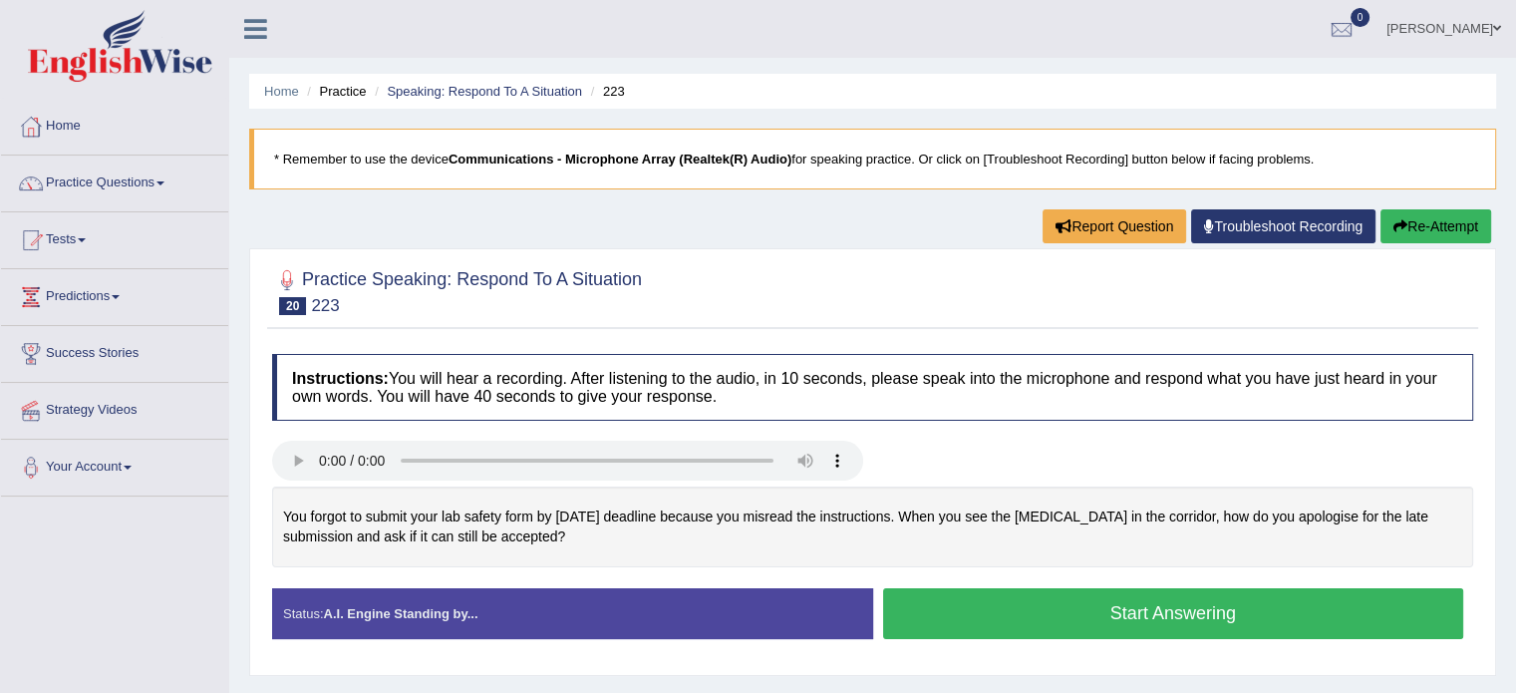
drag, startPoint x: 1065, startPoint y: 529, endPoint x: 1156, endPoint y: 620, distance: 129.0
click at [1156, 620] on div "Instructions: You will hear a recording. After listening to the audio, in 10 se…" at bounding box center [872, 504] width 1211 height 321
click at [1156, 620] on button "Start Answering" at bounding box center [1173, 613] width 581 height 51
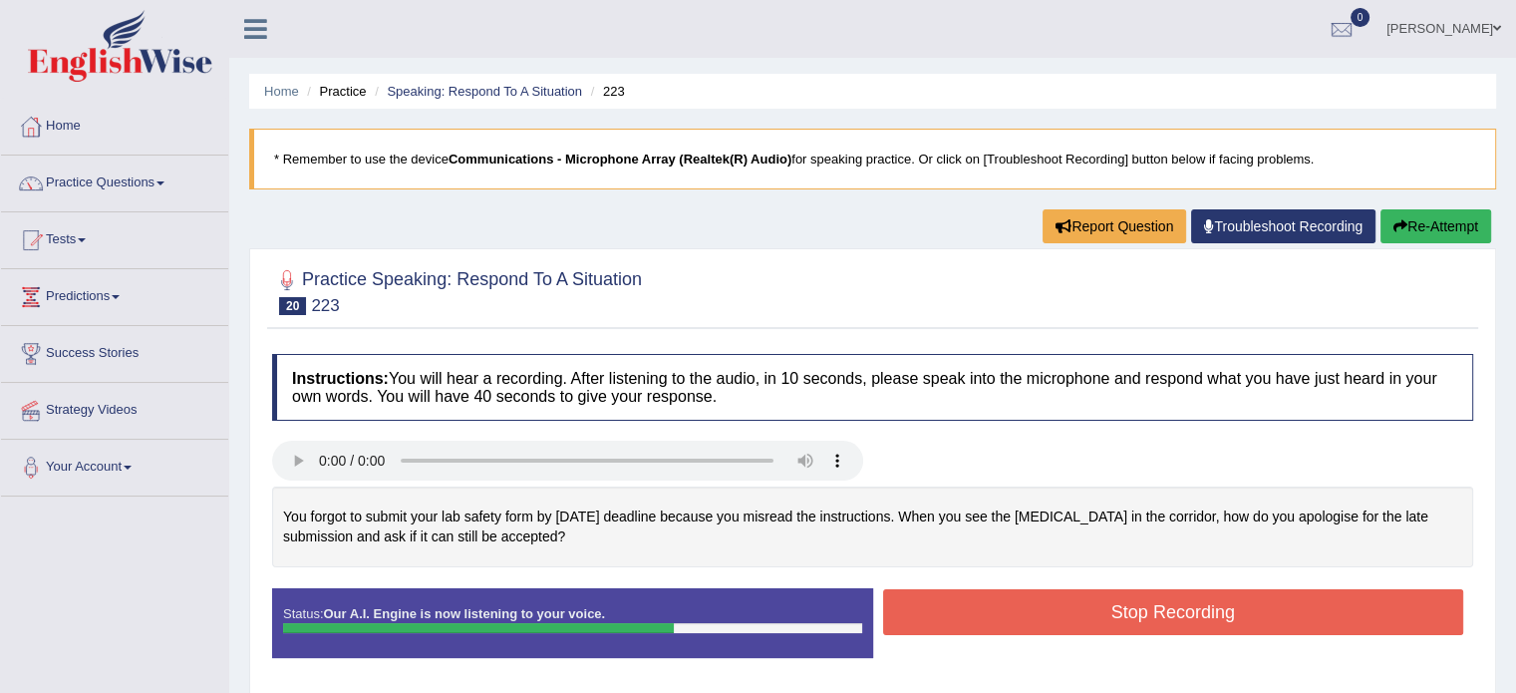
click at [1004, 618] on button "Stop Recording" at bounding box center [1173, 612] width 581 height 46
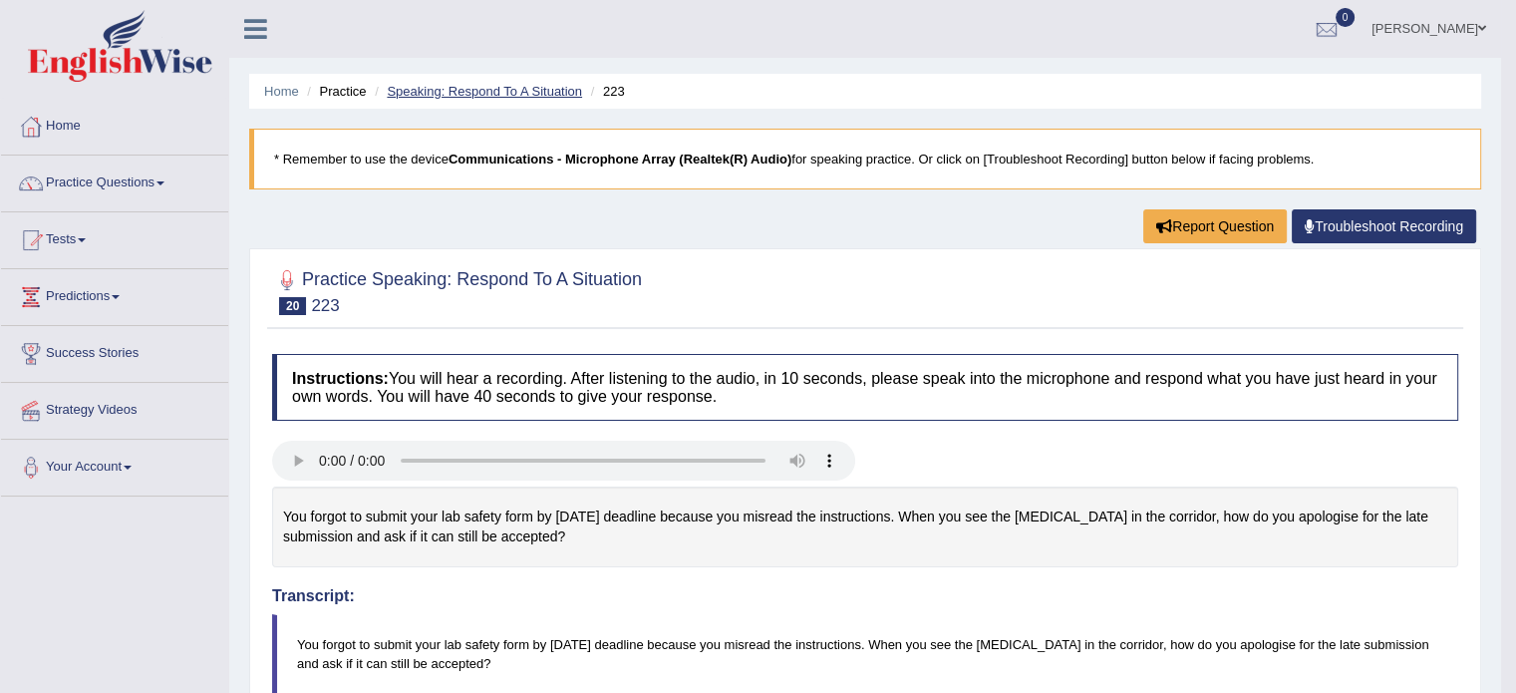
click at [483, 88] on link "Speaking: Respond To A Situation" at bounding box center [484, 91] width 195 height 15
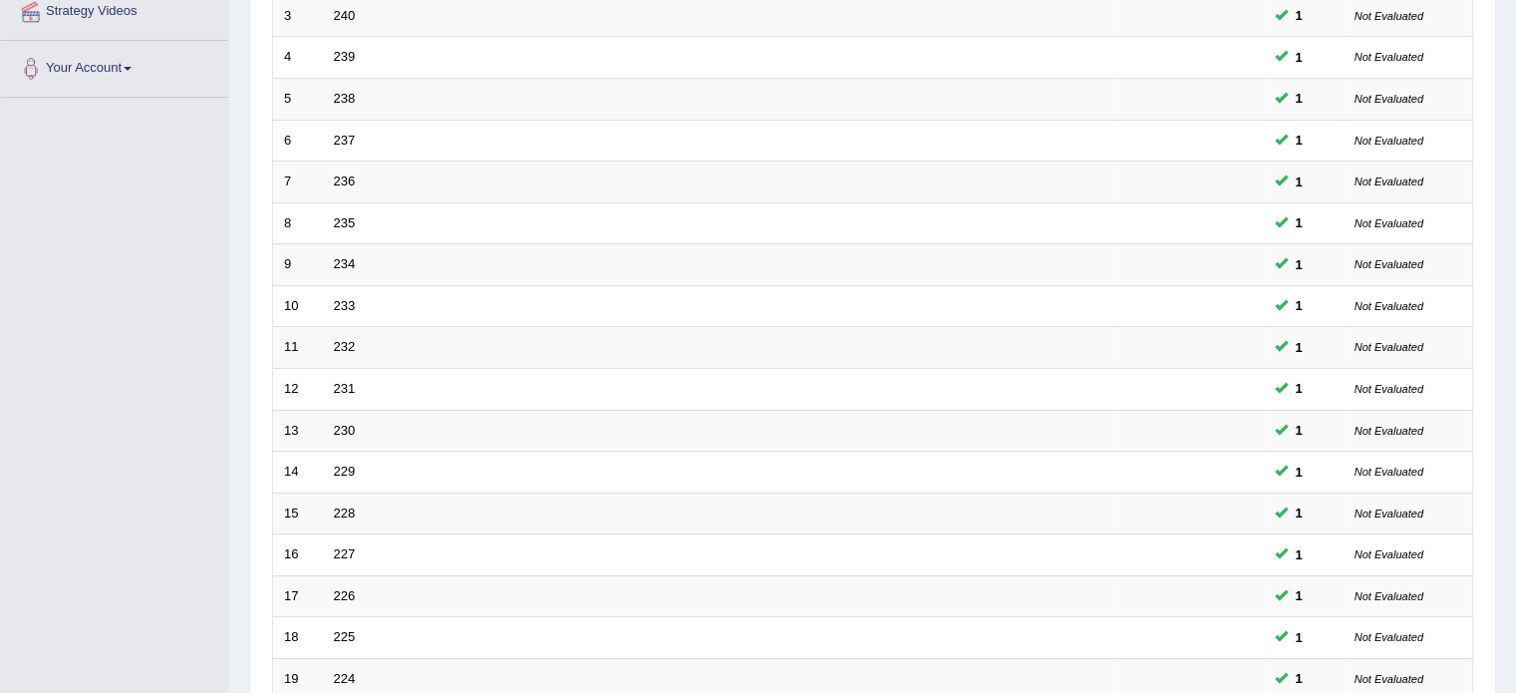
scroll to position [621, 0]
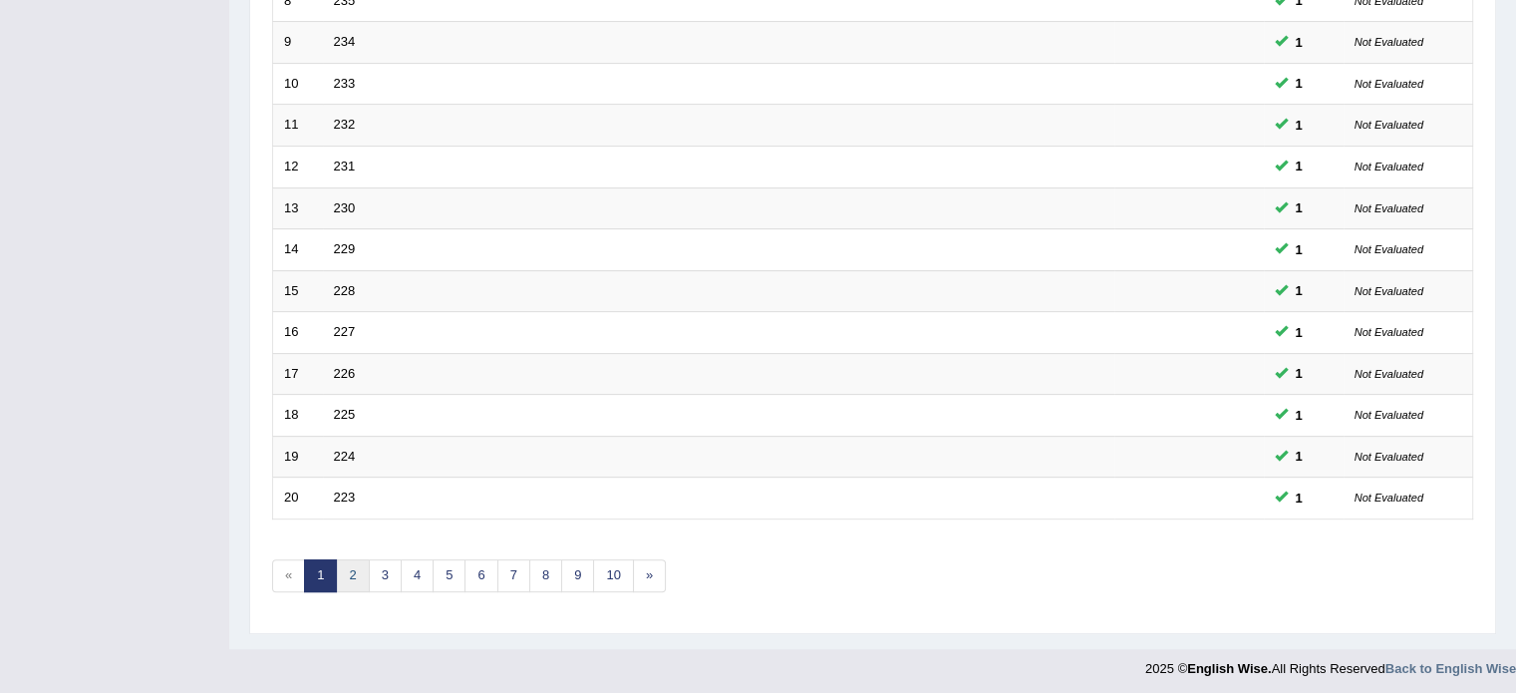
click at [356, 574] on link "2" at bounding box center [352, 575] width 33 height 33
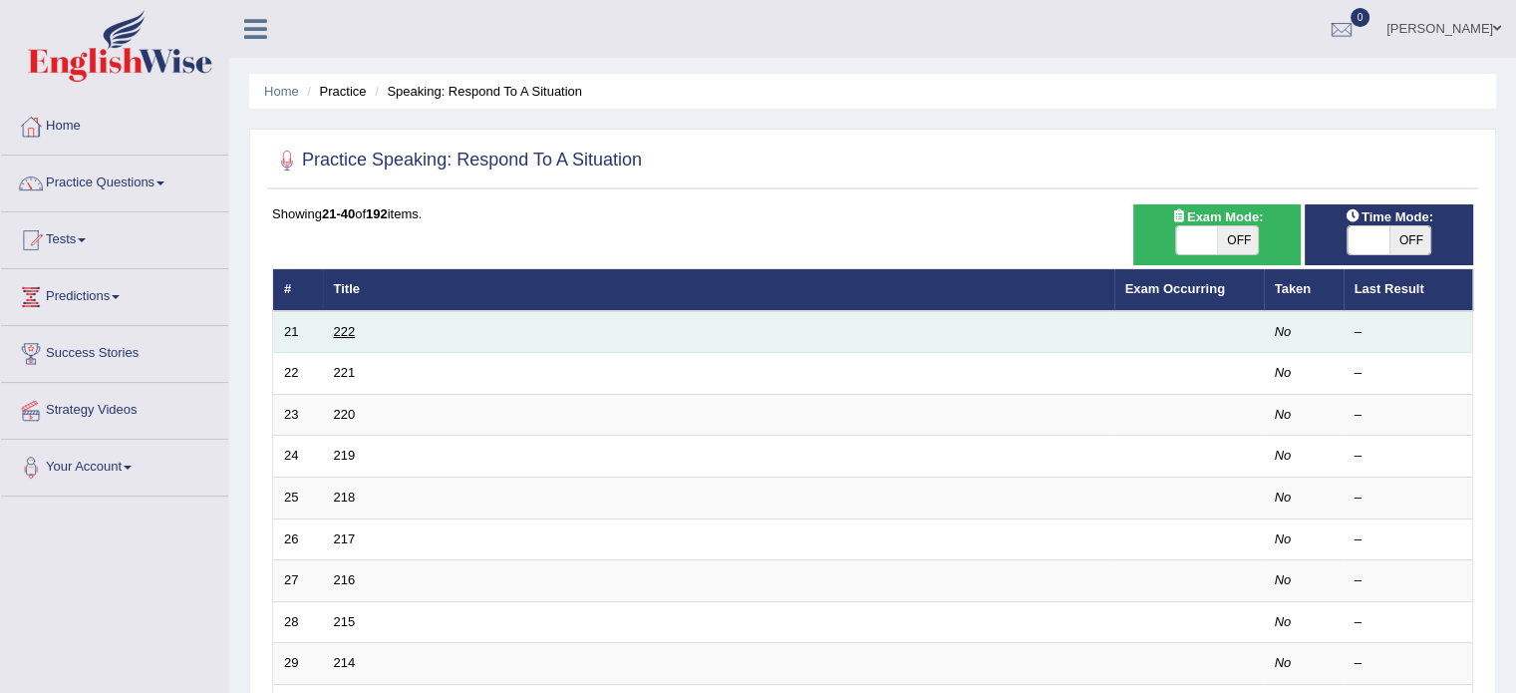
click at [345, 326] on link "222" at bounding box center [345, 331] width 22 height 15
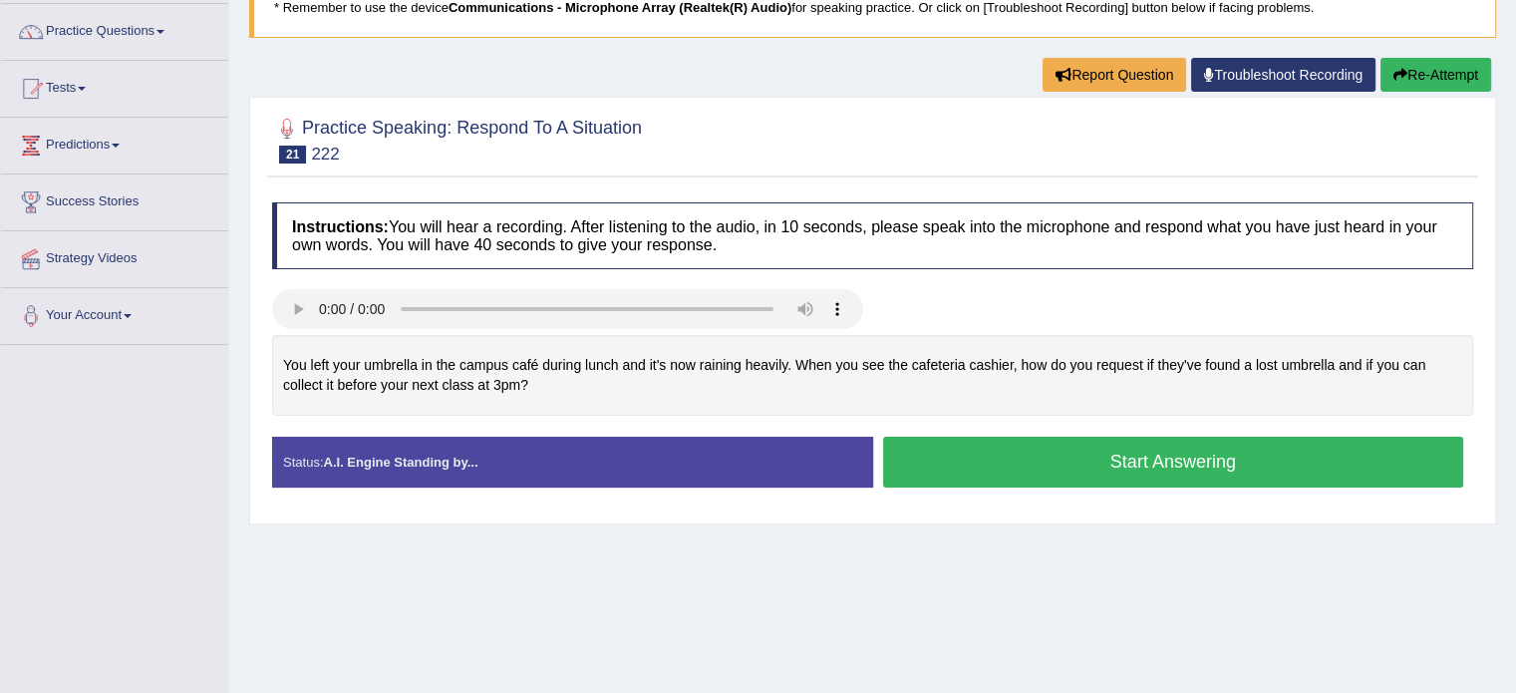
scroll to position [160, 0]
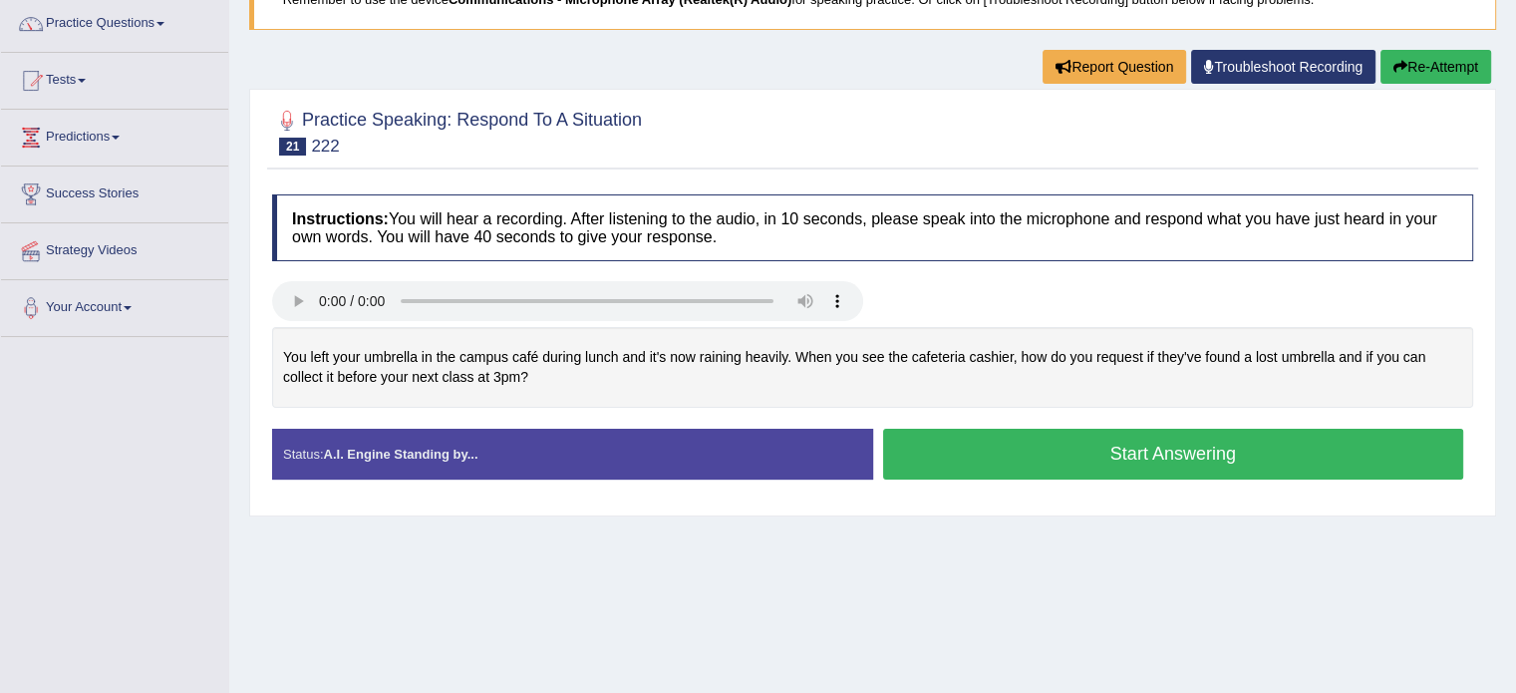
click at [999, 456] on button "Start Answering" at bounding box center [1173, 454] width 581 height 51
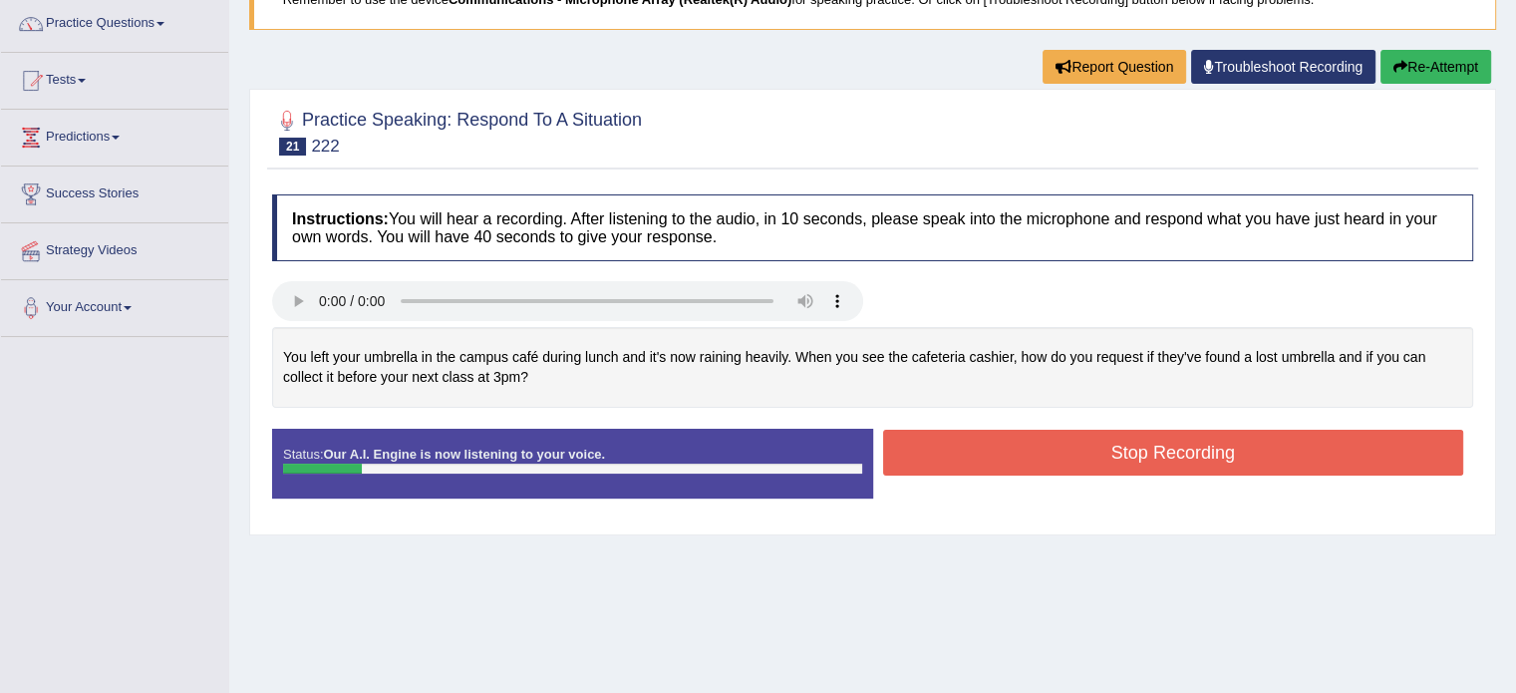
click at [1413, 58] on button "Re-Attempt" at bounding box center [1436, 67] width 111 height 34
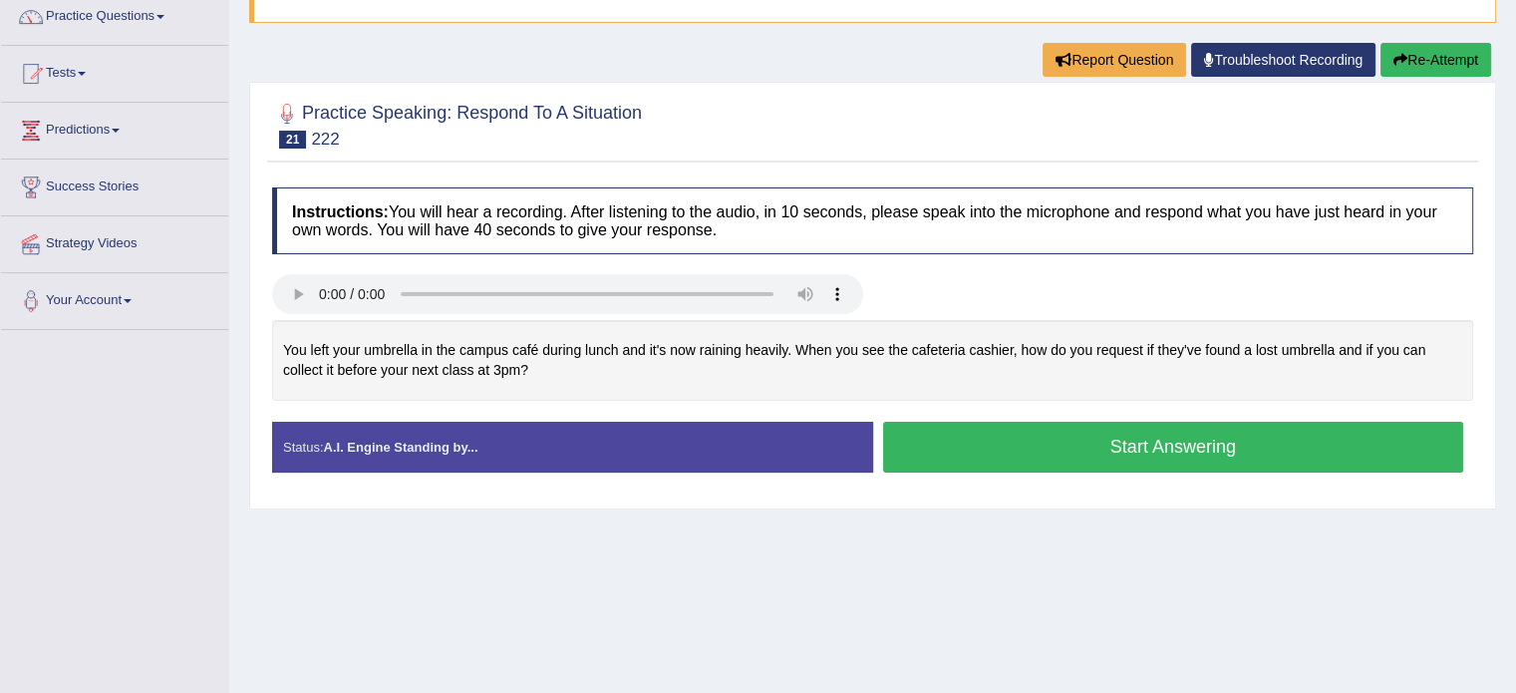
click at [1073, 450] on button "Start Answering" at bounding box center [1173, 447] width 581 height 51
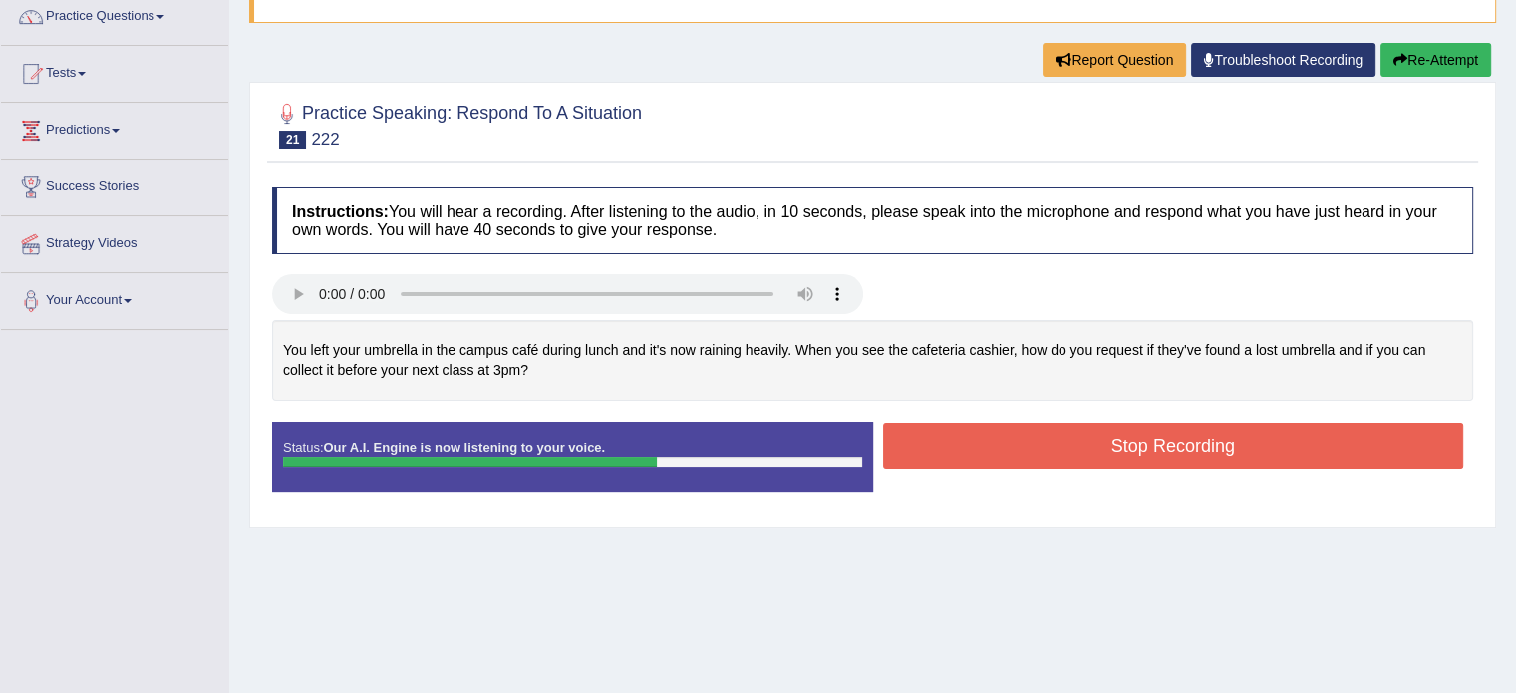
click at [1017, 429] on button "Stop Recording" at bounding box center [1173, 446] width 581 height 46
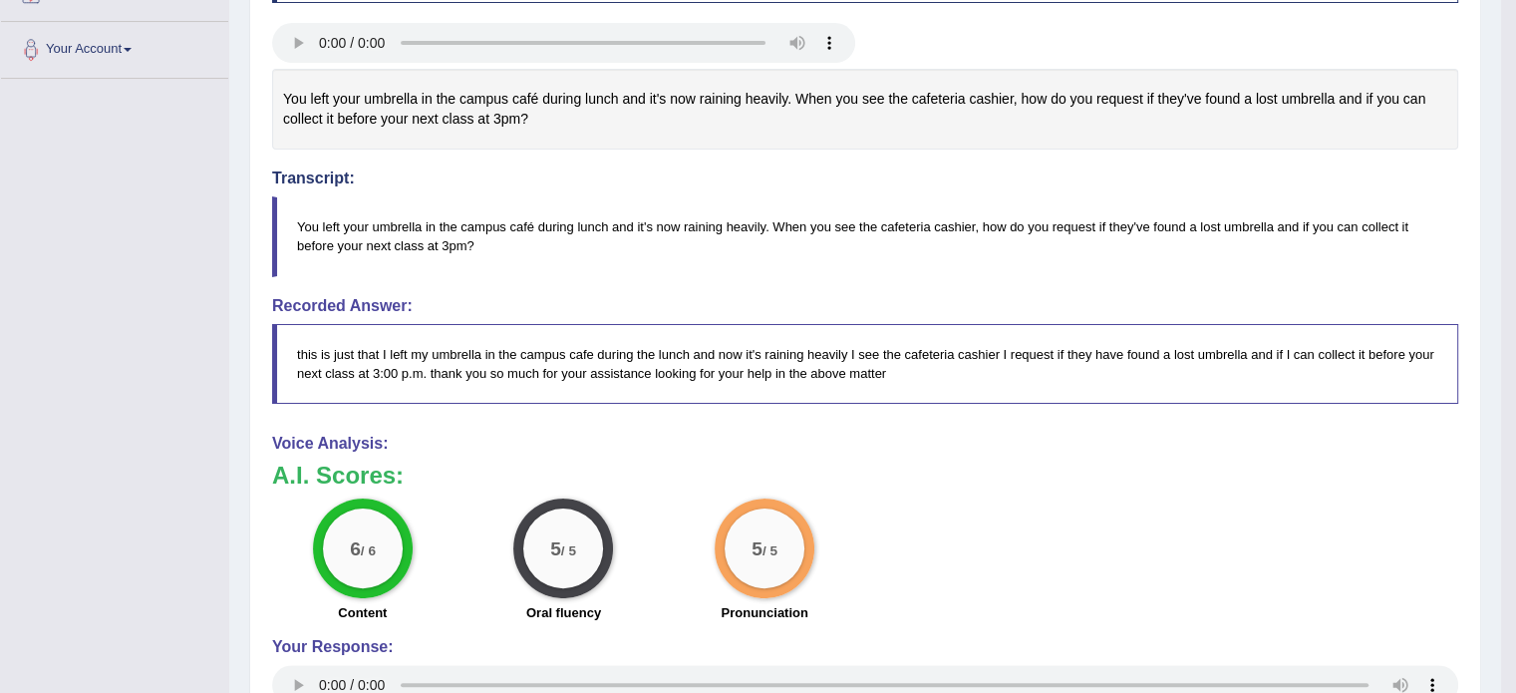
scroll to position [417, 0]
drag, startPoint x: 298, startPoint y: 222, endPoint x: 351, endPoint y: 97, distance: 136.3
click at [351, 97] on div "Instructions: You will hear a recording. After listening to the audio, in 10 se…" at bounding box center [865, 466] width 1196 height 1078
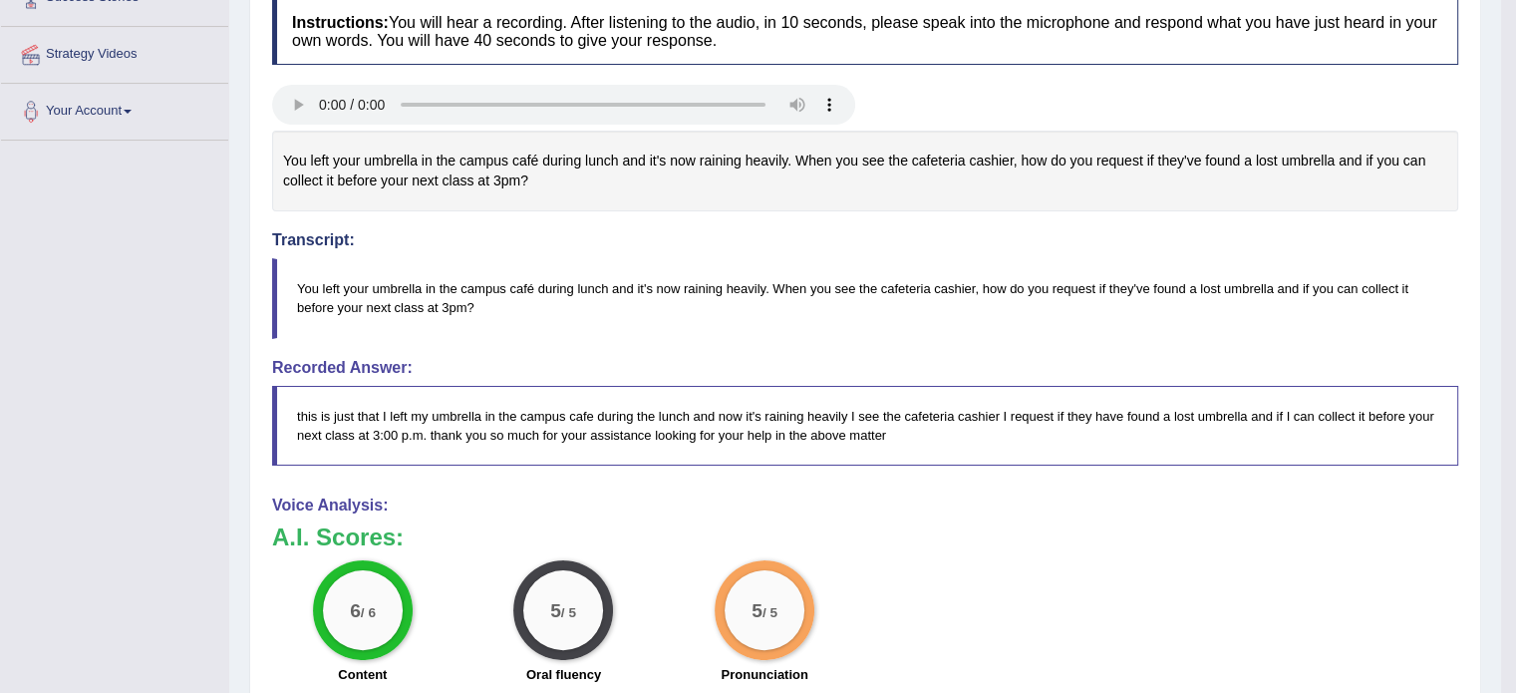
drag, startPoint x: 283, startPoint y: 157, endPoint x: 451, endPoint y: 205, distance: 174.5
click at [451, 205] on div "You left your umbrella in the campus café during lunch and it's now raining hea…" at bounding box center [865, 171] width 1186 height 81
